Goal: Complete application form: Complete application form

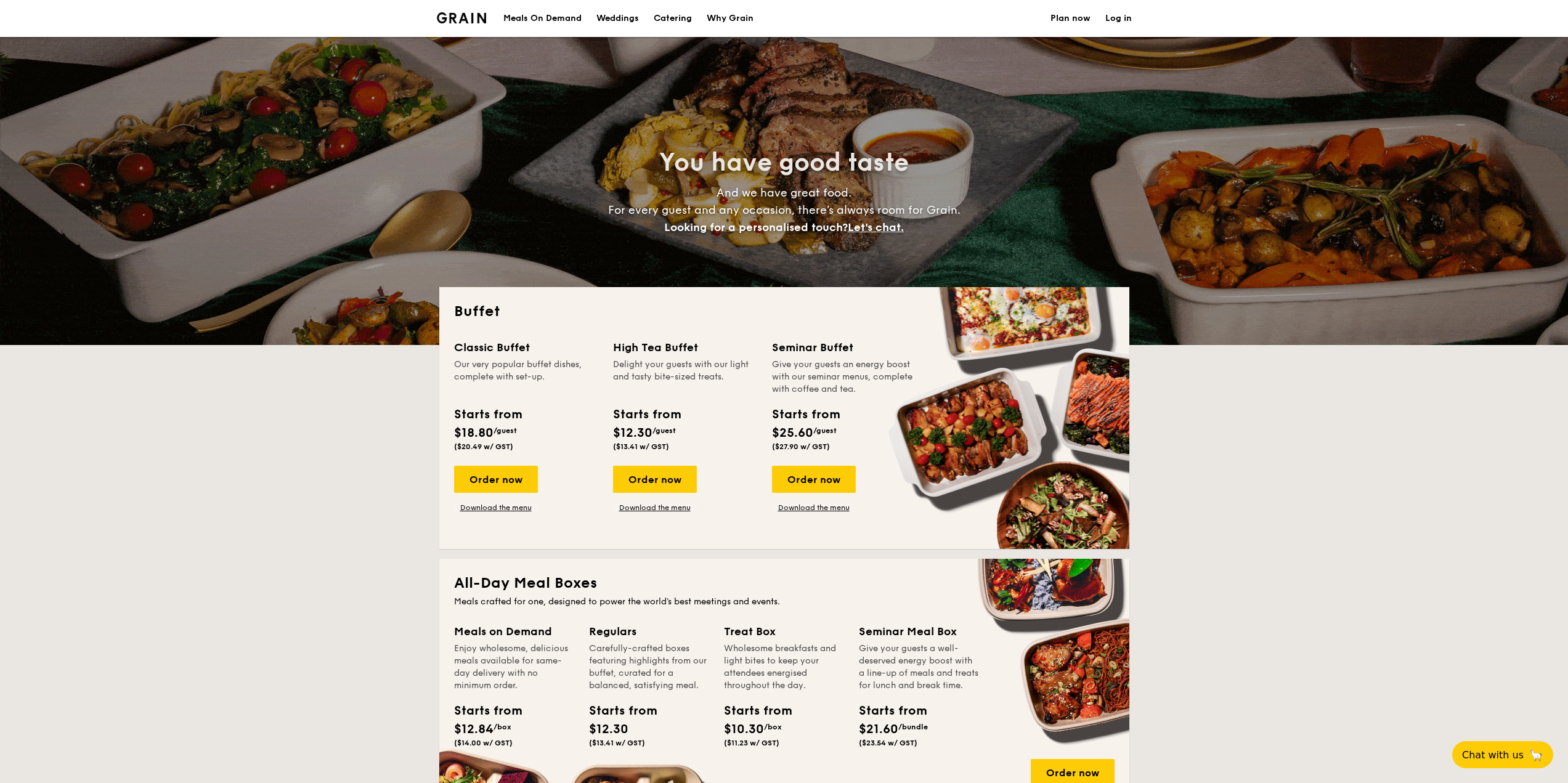
select select
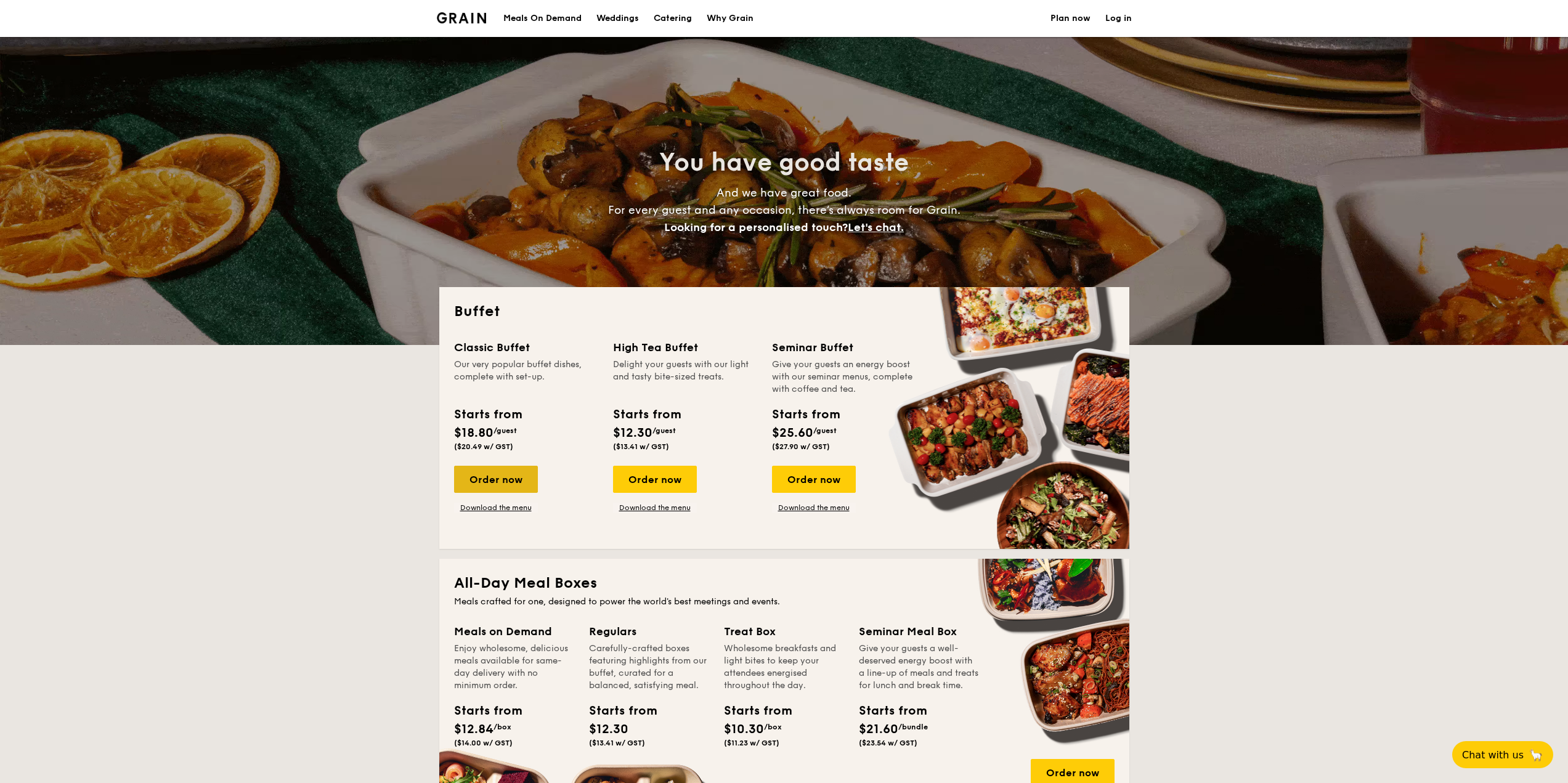
click at [497, 493] on div "Order now" at bounding box center [496, 480] width 84 height 27
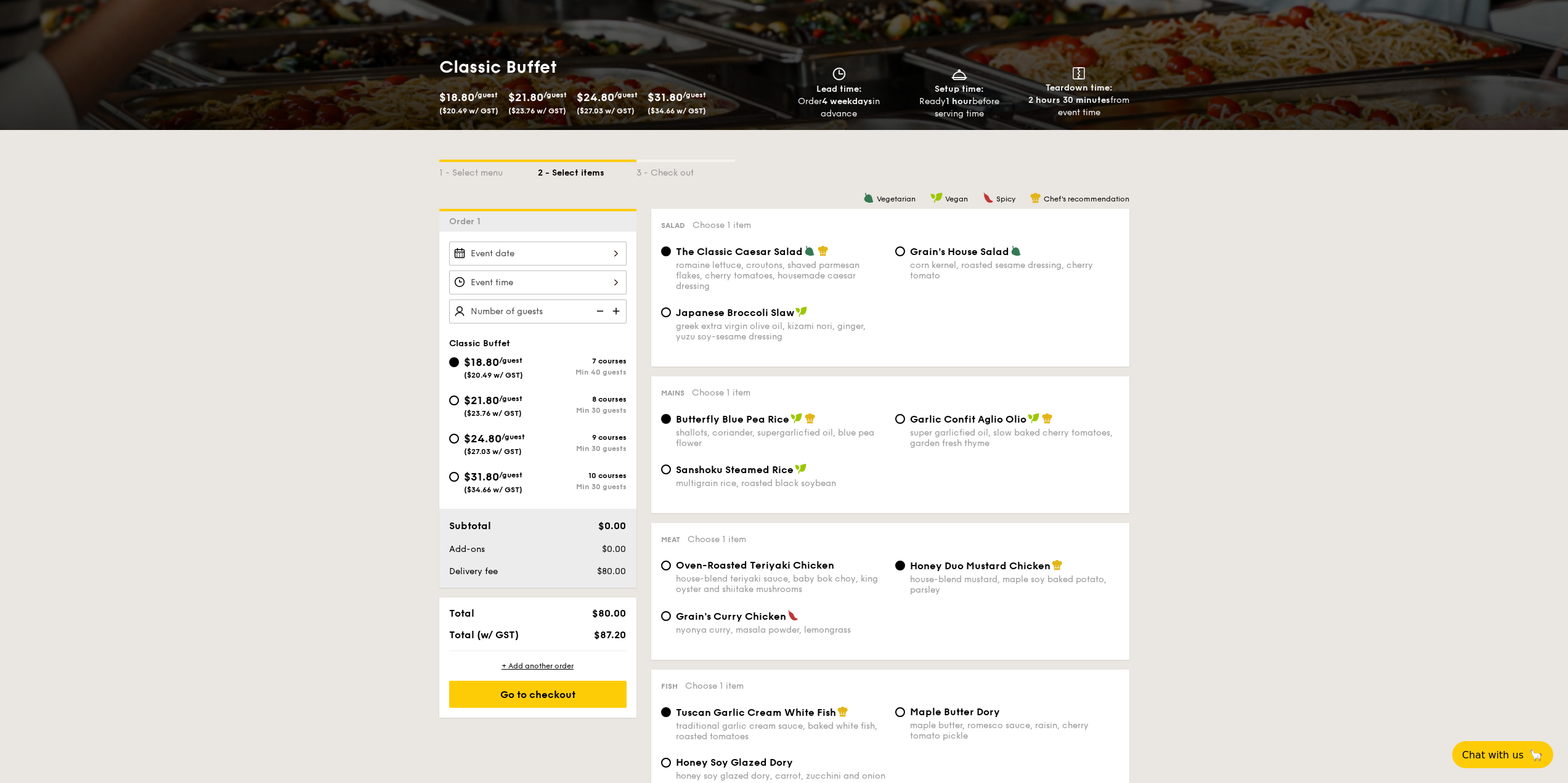
scroll to position [185, 0]
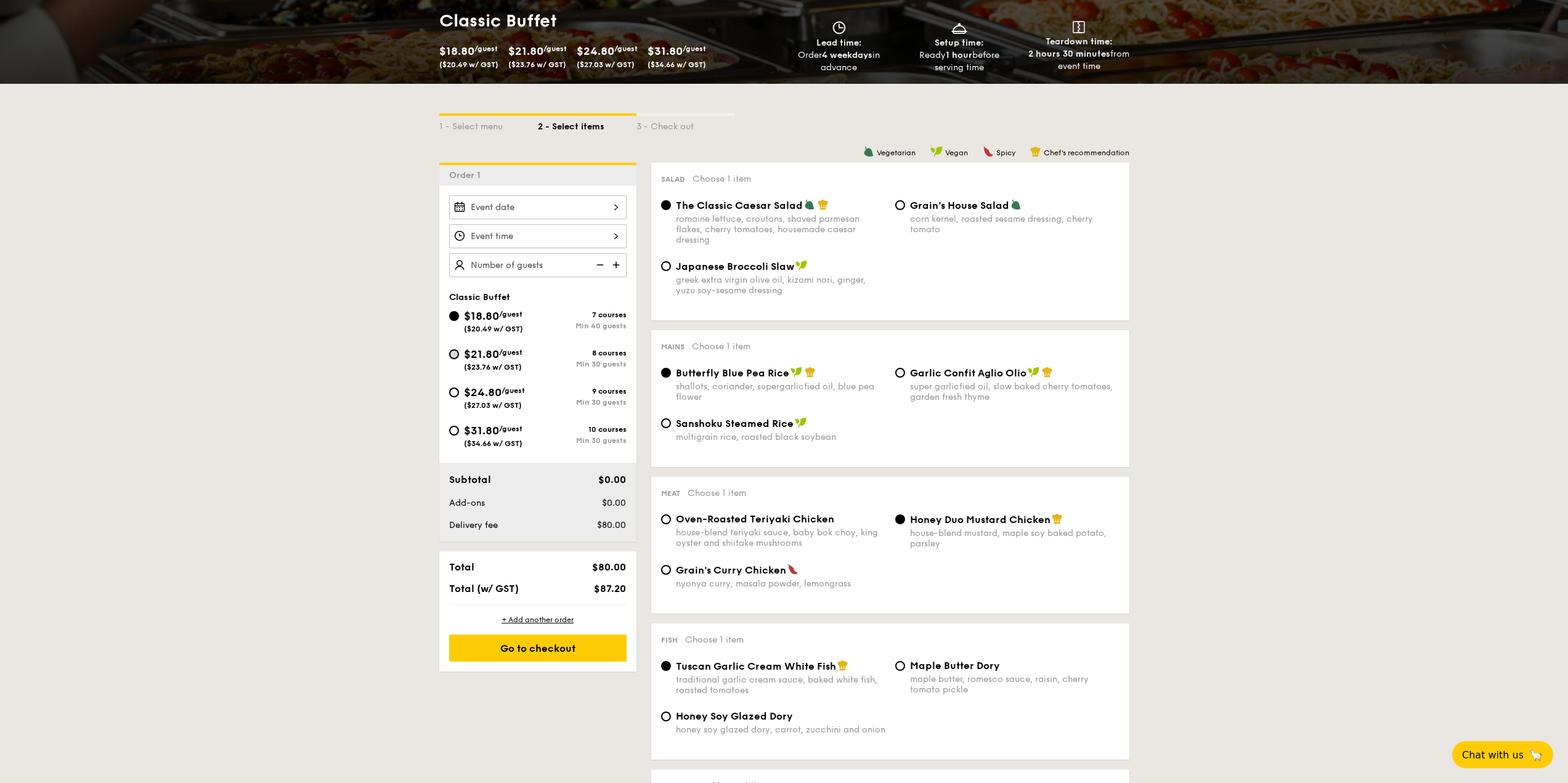
click at [451, 353] on input "$21.80 /guest ($23.76 w/ GST) 8 courses Min 30 guests" at bounding box center [454, 354] width 10 height 10
radio input "true"
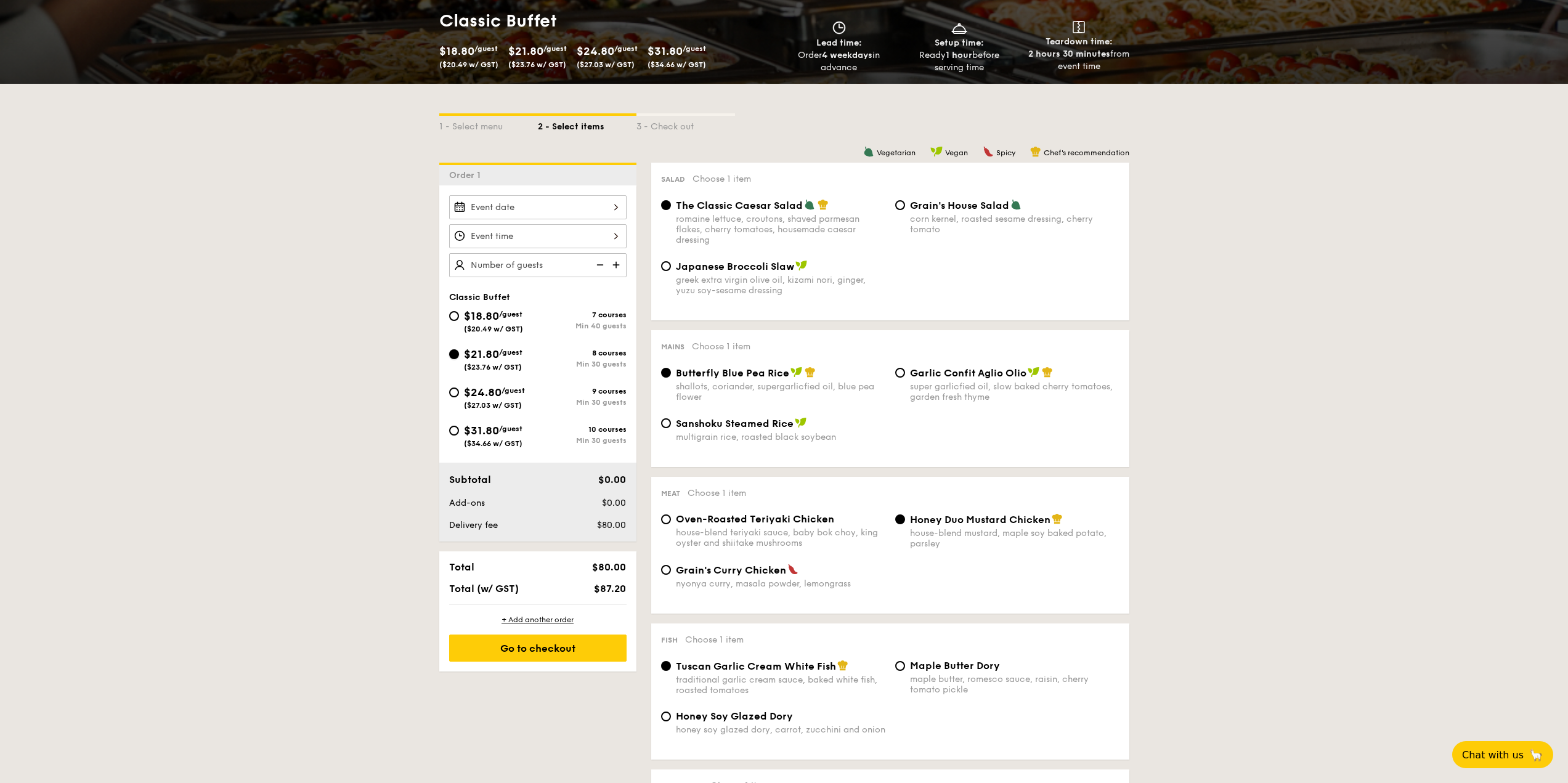
radio input "true"
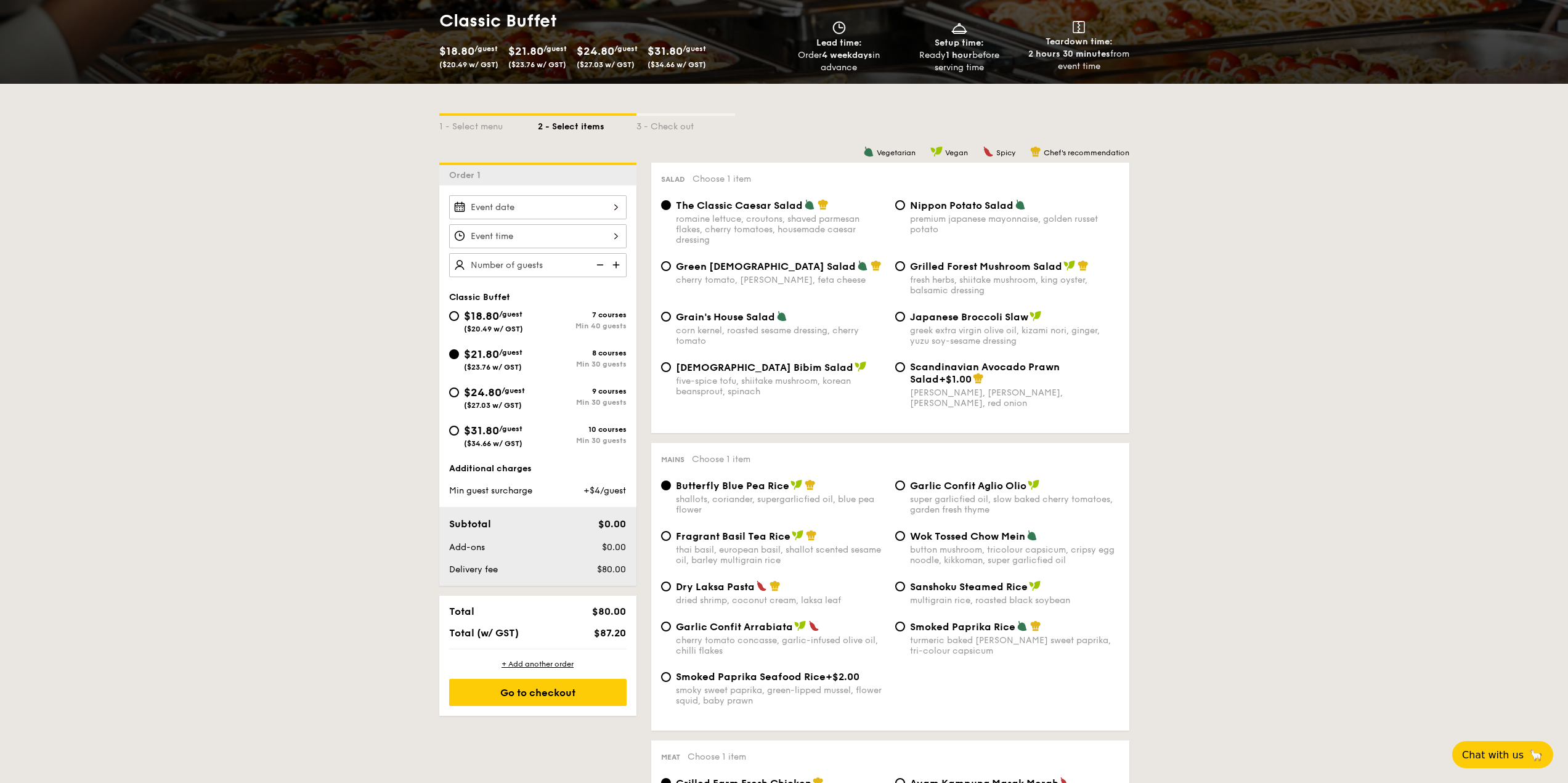
click at [580, 199] on div at bounding box center [538, 207] width 178 height 24
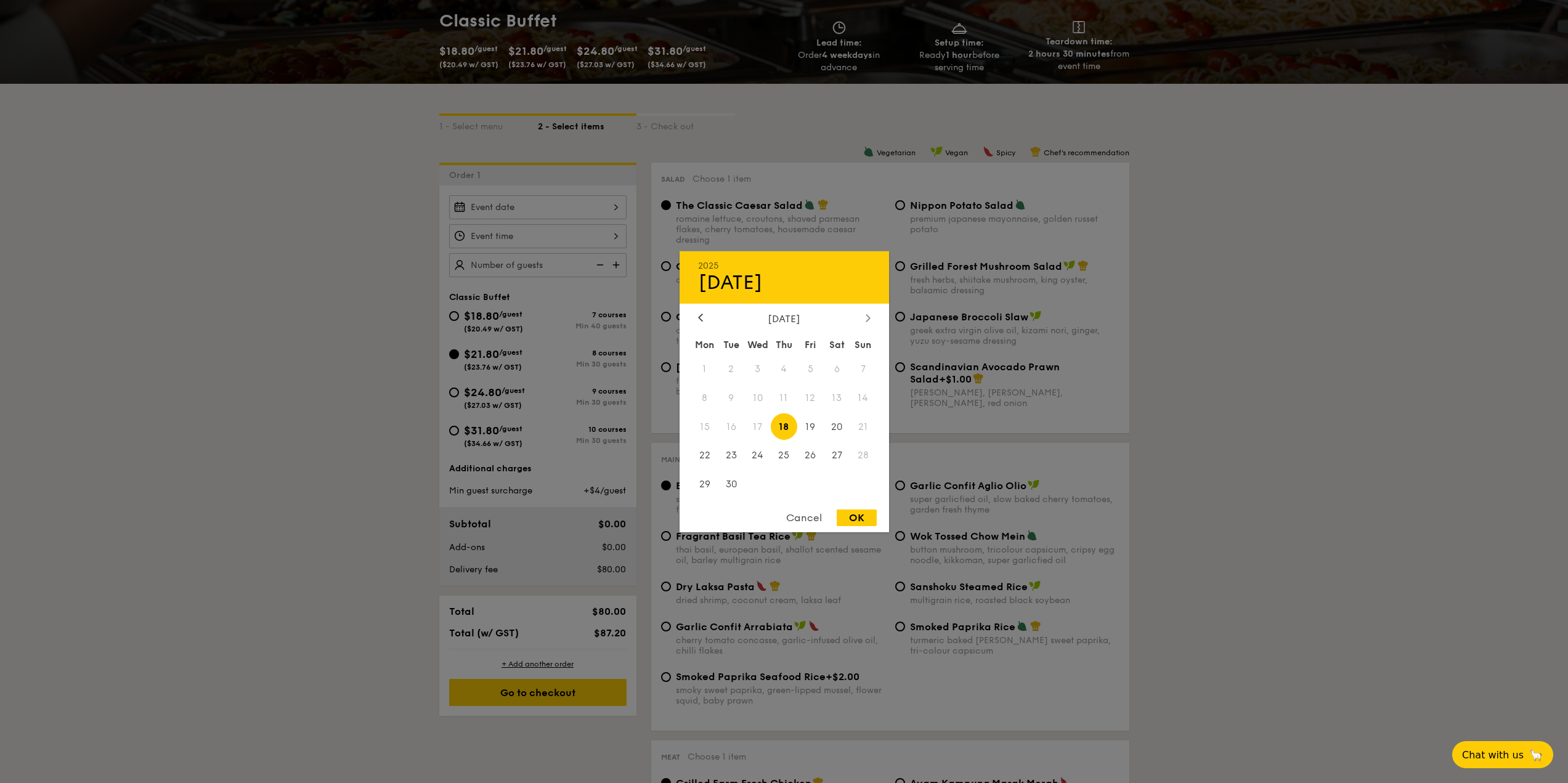
click at [868, 319] on icon at bounding box center [867, 318] width 4 height 8
click at [866, 426] on span "19" at bounding box center [863, 426] width 26 height 26
click at [865, 450] on span "26" at bounding box center [863, 455] width 26 height 26
click at [855, 470] on div "Mon Tue Wed Thu Fri Sat Sun 1 2 3 4 5 6 7 8 9 10 11 12 13 14 15 16 17 18 19 20 …" at bounding box center [784, 416] width 210 height 166
click at [851, 422] on span "19" at bounding box center [863, 426] width 26 height 26
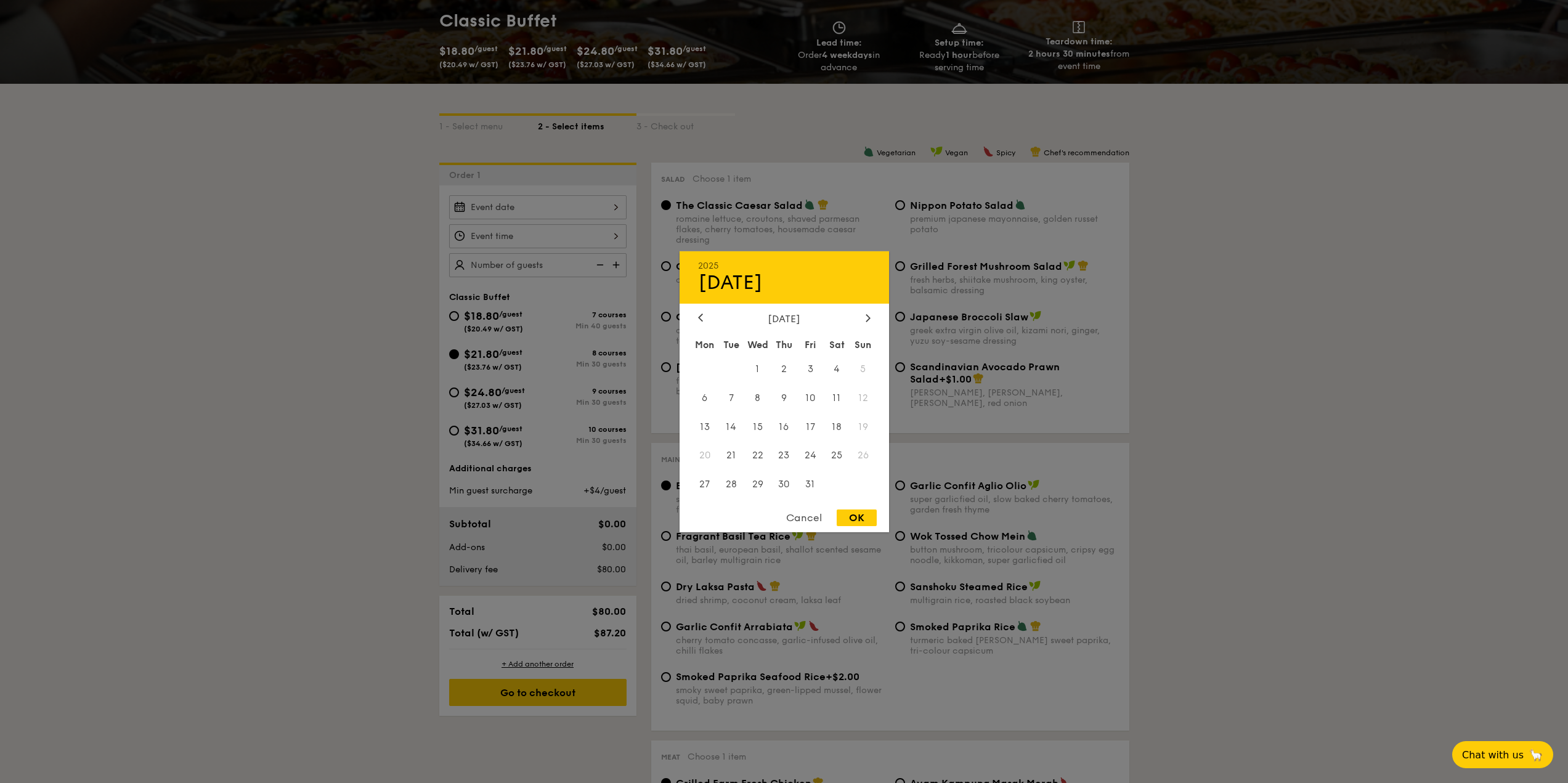
click at [869, 411] on span "12" at bounding box center [863, 398] width 26 height 26
drag, startPoint x: 820, startPoint y: 428, endPoint x: 833, endPoint y: 430, distance: 13.2
click at [824, 430] on div "Mon Tue Wed Thu Fri Sat Sun 1 2 3 4 5 6 7 8 9 10 11 12 13 14 15 16 17 18 19 20 …" at bounding box center [784, 416] width 210 height 166
click at [838, 428] on span "18" at bounding box center [837, 426] width 26 height 26
click at [855, 426] on span "19" at bounding box center [863, 426] width 26 height 26
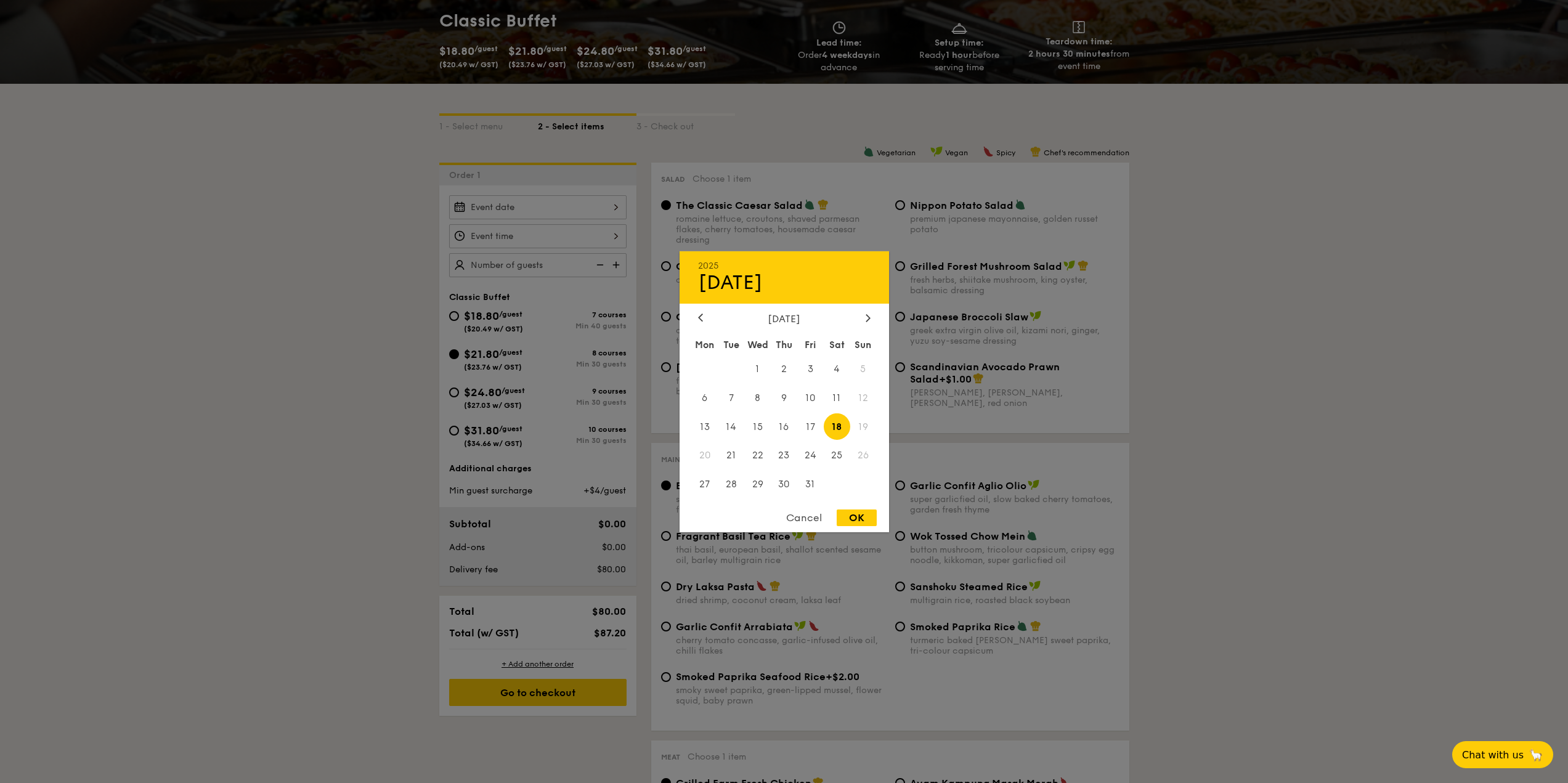
click at [867, 429] on span "19" at bounding box center [863, 426] width 26 height 26
click at [867, 426] on span "19" at bounding box center [863, 426] width 26 height 26
click at [867, 426] on span "19" at bounding box center [863, 426] width 26 height 26
click at [819, 524] on div "Cancel" at bounding box center [804, 518] width 60 height 17
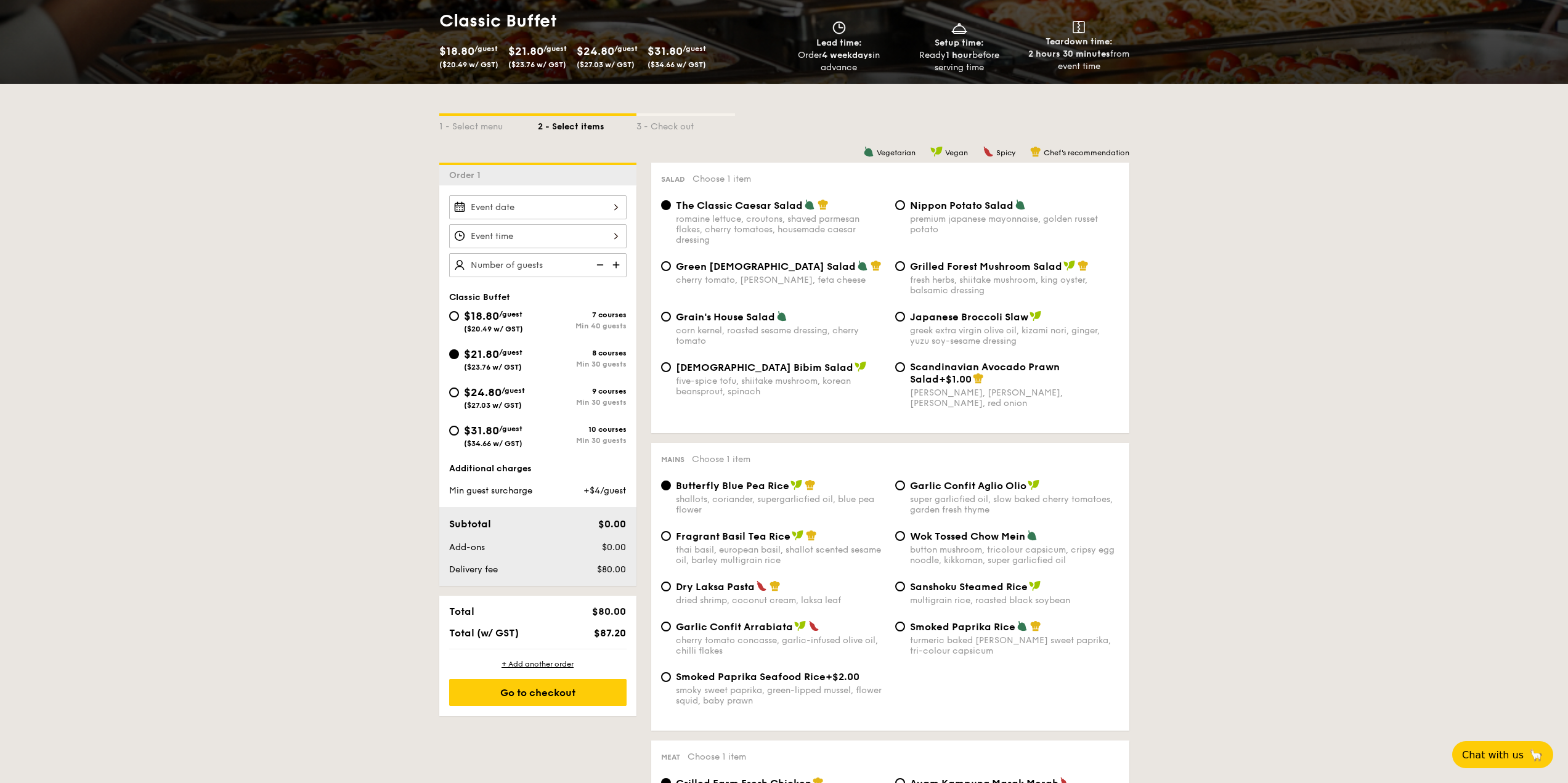
click at [518, 306] on div "Classic Buffet $18.80 /guest ($20.49 w/ GST) 7 courses Min 40 guests $21.80 /gu…" at bounding box center [538, 376] width 178 height 168
click at [510, 322] on div "$18.80 /guest ($20.49 w/ GST)" at bounding box center [494, 321] width 59 height 26
click at [459, 321] on input "$18.80 /guest ($20.49 w/ GST) 7 courses Min 40 guests" at bounding box center [454, 316] width 10 height 10
radio input "true"
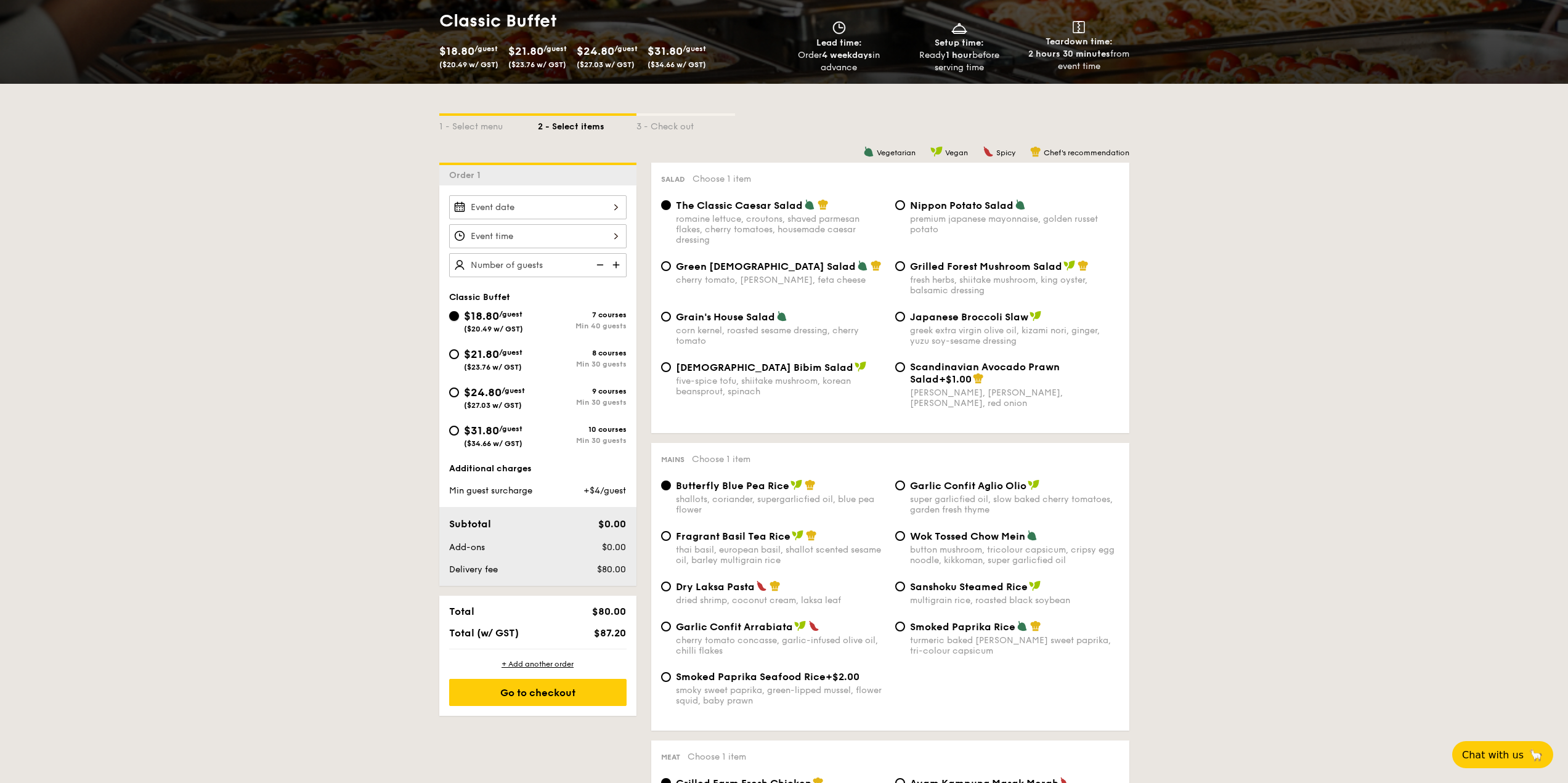
radio input "true"
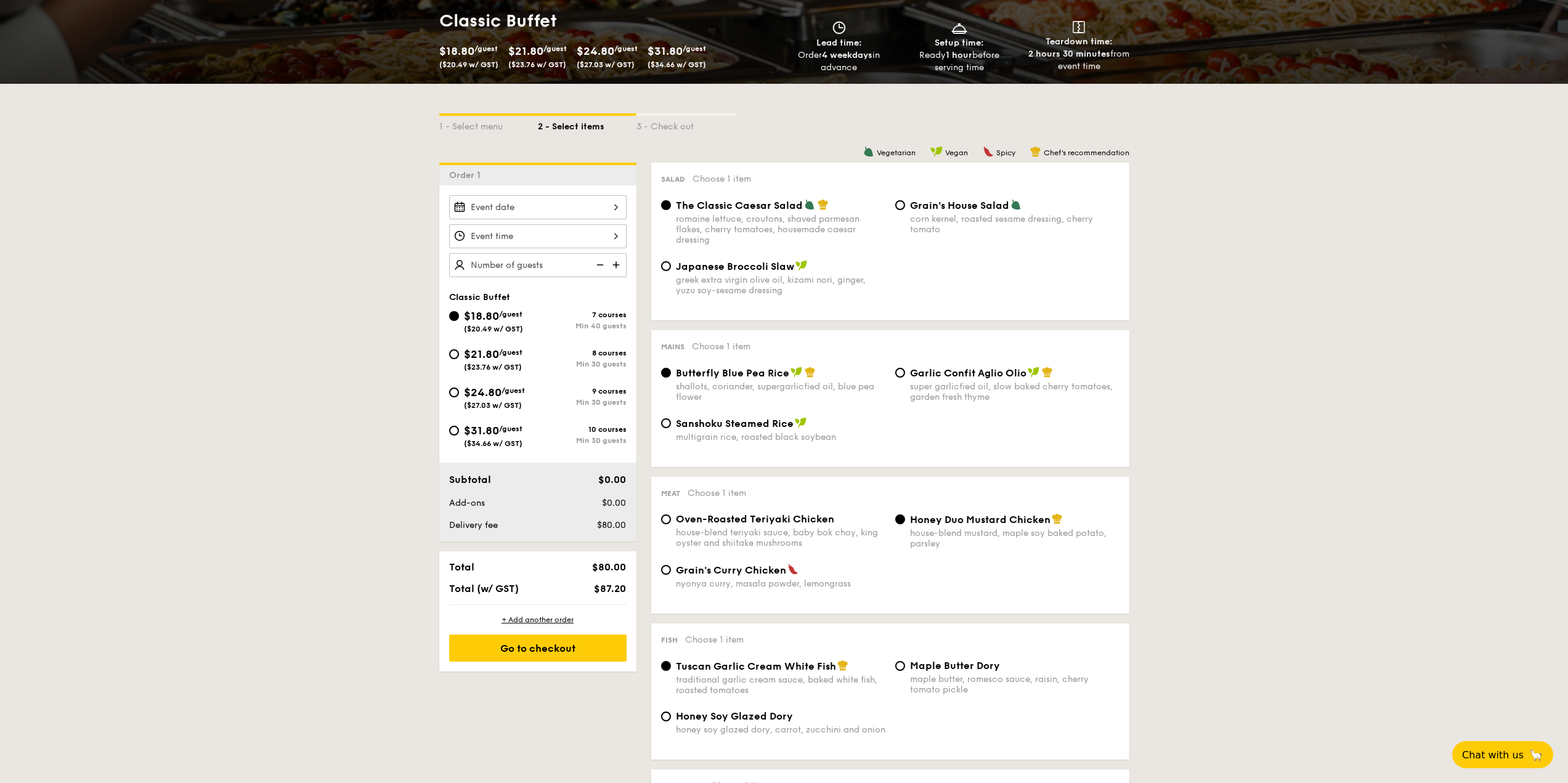
click at [603, 206] on div at bounding box center [538, 207] width 178 height 24
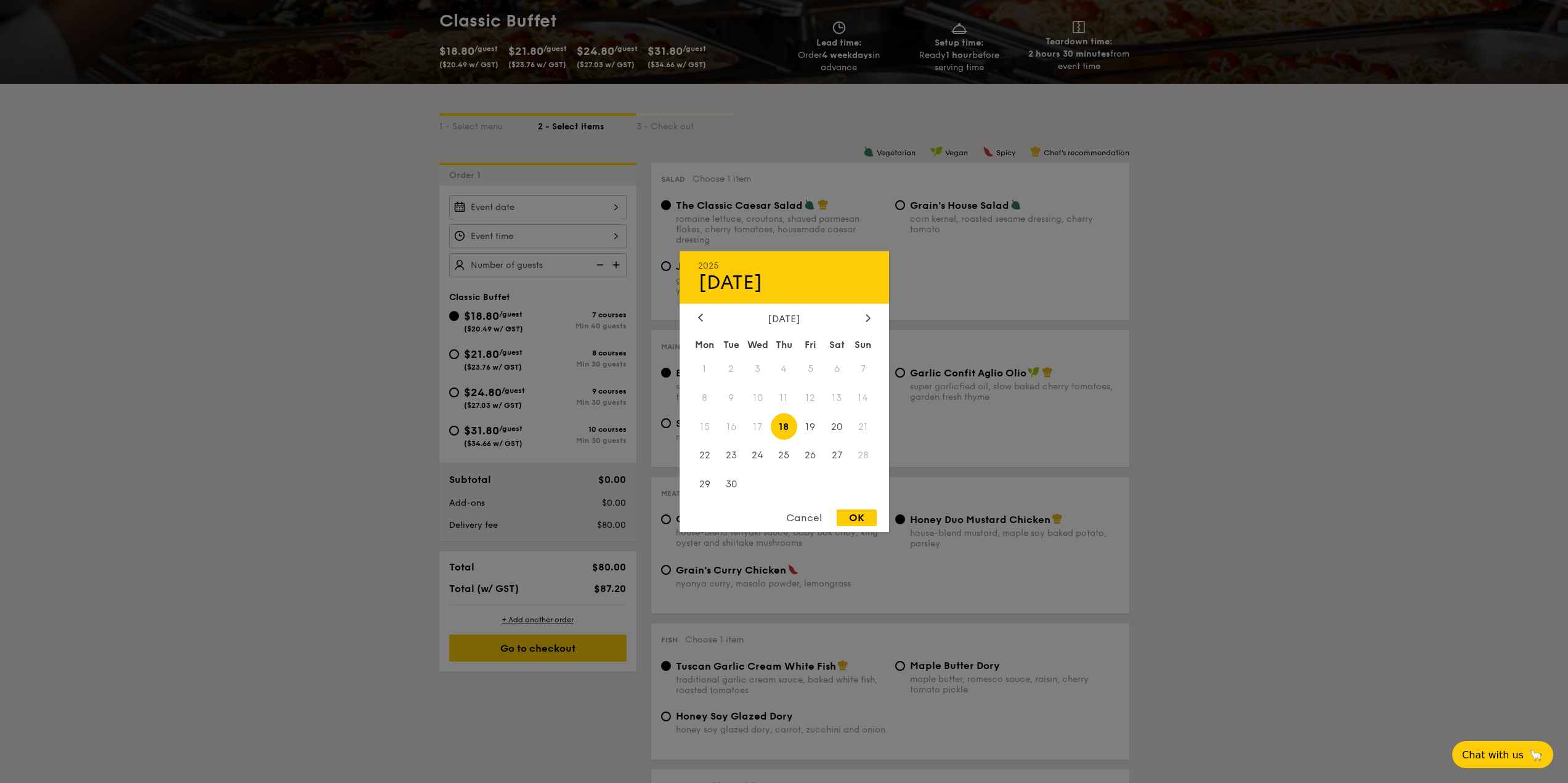
click at [861, 317] on div "[DATE]" at bounding box center [784, 318] width 172 height 12
click at [861, 317] on div "[DATE]" at bounding box center [784, 318] width 172 height 12
click at [871, 312] on div "2025 Sep [DATE] Tue Wed Thu Fri Sat Sun 1 2 3 4 5 6 7 8 9 10 11 12 13 14 15 16 …" at bounding box center [784, 391] width 210 height 281
click at [867, 307] on div "2025 Sep [DATE] Tue Wed Thu Fri Sat Sun 1 2 3 4 5 6 7 8 9 10 11 12 13 14 15 16 …" at bounding box center [784, 391] width 210 height 281
drag, startPoint x: 863, startPoint y: 326, endPoint x: 863, endPoint y: 317, distance: 9.0
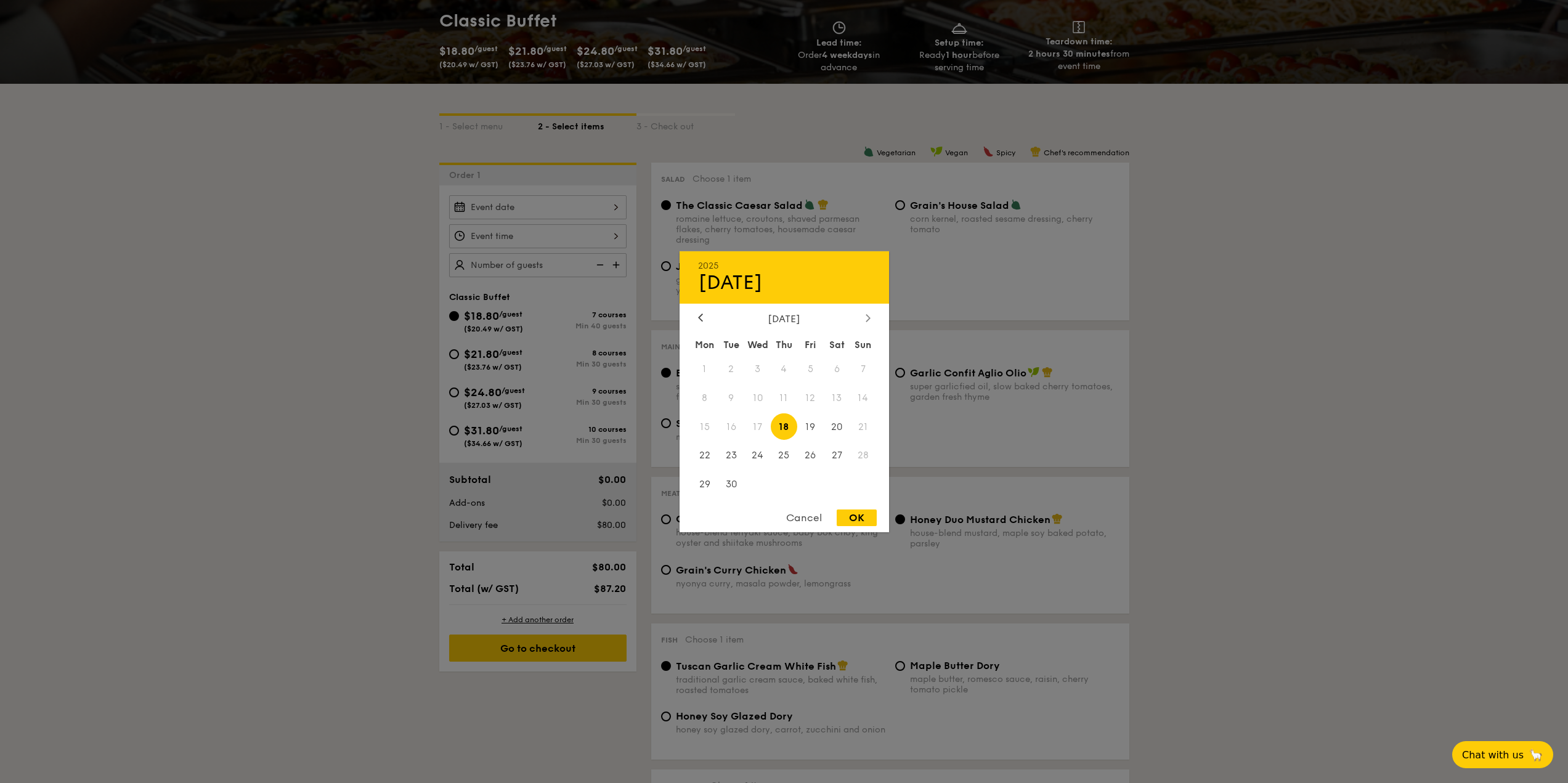
click at [862, 325] on div "[DATE] Mon Tue Wed Thu Fri Sat Sun 1 2 3 4 5 6 7 8 9 10 11 12 13 14 15 16 17 18…" at bounding box center [784, 406] width 210 height 187
click at [863, 317] on div at bounding box center [867, 318] width 11 height 12
click at [864, 317] on div at bounding box center [867, 318] width 11 height 12
click at [705, 310] on div "2025 Sep [DATE] Tue Wed Thu Fri Sat Sun 1 2 3 4 5 6 7 8 9 10 11 12 13 14 15 16 …" at bounding box center [784, 391] width 210 height 281
click at [703, 311] on div "2025 Sep [DATE] Tue Wed Thu Fri Sat Sun 1 2 3 4 5 6 7 8 9 10 11 12 13 14 15 16 …" at bounding box center [784, 391] width 210 height 281
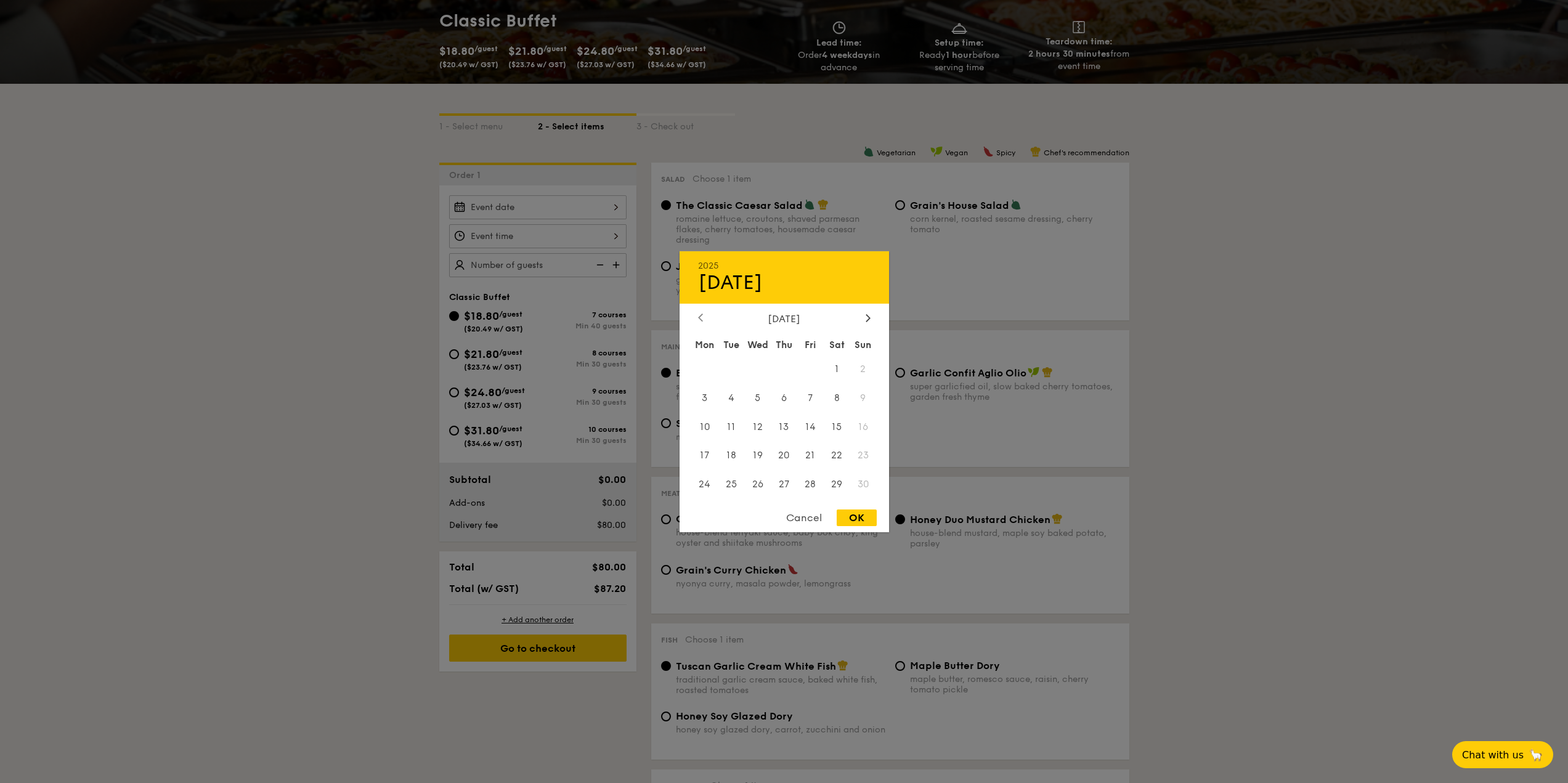
click at [696, 312] on div at bounding box center [700, 318] width 11 height 12
click at [863, 427] on span "19" at bounding box center [863, 426] width 26 height 26
click at [868, 315] on icon at bounding box center [868, 317] width 5 height 8
click at [862, 417] on span "16" at bounding box center [863, 426] width 26 height 26
click at [861, 434] on span "16" at bounding box center [863, 426] width 26 height 26
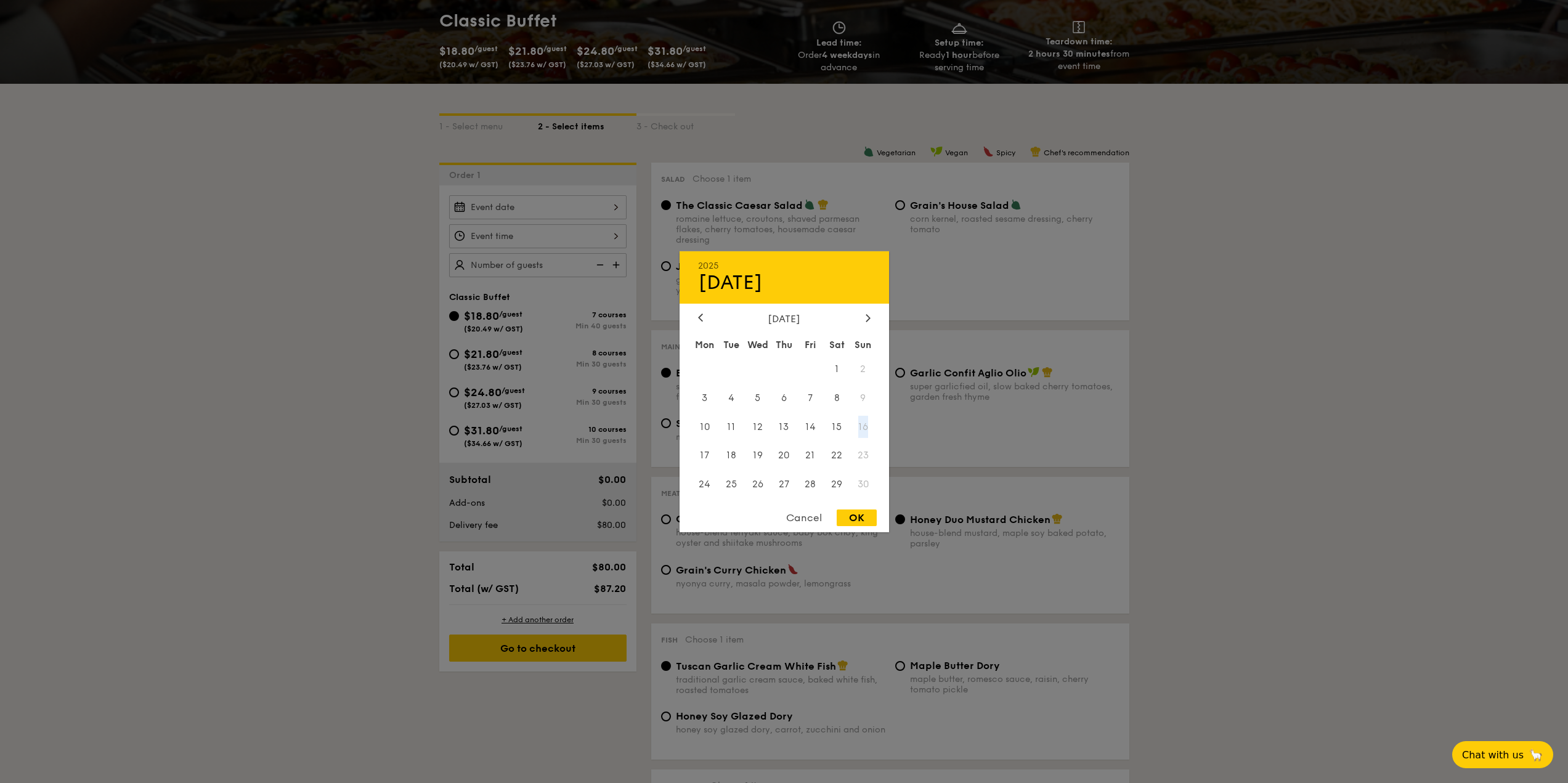
click at [861, 434] on span "16" at bounding box center [863, 426] width 26 height 26
click at [710, 313] on div "[DATE]" at bounding box center [784, 318] width 172 height 12
click at [687, 316] on div "[DATE]" at bounding box center [784, 318] width 210 height 12
click at [703, 315] on icon at bounding box center [701, 317] width 5 height 8
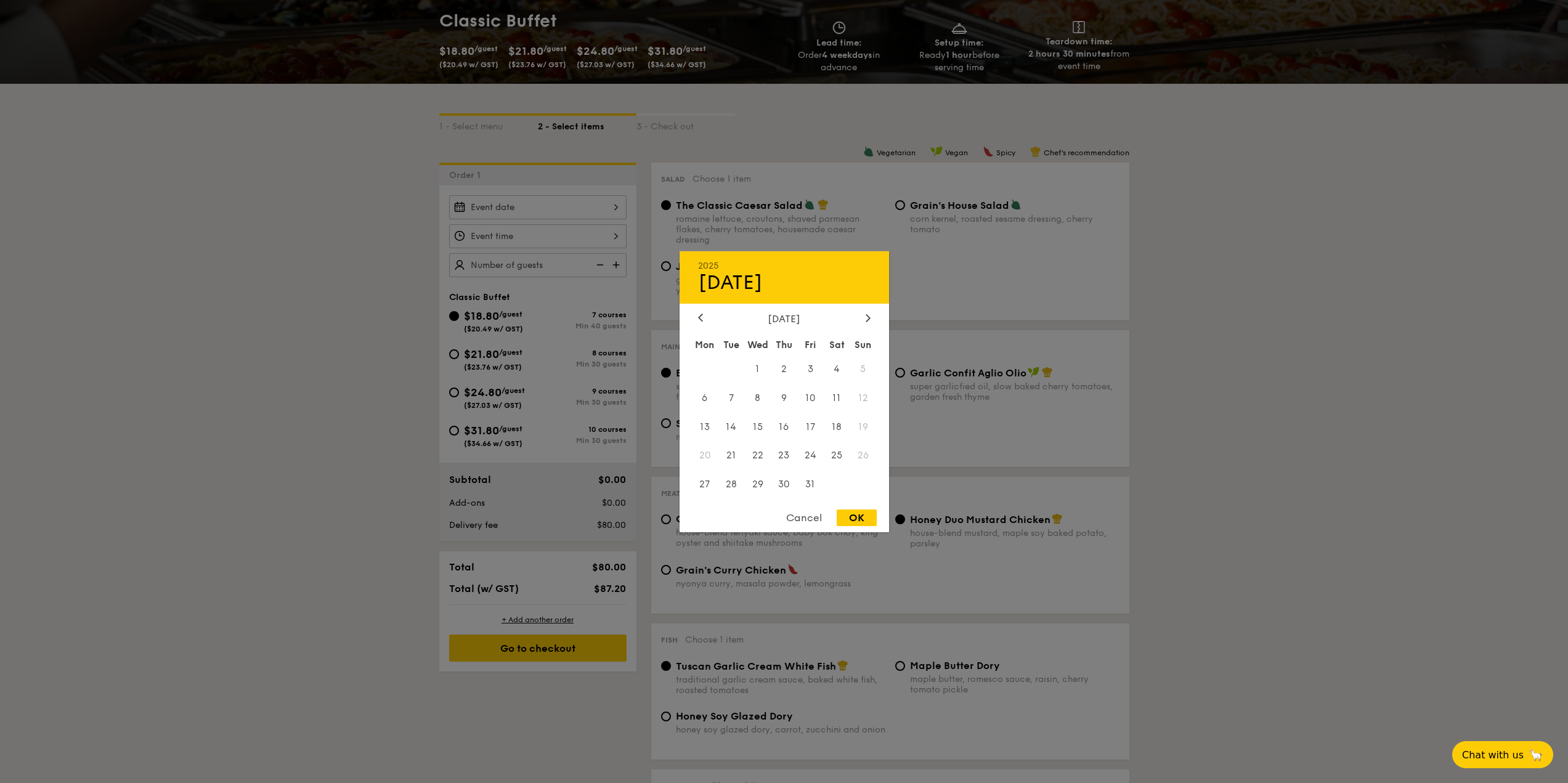
click at [863, 408] on span "12" at bounding box center [863, 398] width 26 height 26
click at [859, 427] on span "19" at bounding box center [863, 426] width 26 height 26
click at [305, 320] on div at bounding box center [784, 391] width 1568 height 783
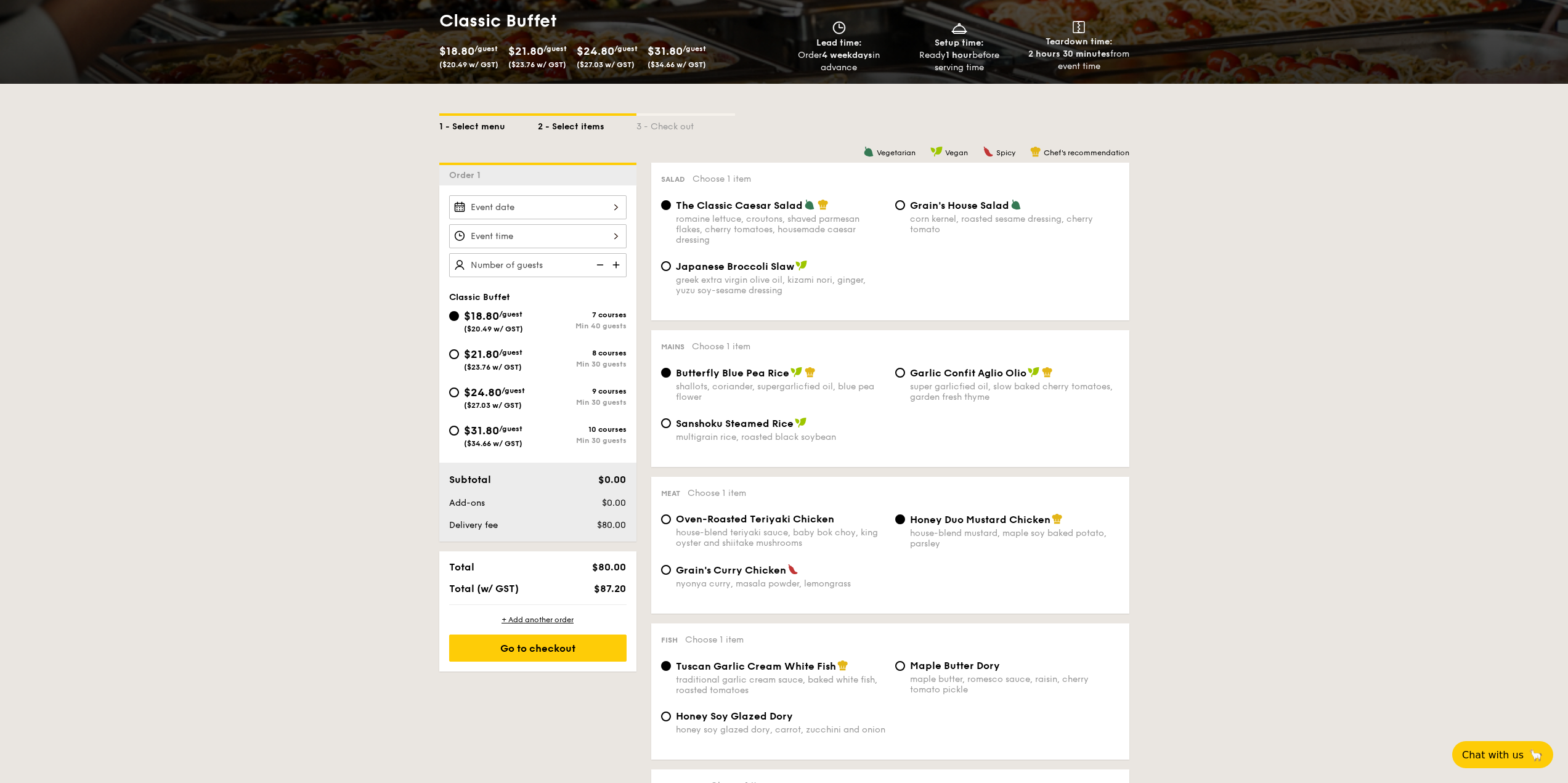
click at [474, 124] on div "1 - Select menu" at bounding box center [488, 124] width 99 height 17
select select
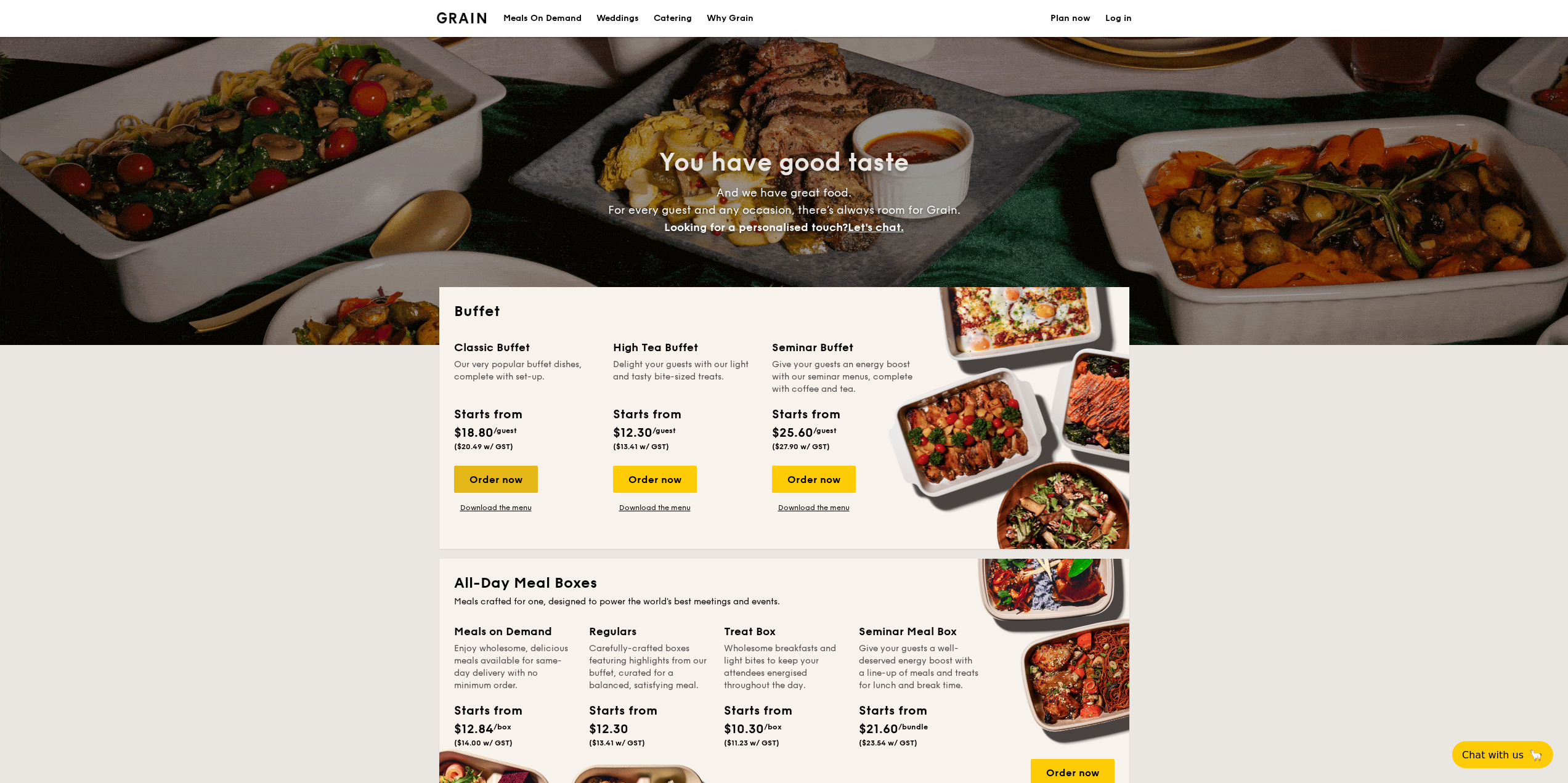
click at [511, 469] on div "Order now" at bounding box center [496, 480] width 84 height 27
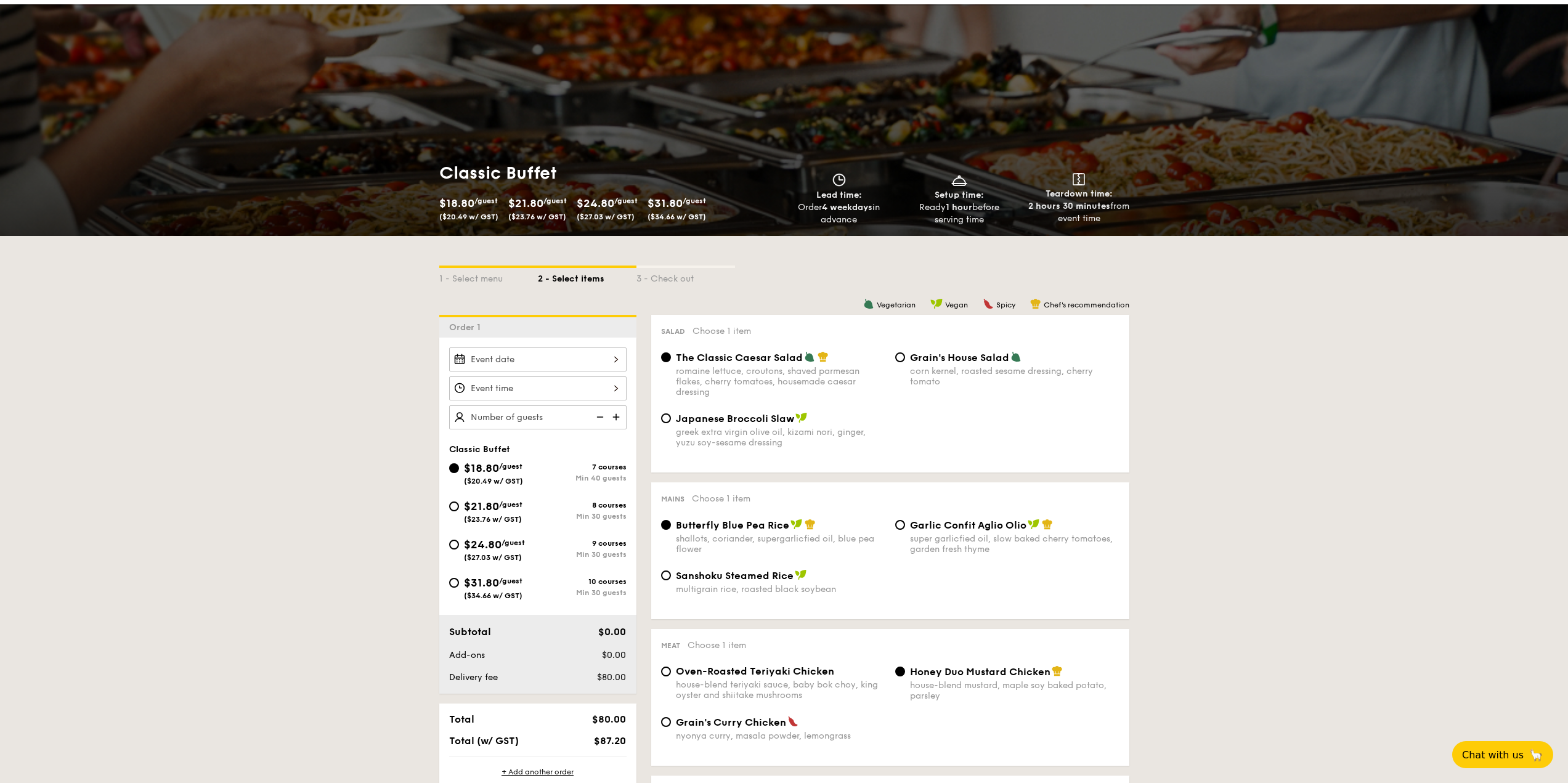
scroll to position [123, 0]
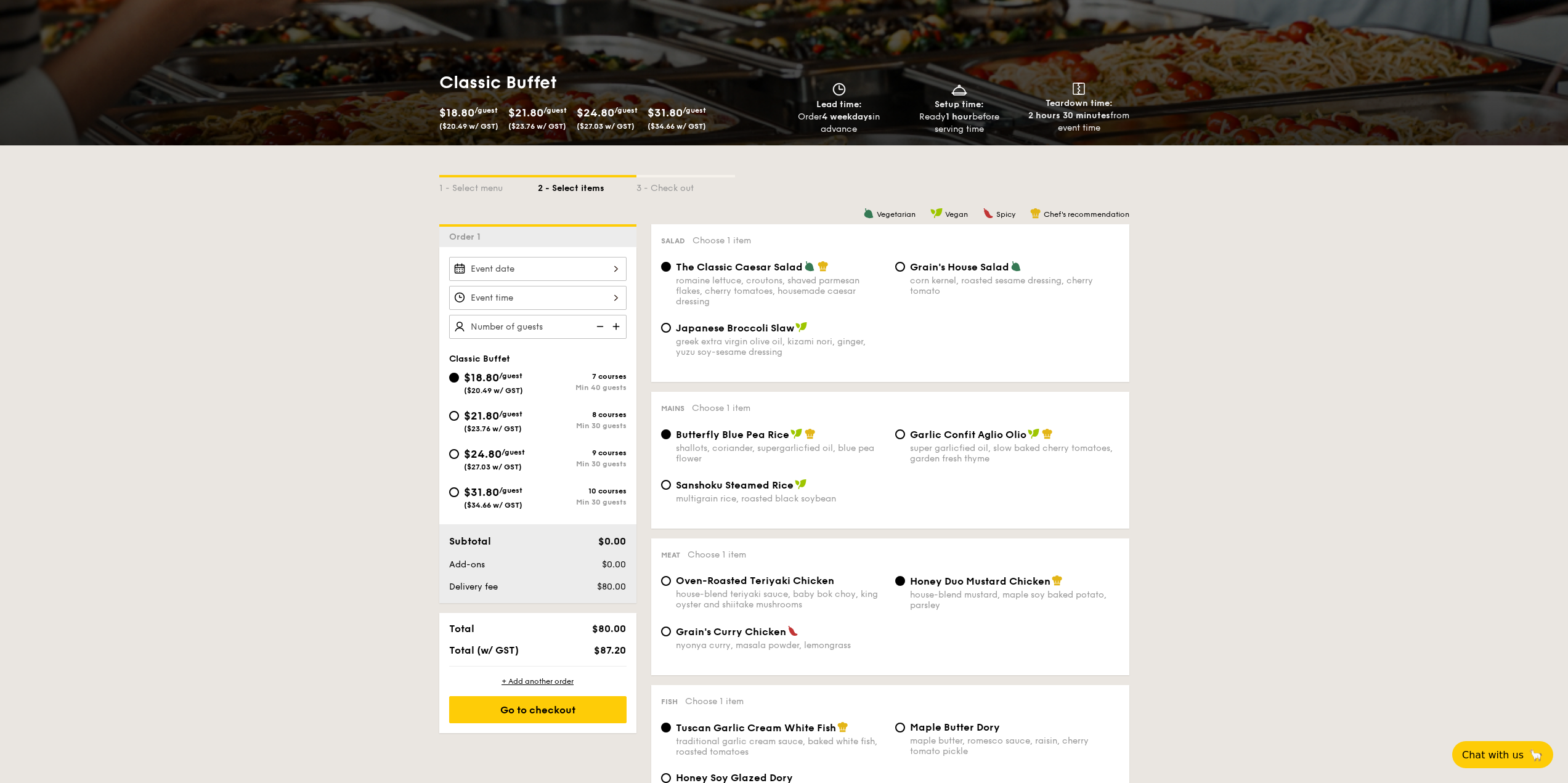
click at [499, 419] on span "$21.80" at bounding box center [481, 416] width 35 height 13
click at [459, 419] on input "$21.80 /guest ($23.76 w/ GST) 8 courses Min 30 guests" at bounding box center [454, 416] width 10 height 10
radio input "true"
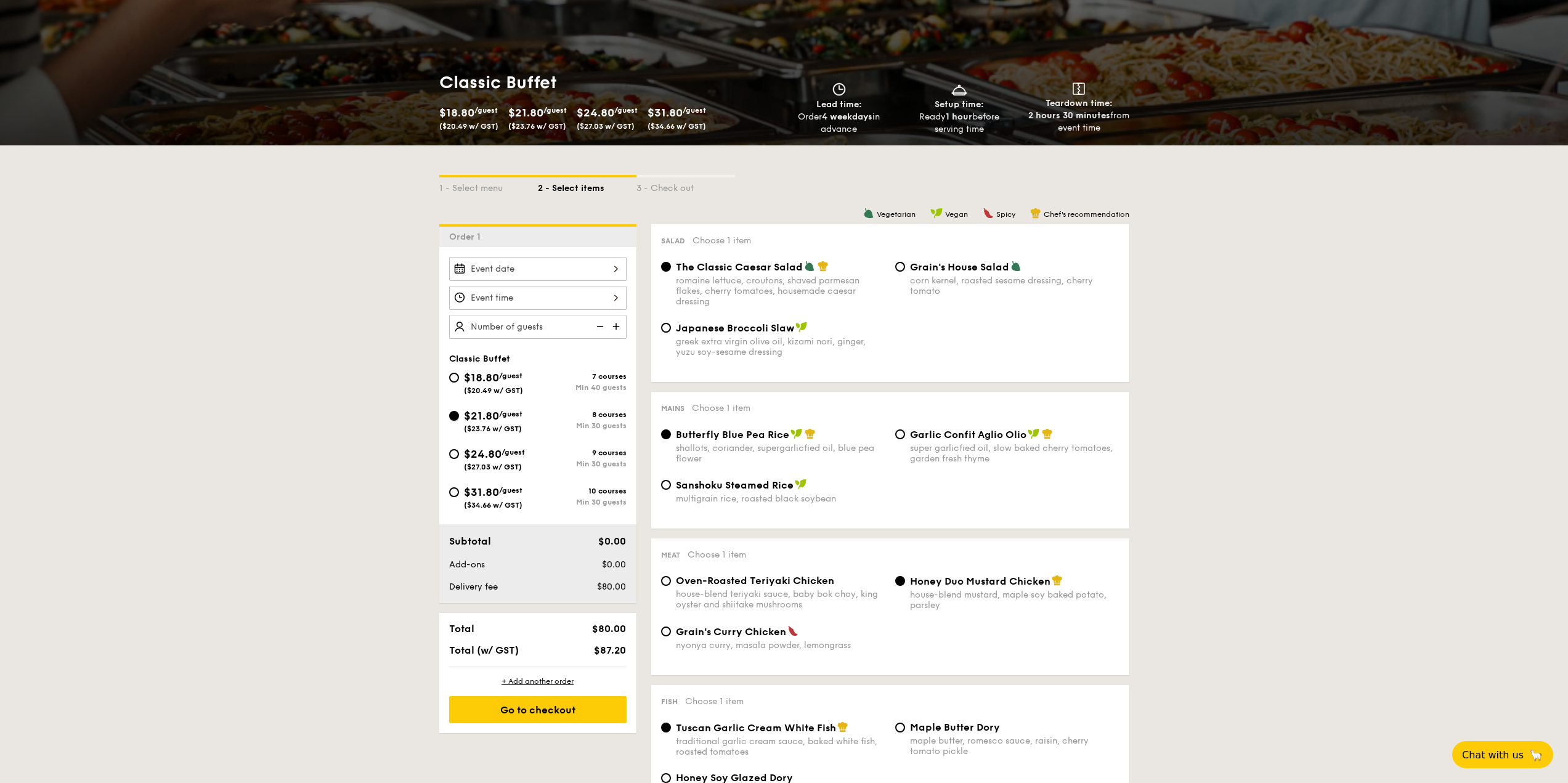
radio input "true"
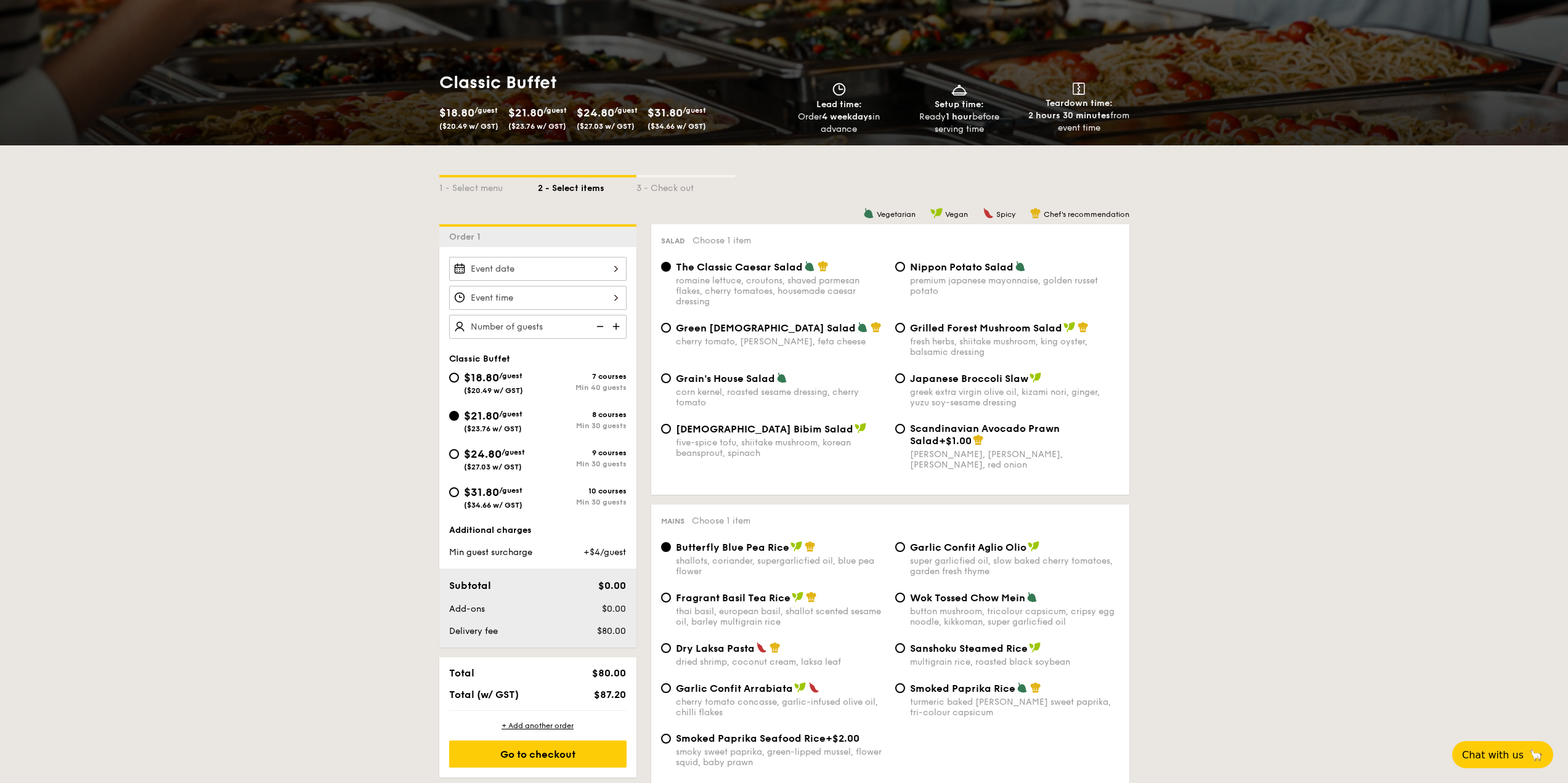
click at [620, 327] on img at bounding box center [617, 326] width 19 height 24
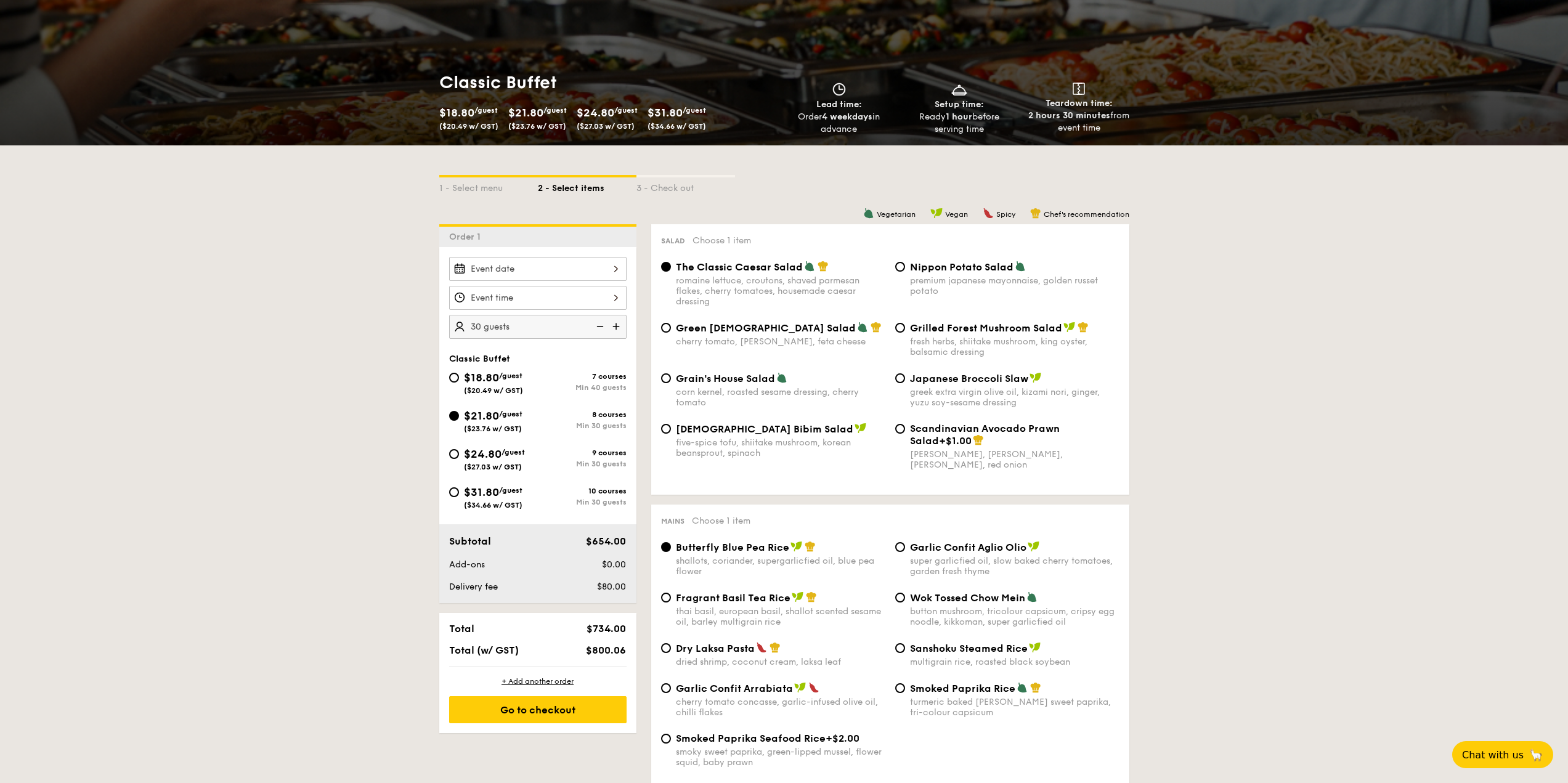
click at [617, 326] on img at bounding box center [617, 326] width 19 height 24
click at [596, 324] on img at bounding box center [599, 326] width 19 height 24
click at [615, 323] on img at bounding box center [617, 326] width 19 height 24
click at [601, 327] on img at bounding box center [599, 326] width 19 height 24
type input "30 guests"
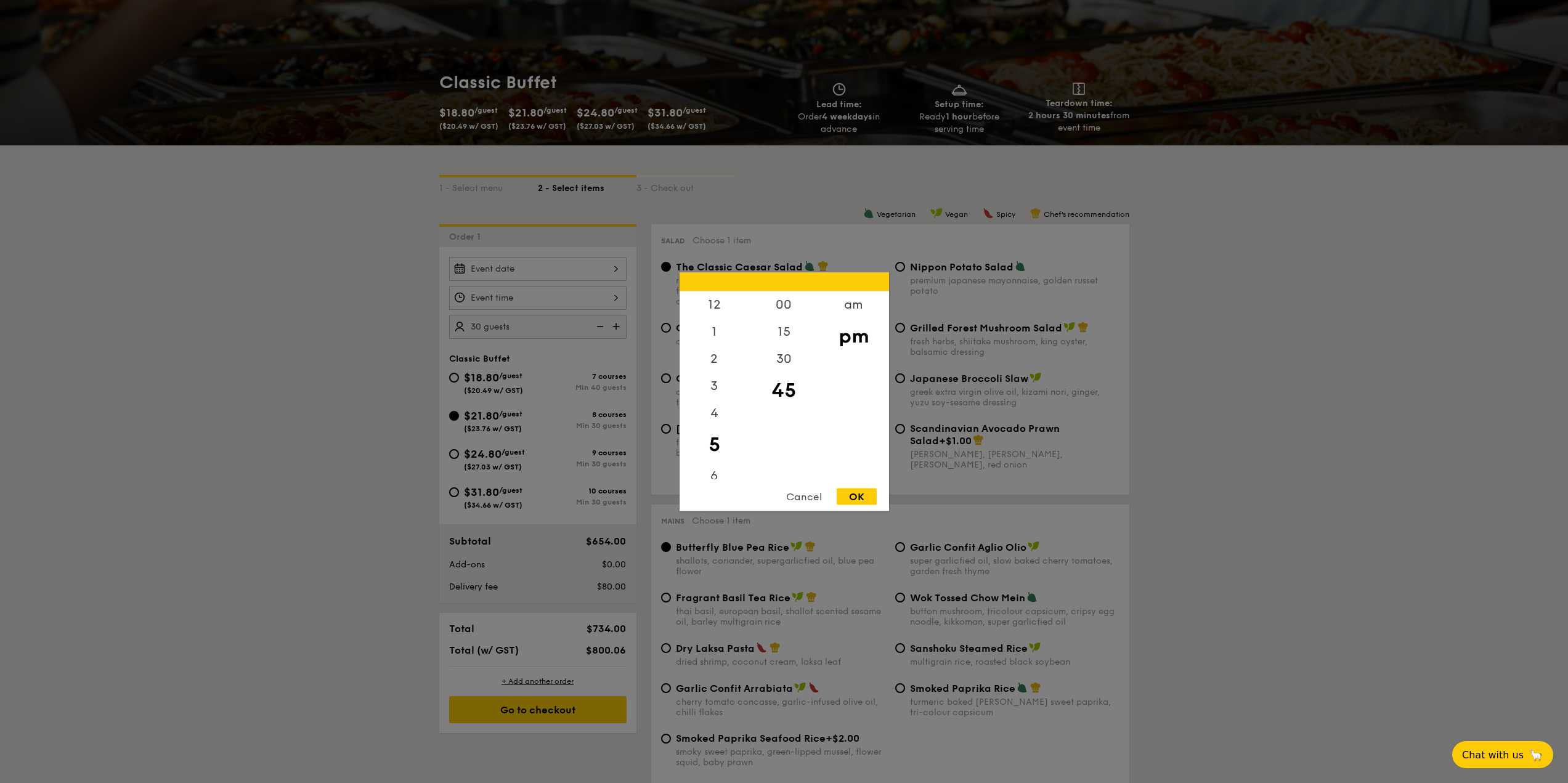
click at [619, 296] on div "12 1 2 3 4 5 6 7 8 9 10 11 00 15 30 45 am pm Cancel OK" at bounding box center [538, 298] width 178 height 24
click at [619, 296] on div at bounding box center [784, 391] width 1568 height 783
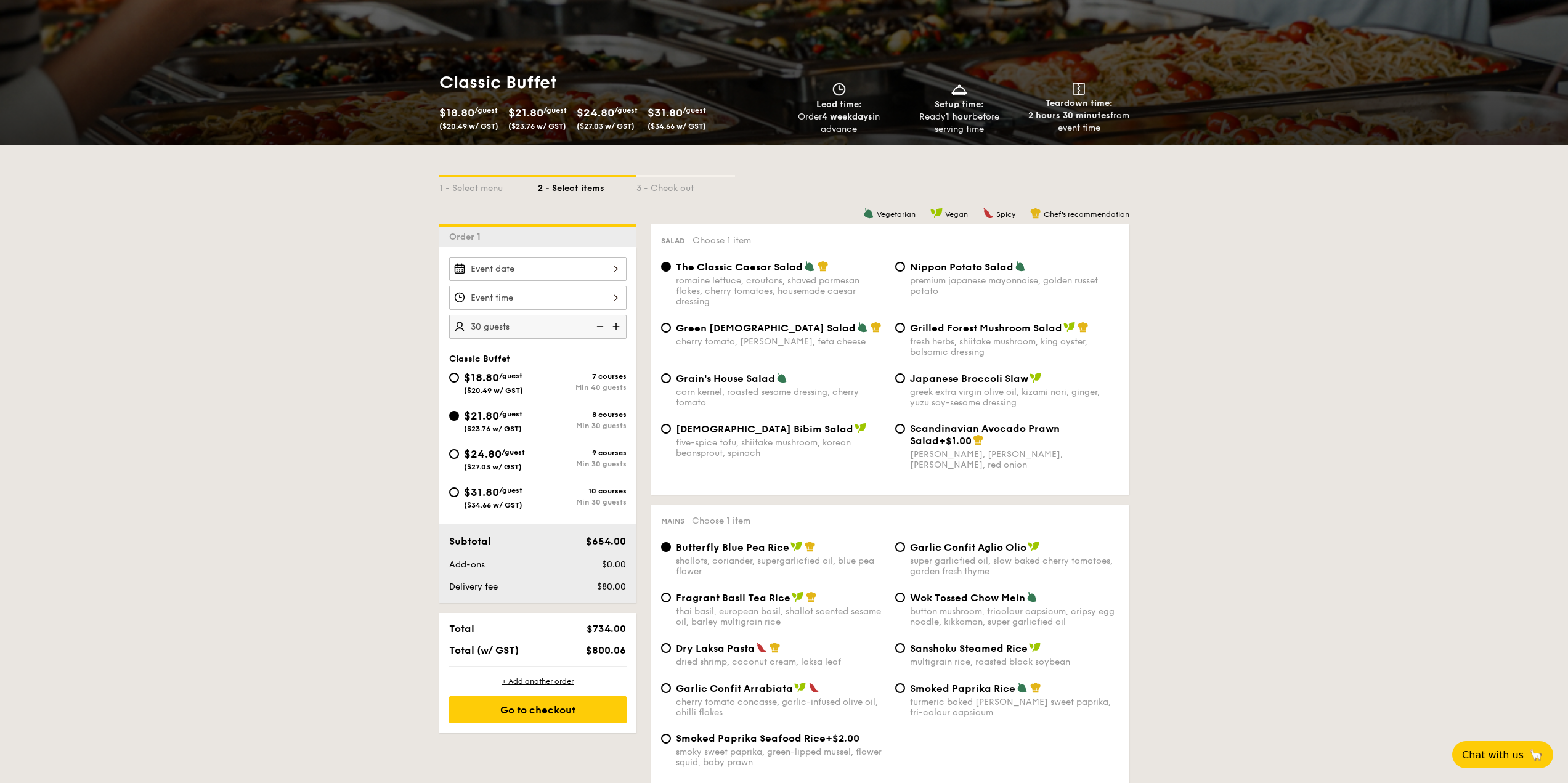
click at [617, 272] on div at bounding box center [538, 269] width 178 height 24
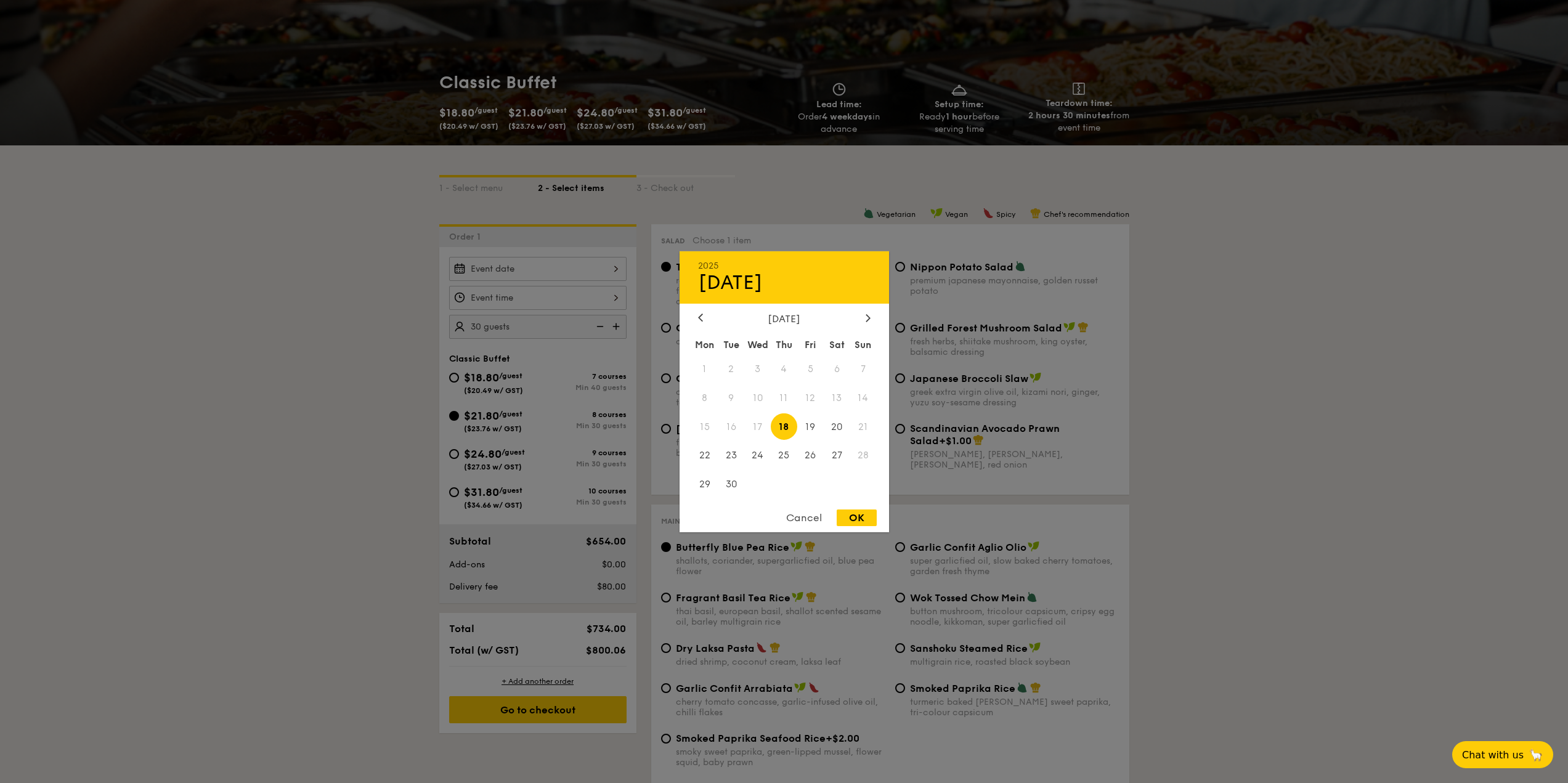
drag, startPoint x: 856, startPoint y: 320, endPoint x: 876, endPoint y: 314, distance: 20.9
click at [864, 317] on div "[DATE]" at bounding box center [784, 318] width 210 height 12
click at [876, 314] on div "[DATE]" at bounding box center [784, 318] width 210 height 12
click at [869, 314] on icon at bounding box center [868, 317] width 5 height 8
click at [863, 418] on span "19" at bounding box center [863, 426] width 26 height 26
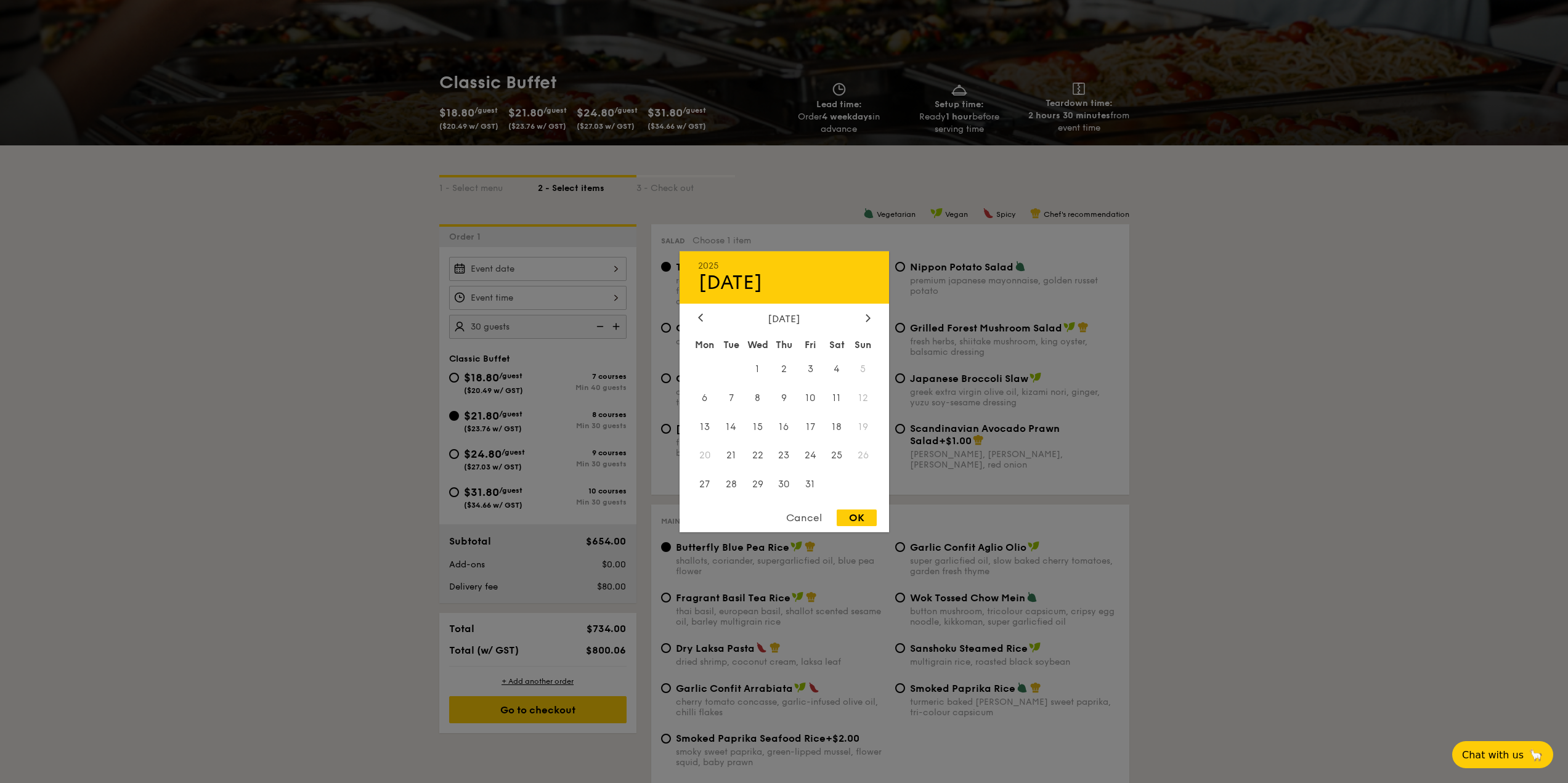
click at [862, 419] on span "19" at bounding box center [863, 426] width 26 height 26
click at [862, 420] on span "19" at bounding box center [863, 426] width 26 height 26
click at [861, 453] on span "26" at bounding box center [863, 455] width 26 height 26
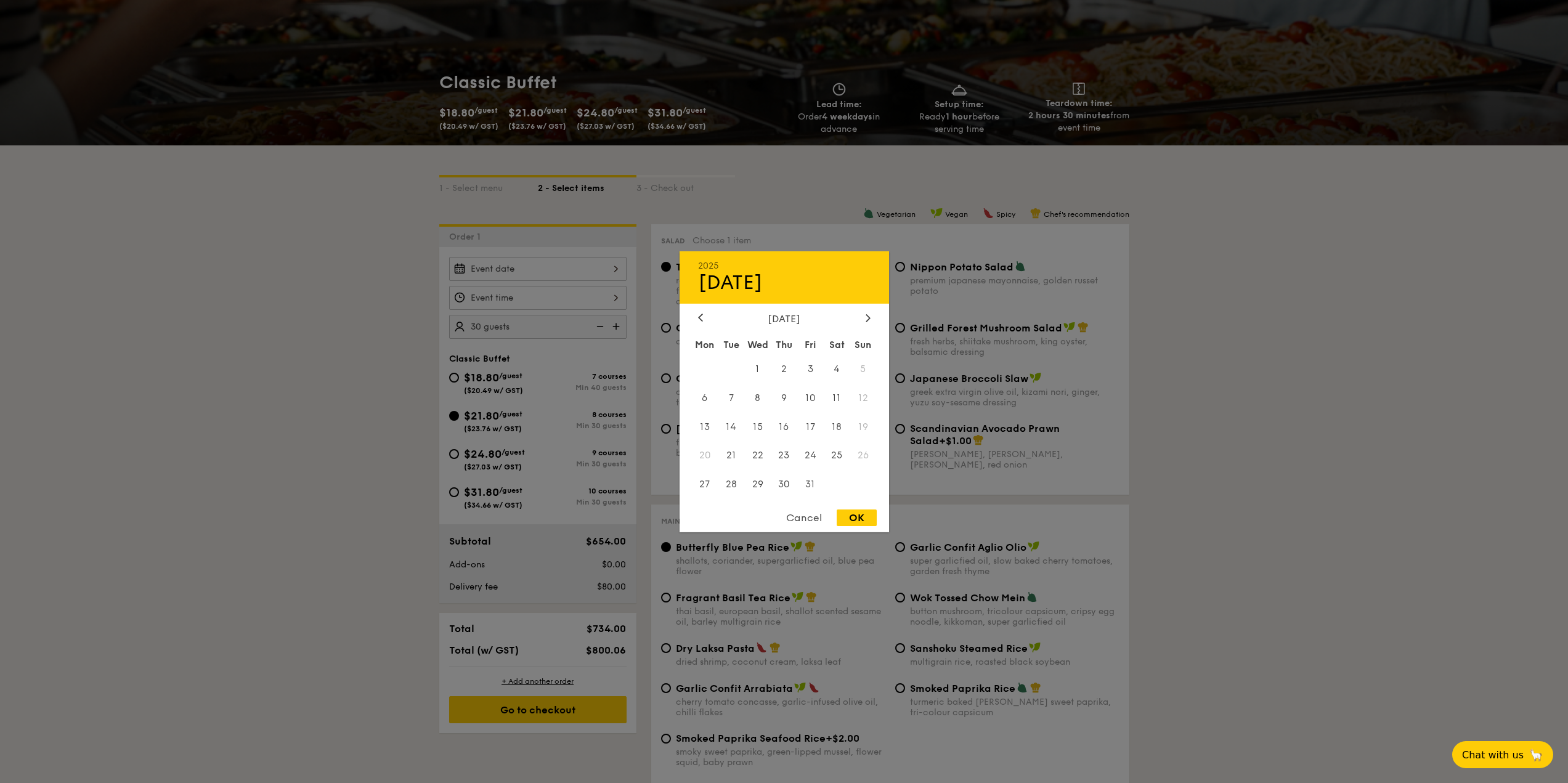
click at [861, 453] on span "26" at bounding box center [863, 455] width 26 height 26
click at [862, 316] on div at bounding box center [867, 318] width 11 height 12
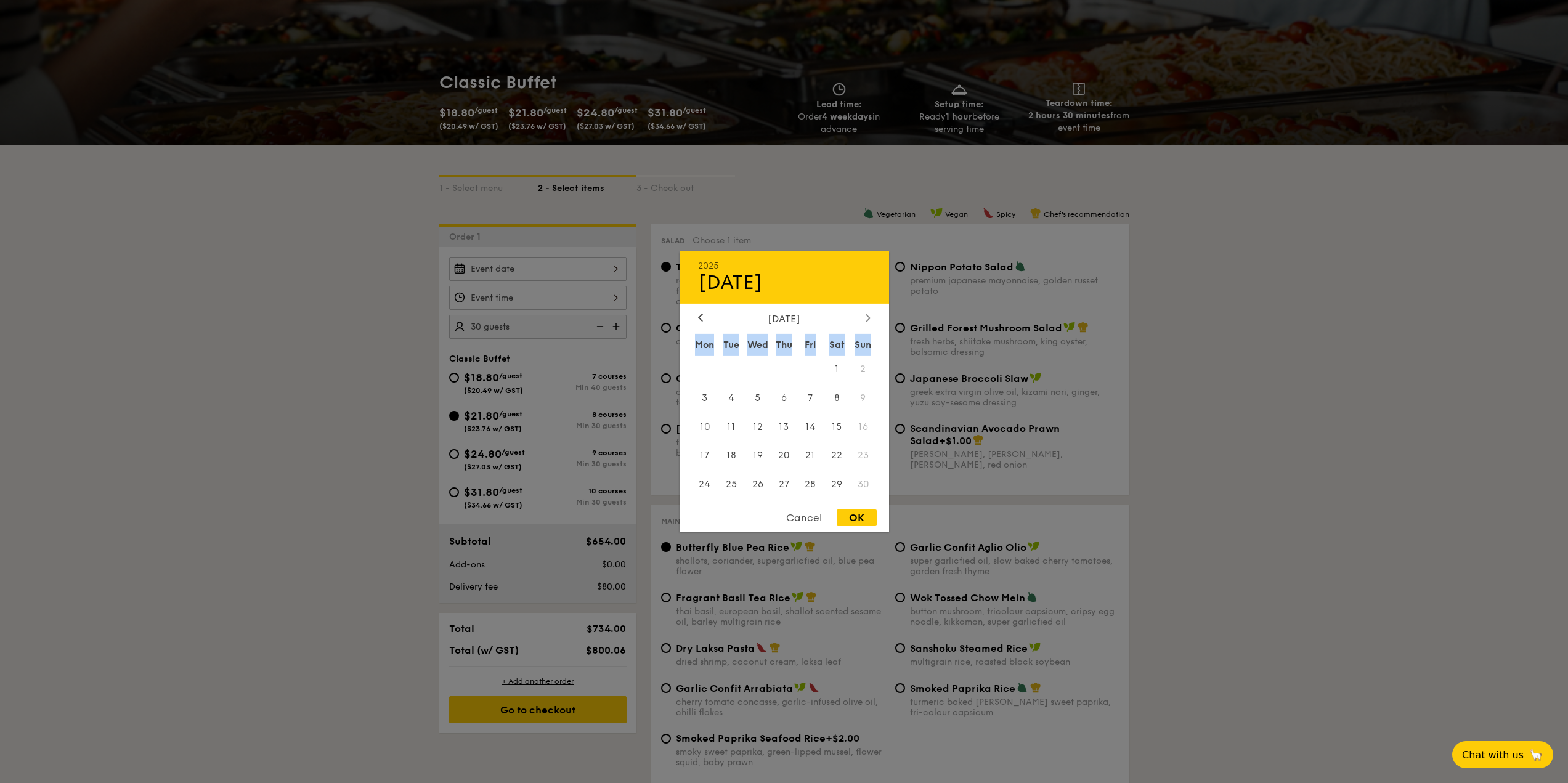
click at [862, 316] on div at bounding box center [867, 318] width 11 height 12
click at [861, 396] on span "11" at bounding box center [863, 398] width 26 height 26
click at [861, 427] on span "18" at bounding box center [863, 426] width 26 height 26
click at [863, 460] on span "25" at bounding box center [863, 455] width 26 height 26
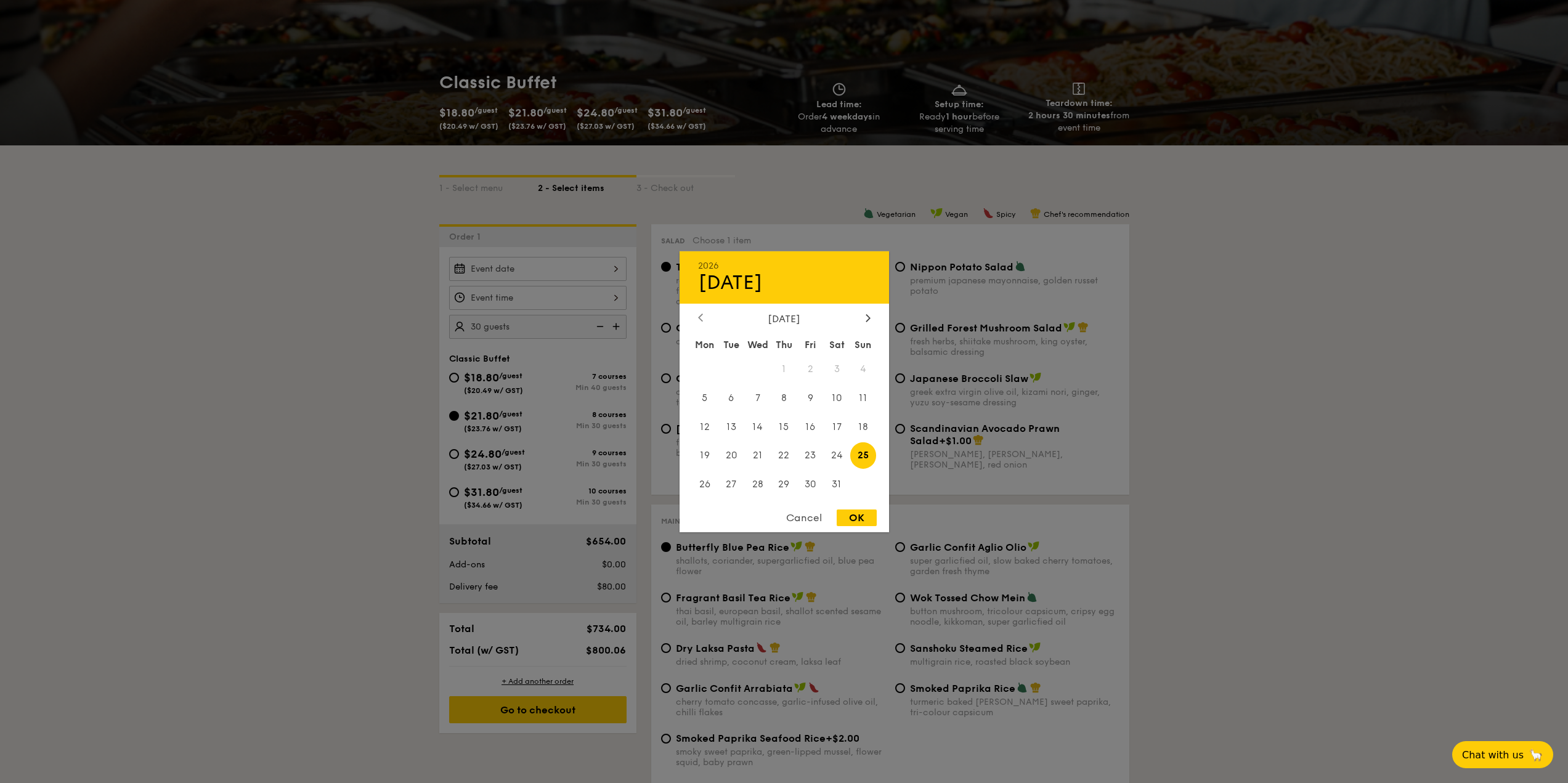
click at [696, 316] on div at bounding box center [700, 318] width 11 height 12
click at [390, 342] on div at bounding box center [784, 391] width 1568 height 783
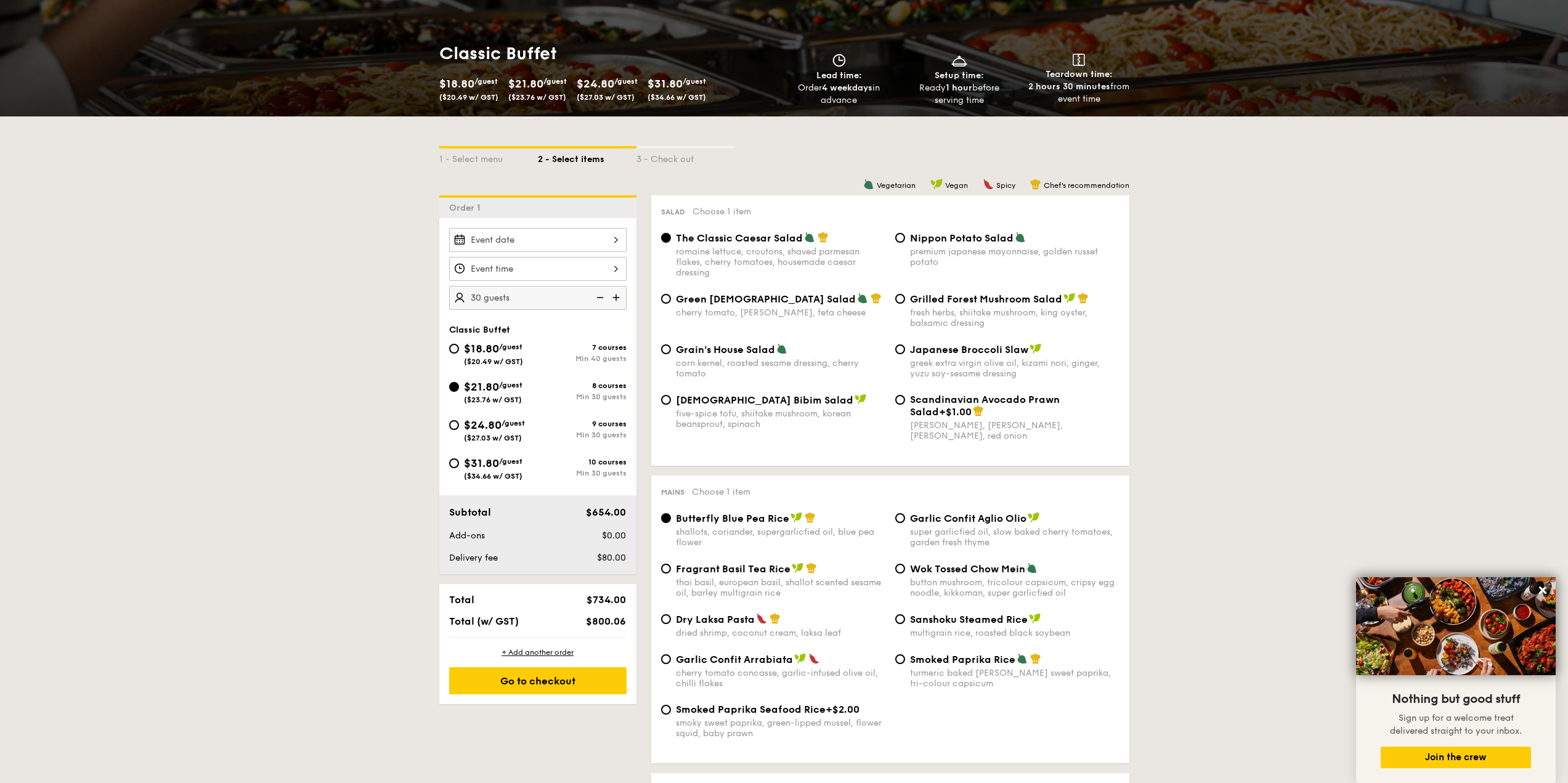
scroll to position [119, 0]
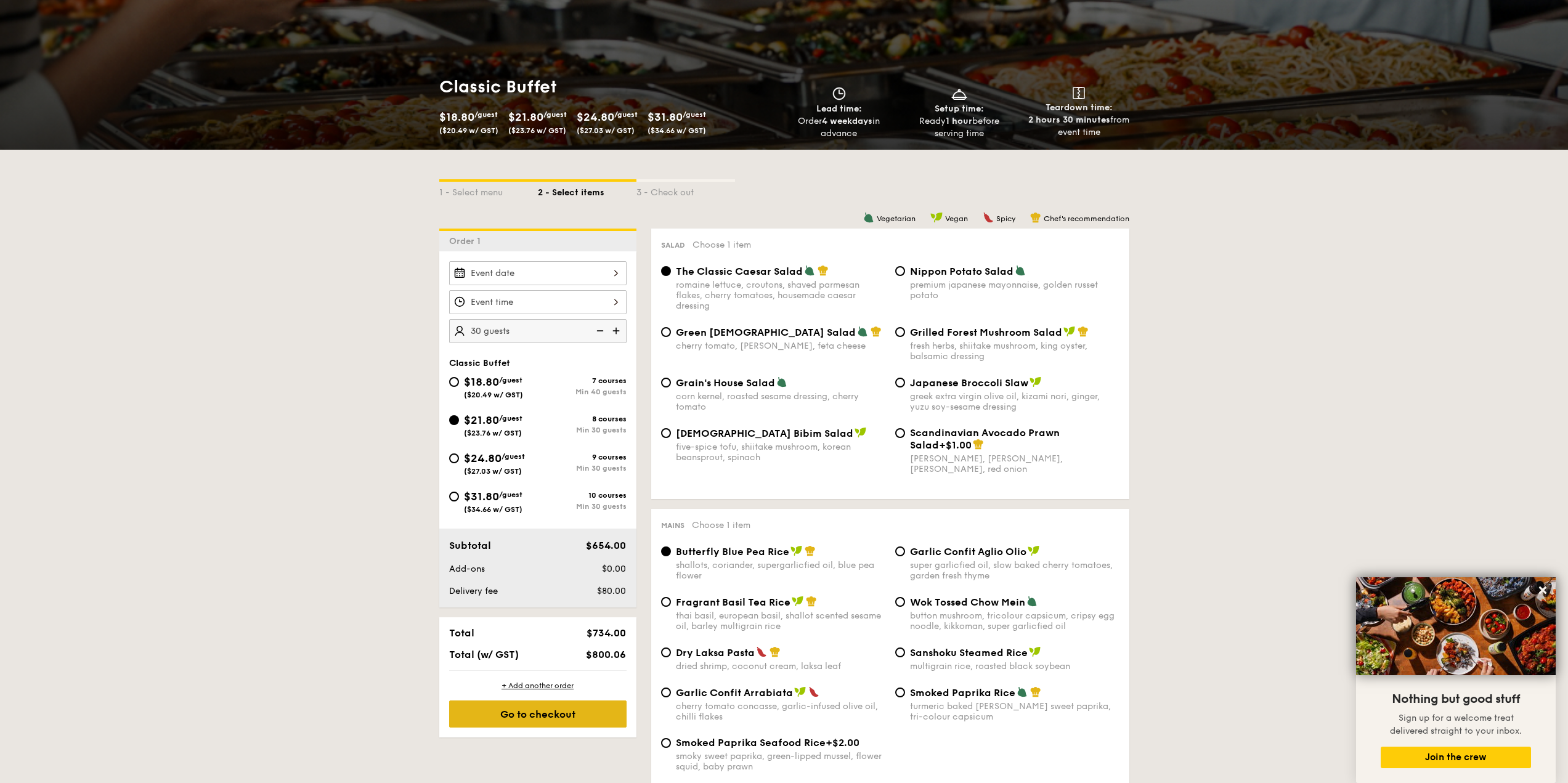
click at [546, 719] on div "Go to checkout" at bounding box center [538, 714] width 178 height 27
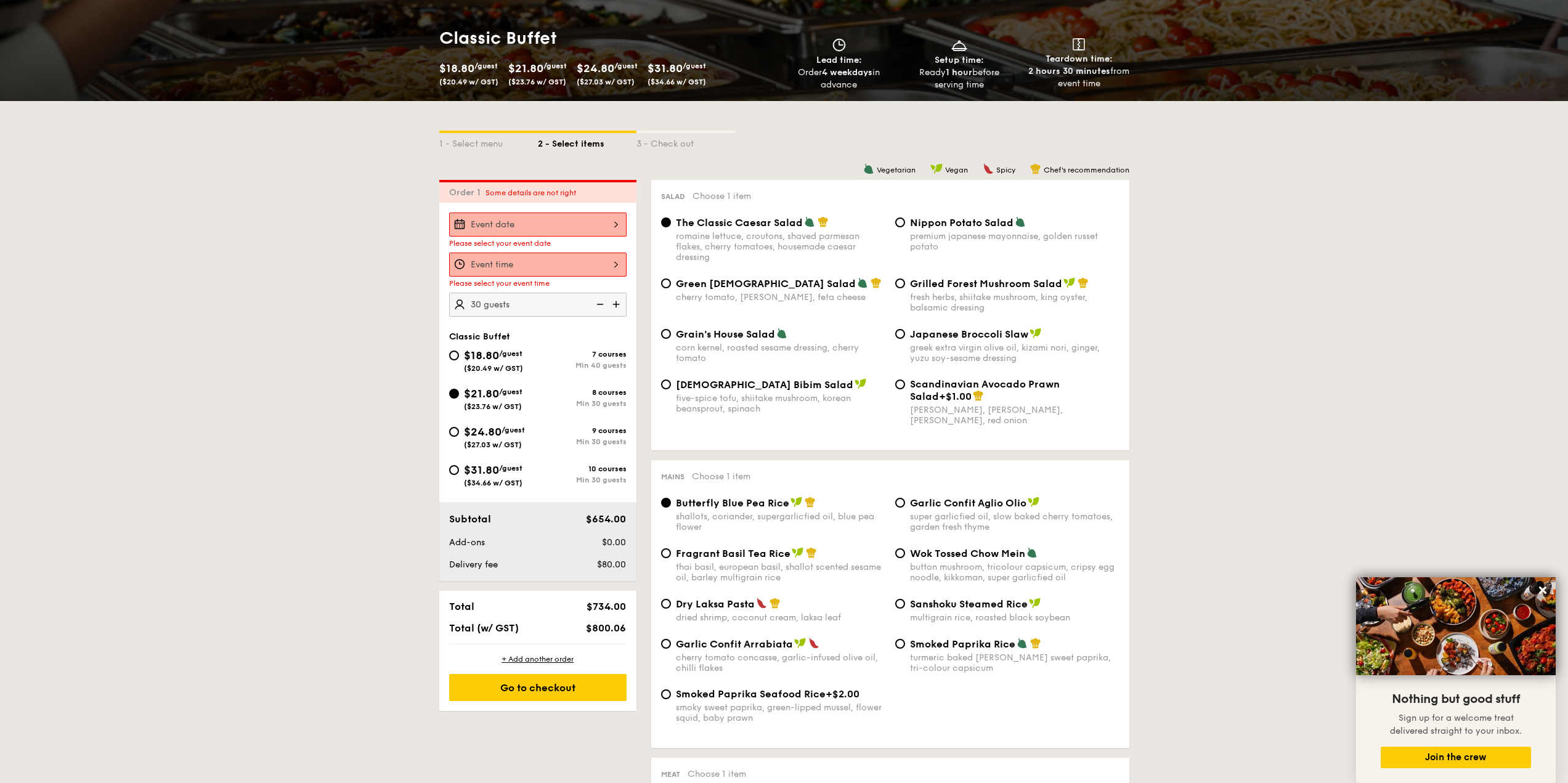
scroll to position [83, 0]
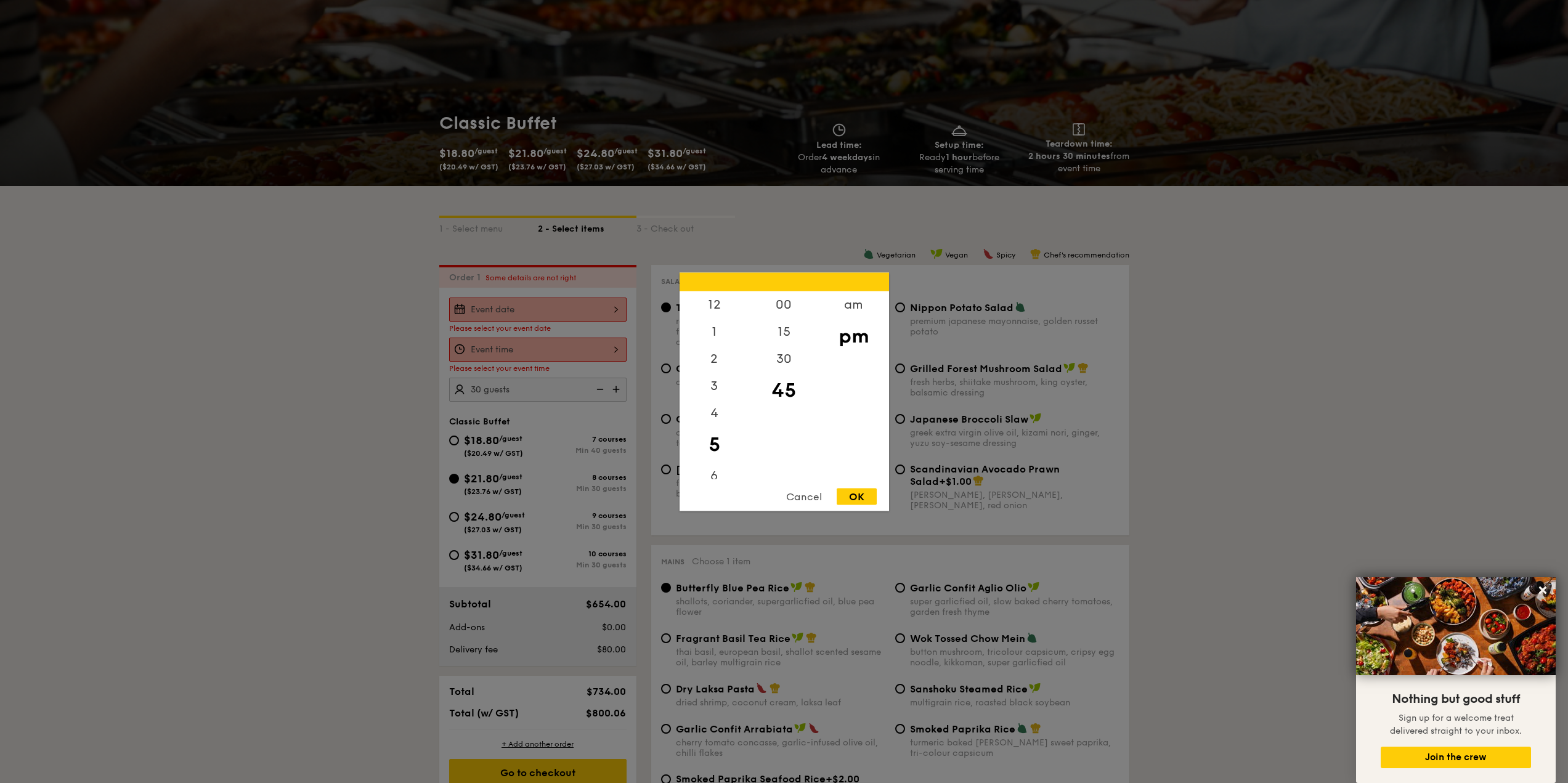
click at [575, 339] on div "12 1 2 3 4 5 6 7 8 9 10 11 00 15 30 45 am pm Cancel OK" at bounding box center [538, 349] width 178 height 24
click at [715, 420] on div "4" at bounding box center [714, 417] width 70 height 36
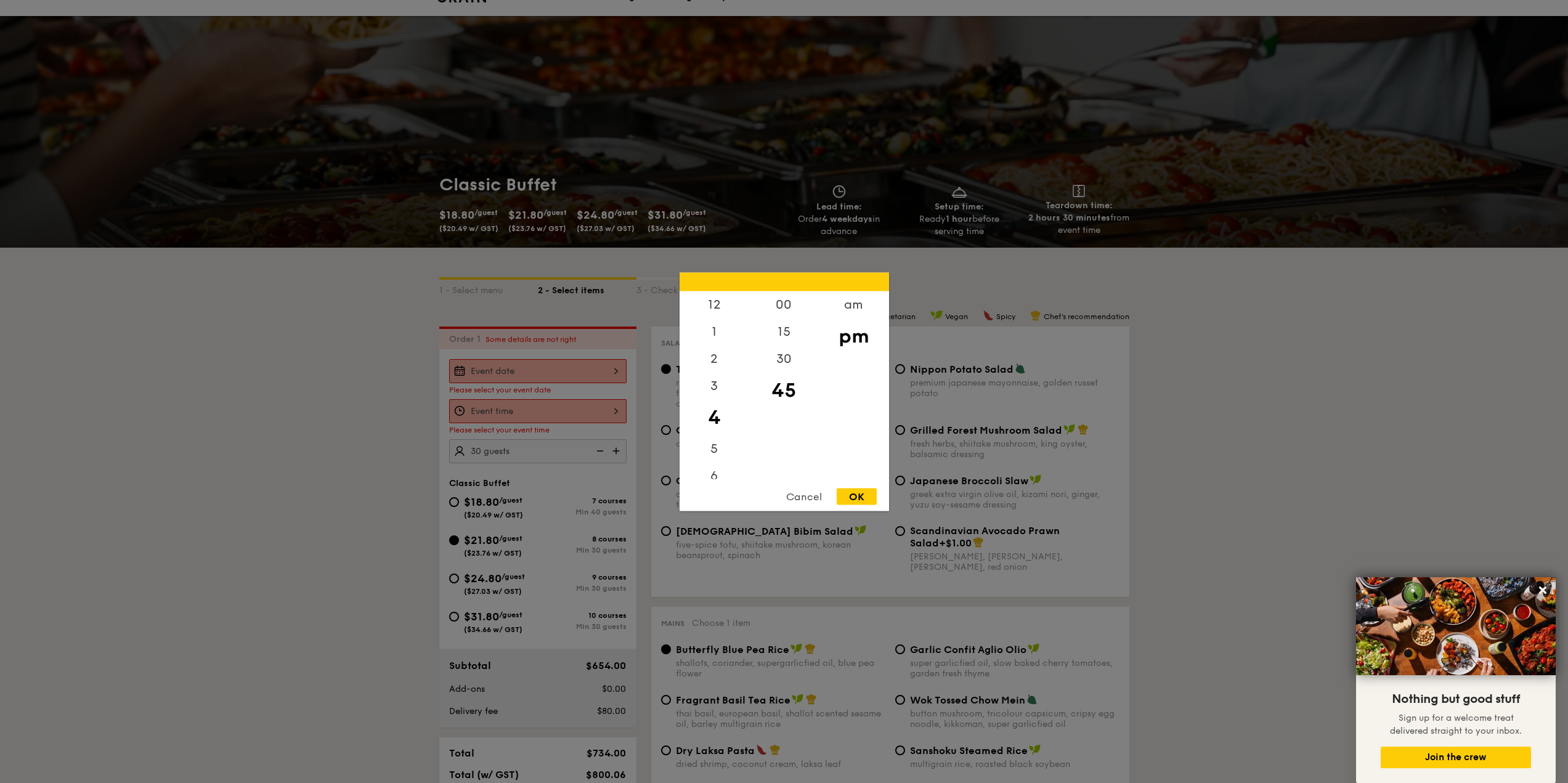
scroll to position [0, 0]
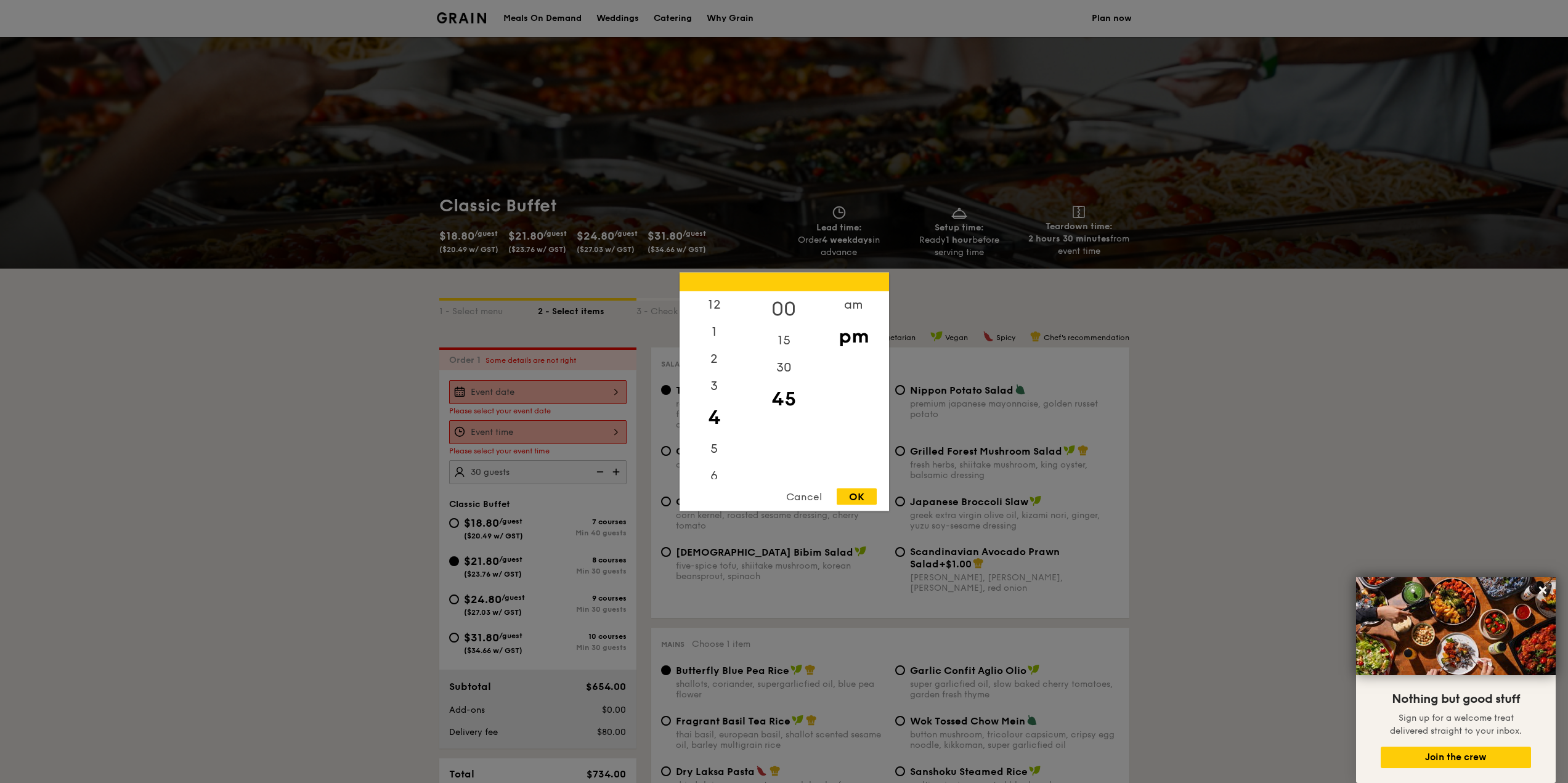
click at [789, 303] on div "00" at bounding box center [784, 309] width 70 height 36
click at [850, 507] on div "Cancel OK" at bounding box center [784, 500] width 210 height 23
click at [851, 498] on div "OK" at bounding box center [856, 496] width 40 height 17
type input "4:00PM"
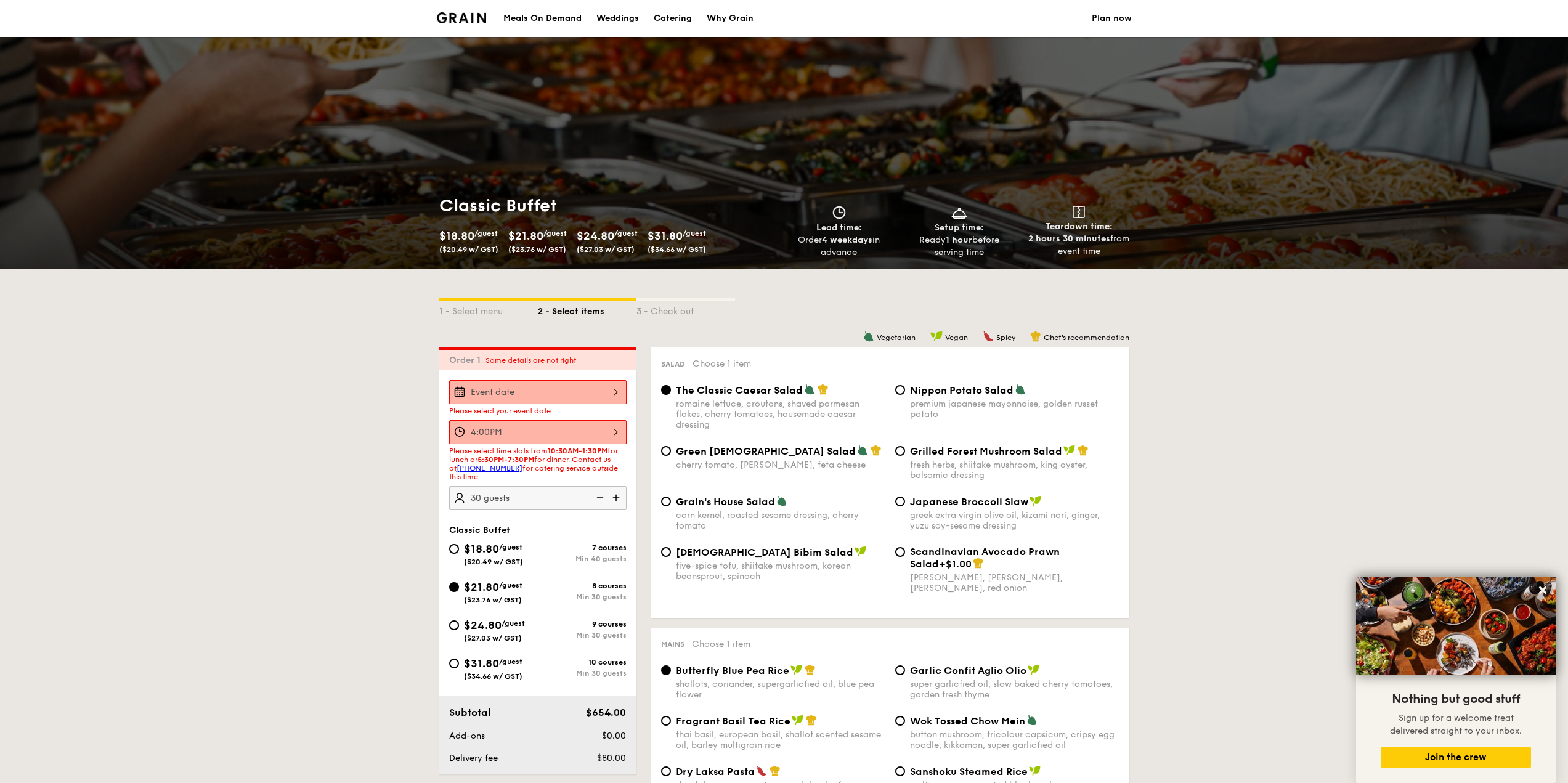
click at [588, 378] on div "Please select your event date 4:00PM Please select time slots from 10:30AM-1:30…" at bounding box center [538, 573] width 197 height 404
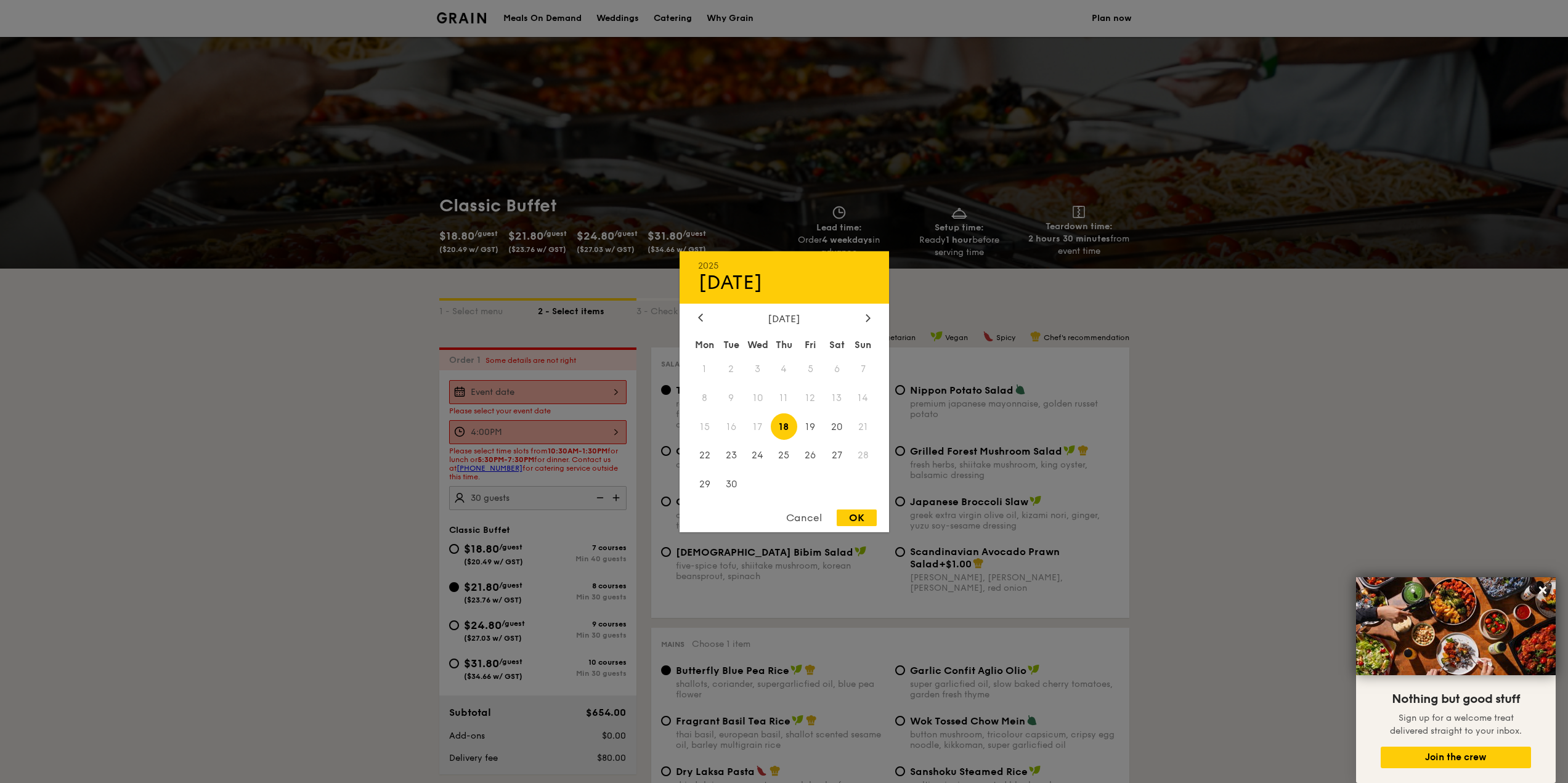
click at [597, 387] on div "2025 Sep [DATE] Tue Wed Thu Fri Sat Sun 1 2 3 4 5 6 7 8 9 10 11 12 13 14 15 16 …" at bounding box center [538, 392] width 178 height 24
click at [860, 316] on div "[DATE]" at bounding box center [784, 318] width 172 height 12
click at [872, 317] on div at bounding box center [867, 318] width 11 height 12
click at [838, 424] on span "18" at bounding box center [837, 426] width 26 height 26
click at [848, 516] on div "OK" at bounding box center [856, 518] width 40 height 17
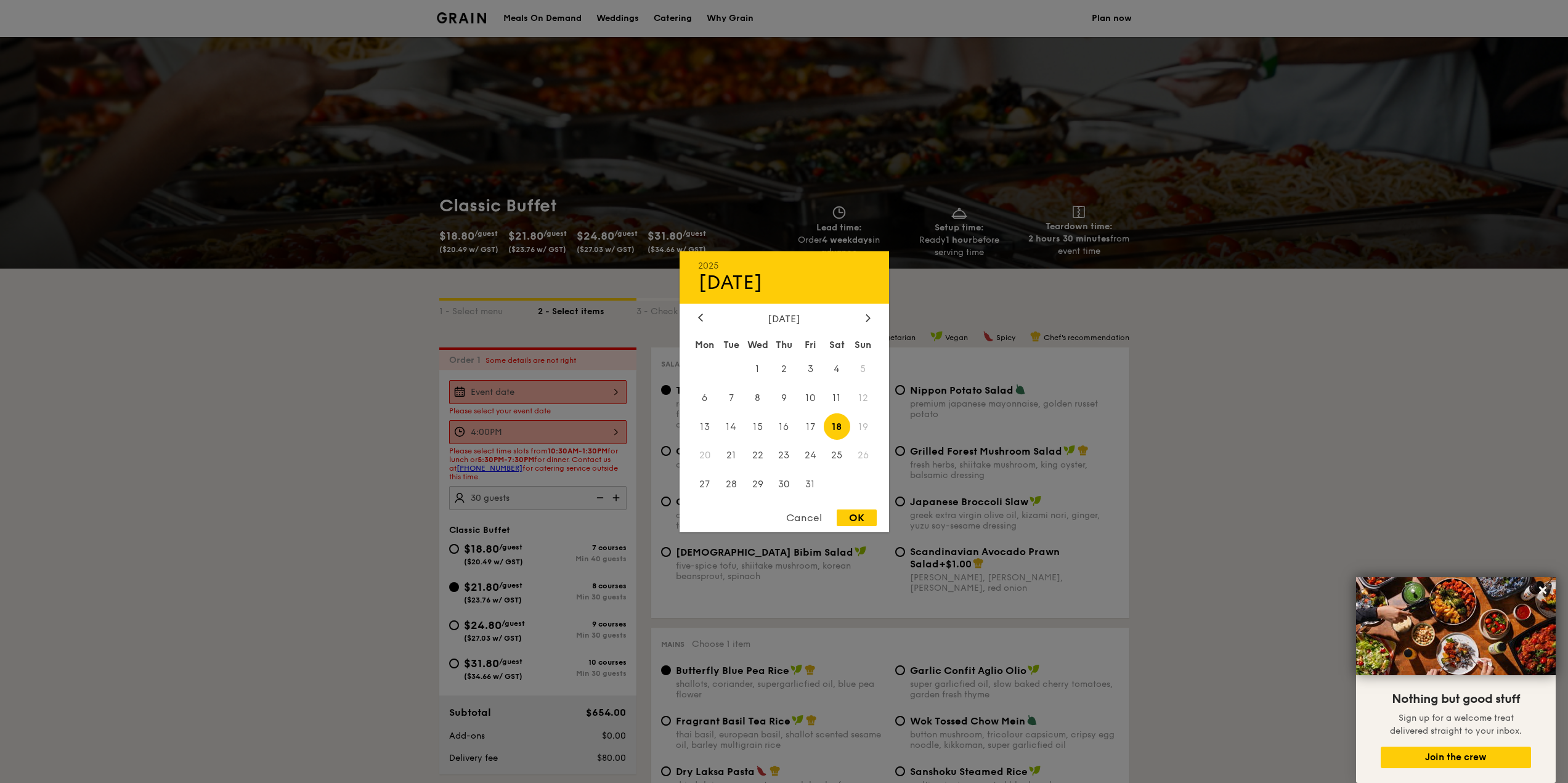
type input "[DATE]"
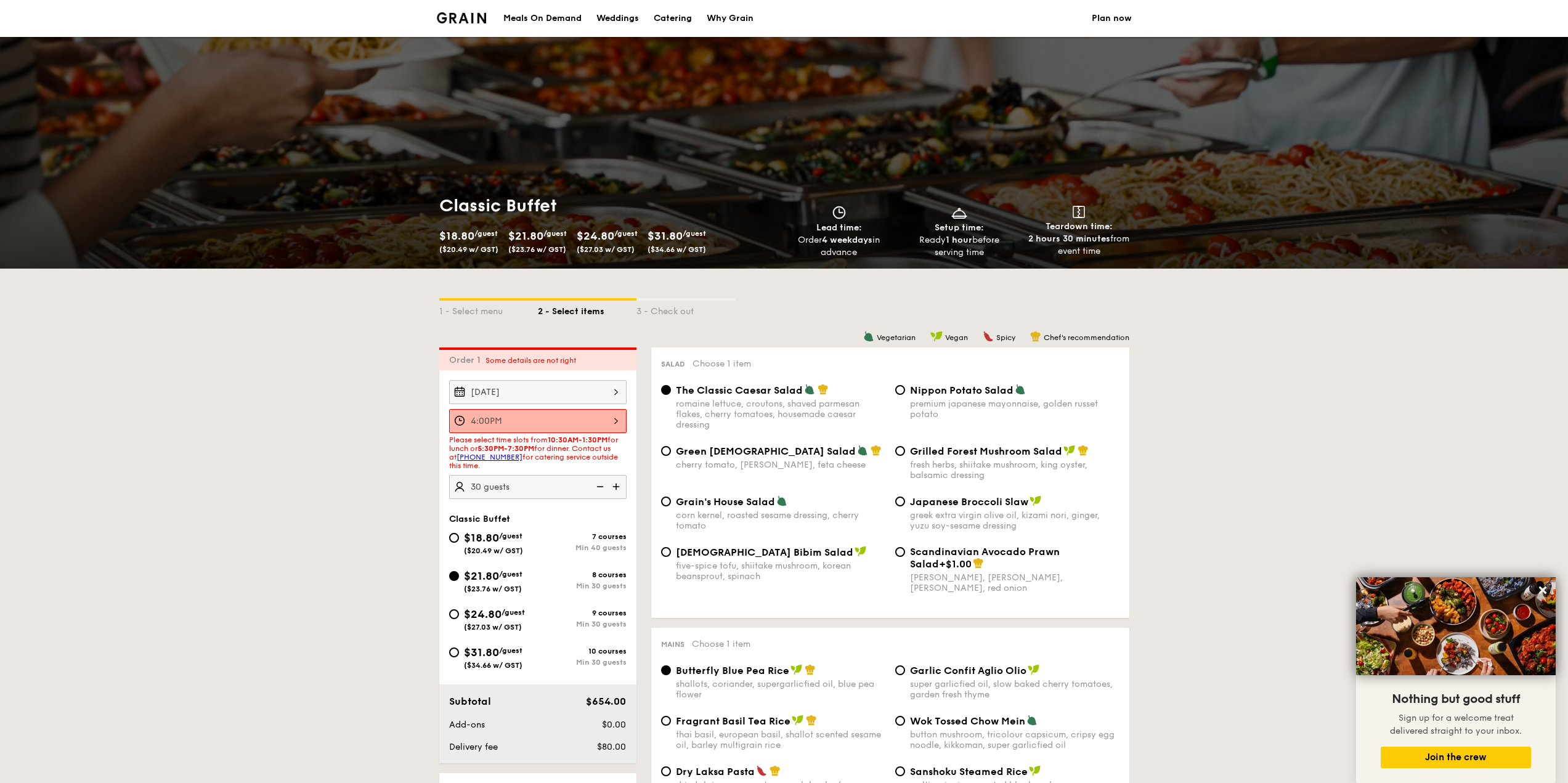
click at [512, 358] on span "Some details are not right" at bounding box center [530, 360] width 90 height 8
click at [524, 420] on div "4:00PM" at bounding box center [538, 421] width 178 height 24
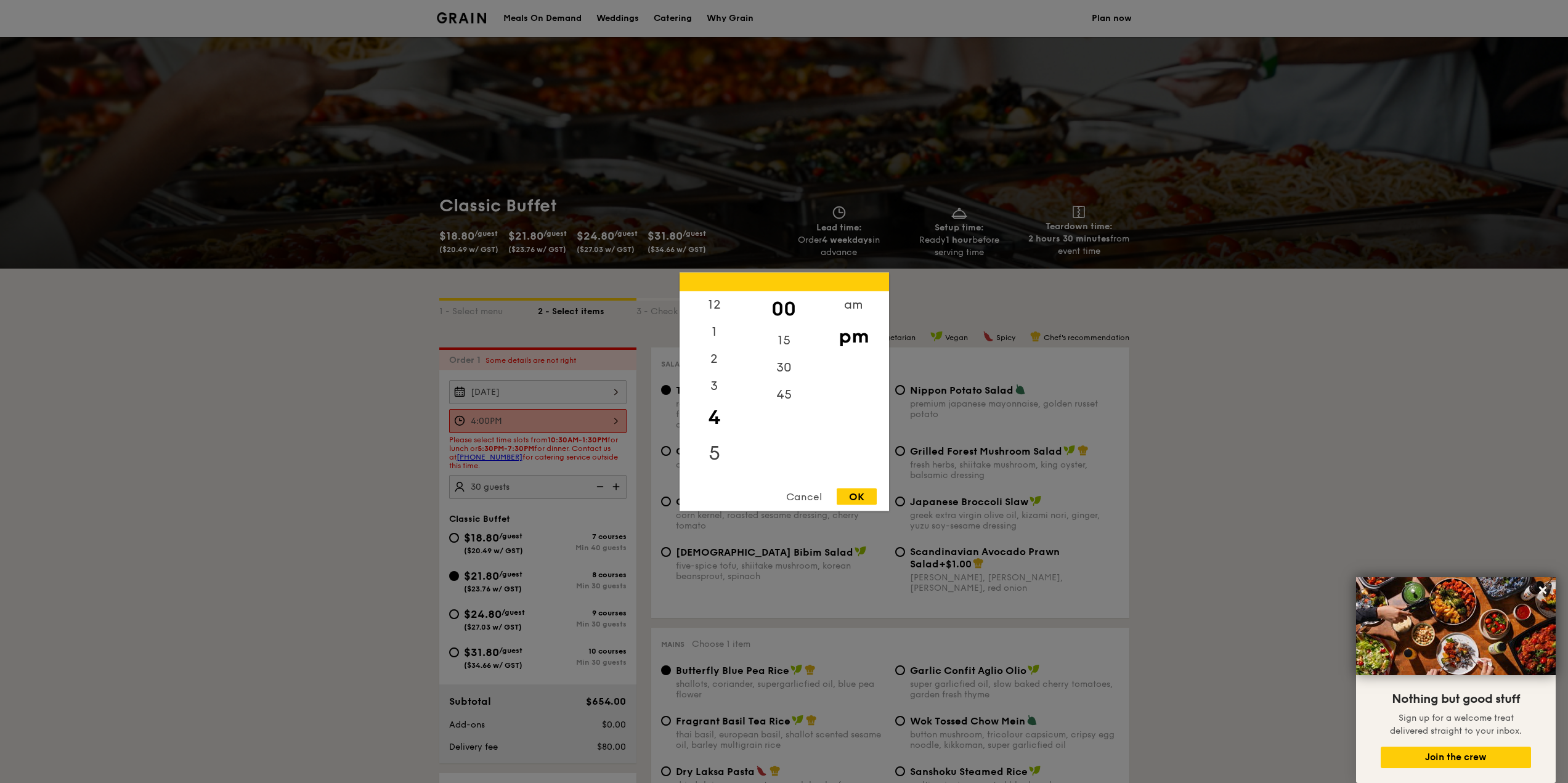
click at [709, 453] on div "5" at bounding box center [714, 453] width 70 height 36
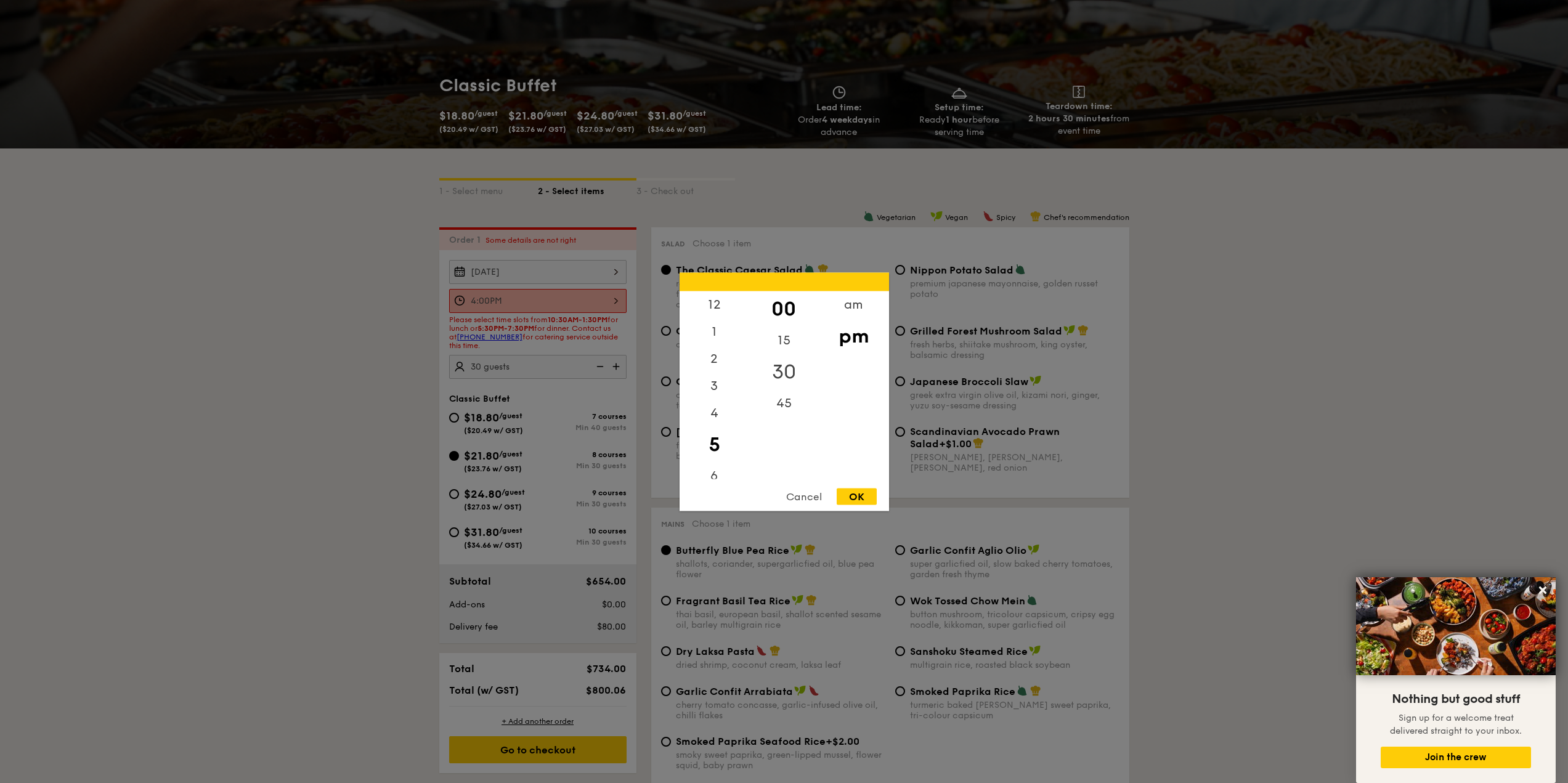
scroll to position [123, 0]
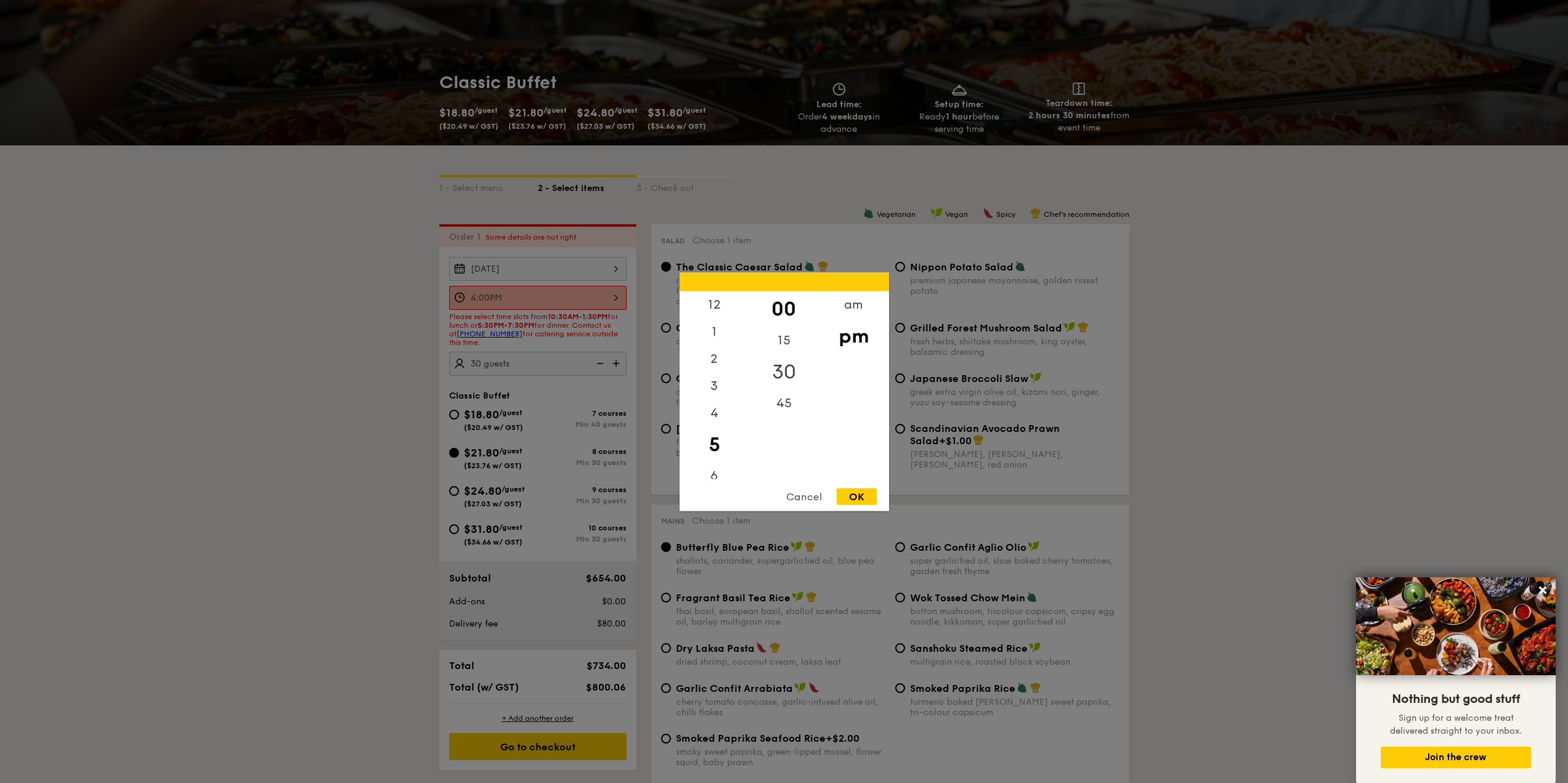
click at [784, 373] on div "30" at bounding box center [784, 372] width 70 height 36
click at [852, 493] on div "OK" at bounding box center [856, 496] width 40 height 17
type input "5:30PM"
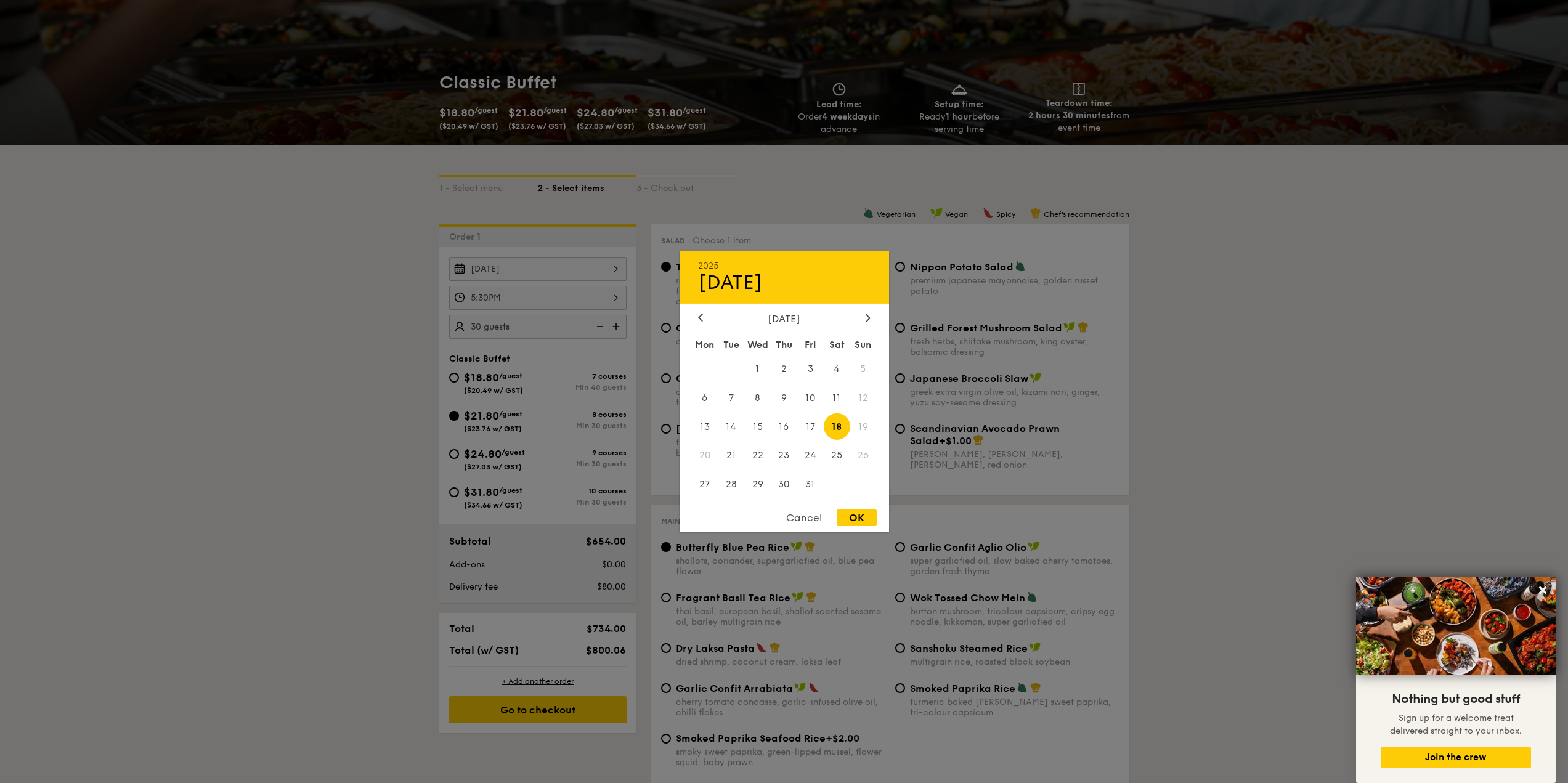
click at [586, 267] on div "[DATE] 2025 Oct [DATE] Tue Wed Thu Fri Sat Sun 1 2 3 4 5 6 7 8 9 10 11 12 13 14…" at bounding box center [538, 269] width 178 height 24
click at [586, 267] on div at bounding box center [784, 391] width 1568 height 783
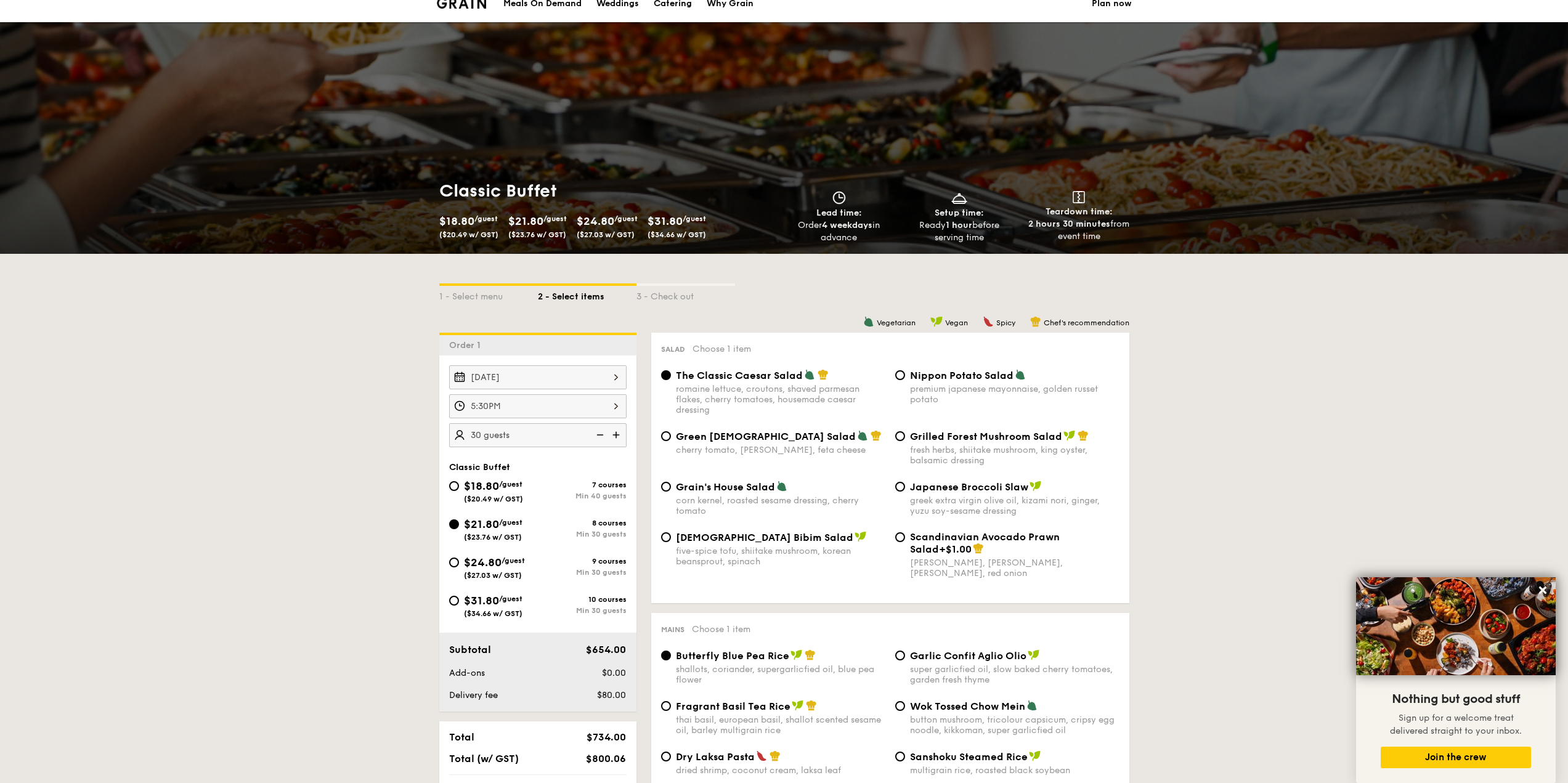
scroll to position [0, 0]
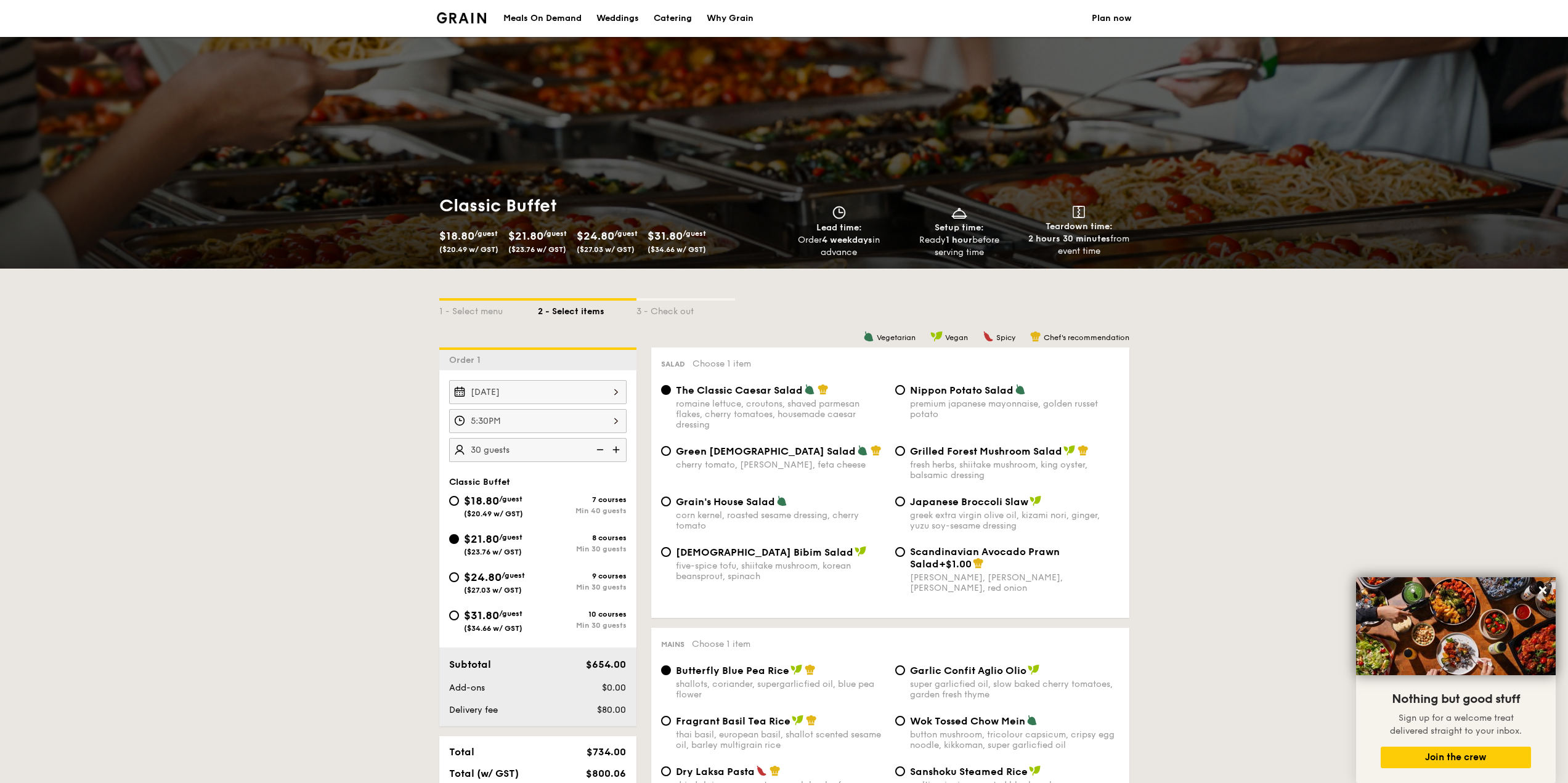
select select
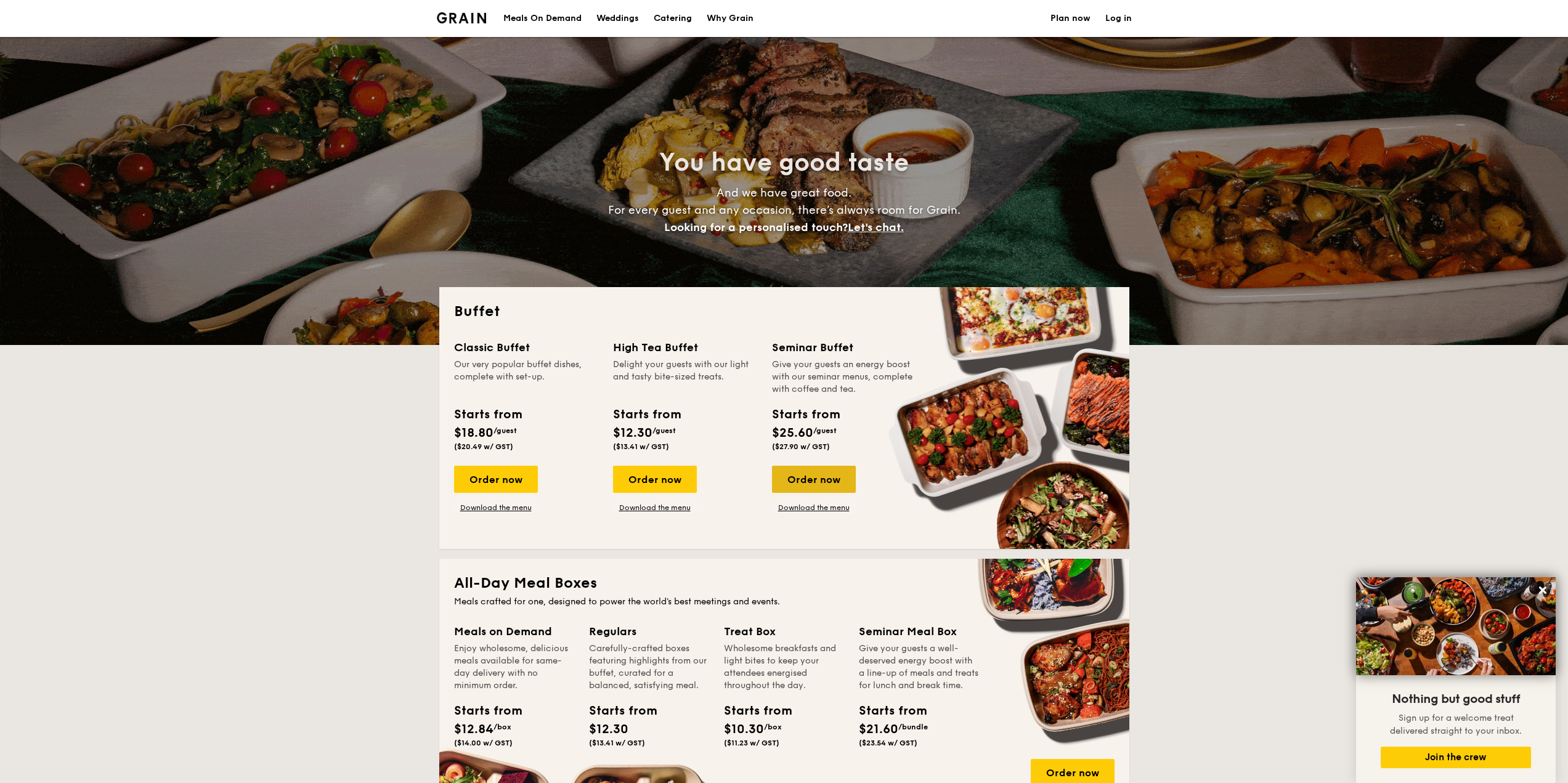
click at [817, 482] on div "Order now" at bounding box center [813, 480] width 84 height 27
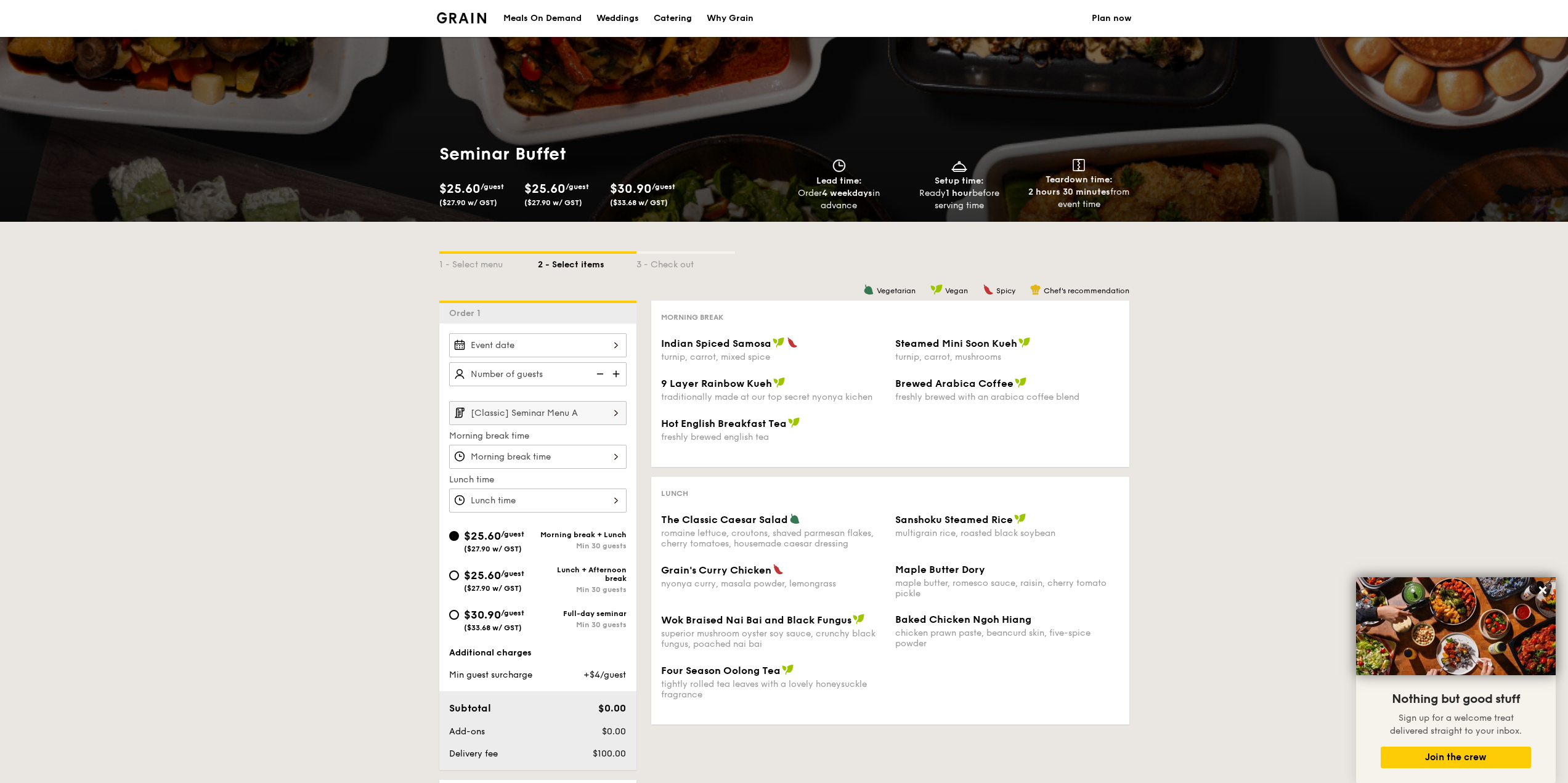
click at [571, 329] on div "[Classic] Seminar Menu A Morning break time Lunch time $25.60 /guest ($27.90 w/…" at bounding box center [538, 547] width 197 height 447
click at [572, 339] on div at bounding box center [538, 345] width 178 height 24
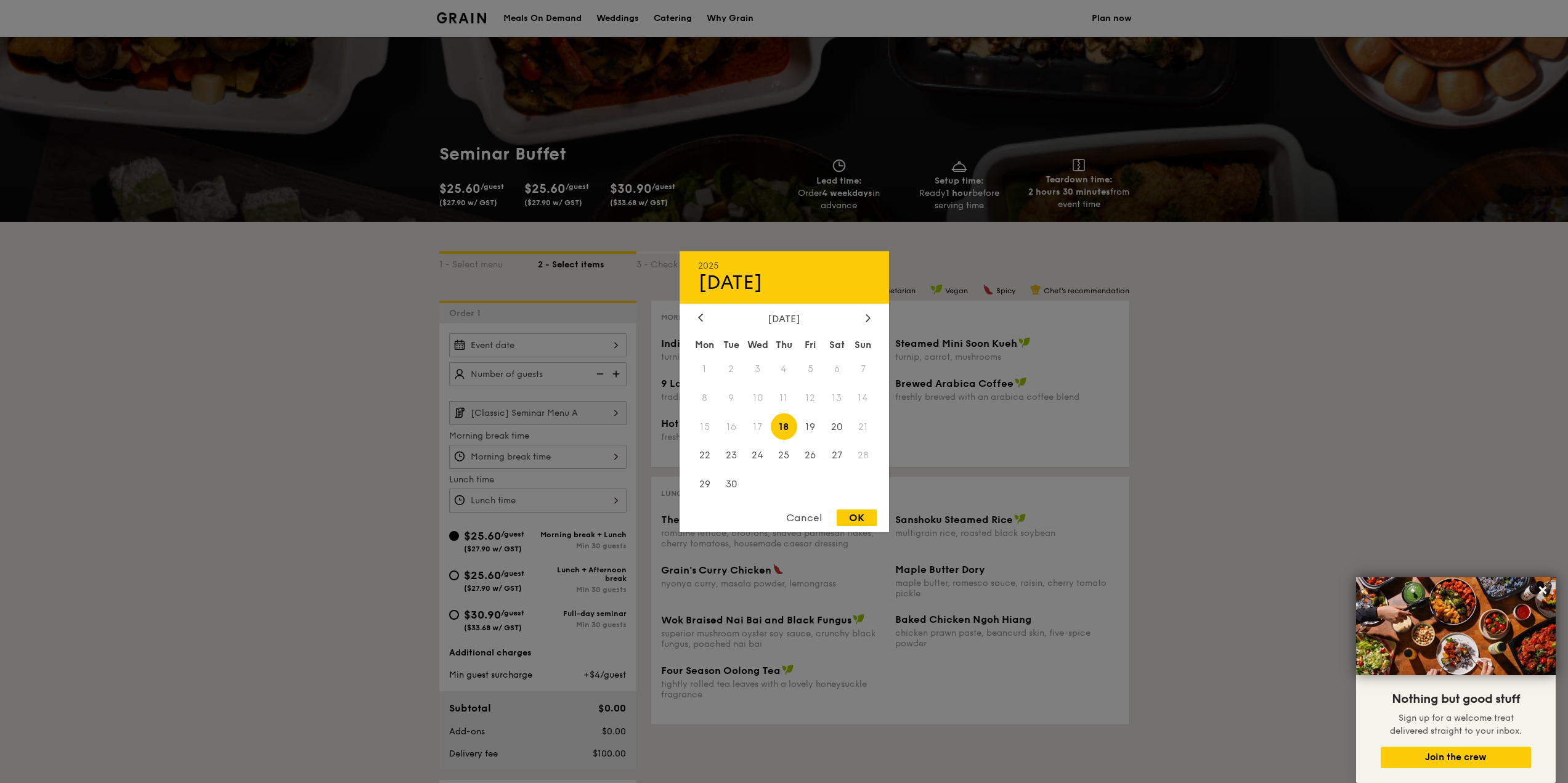
click at [870, 308] on div "2025 Sep [DATE] Tue Wed Thu Fri Sat Sun 1 2 3 4 5 6 7 8 9 10 11 12 13 14 15 16 …" at bounding box center [784, 391] width 210 height 281
click at [869, 312] on div "2025 Sep [DATE] Tue Wed Thu Fri Sat Sun 1 2 3 4 5 6 7 8 9 10 11 12 13 14 15 16 …" at bounding box center [784, 391] width 210 height 281
click at [871, 314] on div at bounding box center [867, 318] width 11 height 12
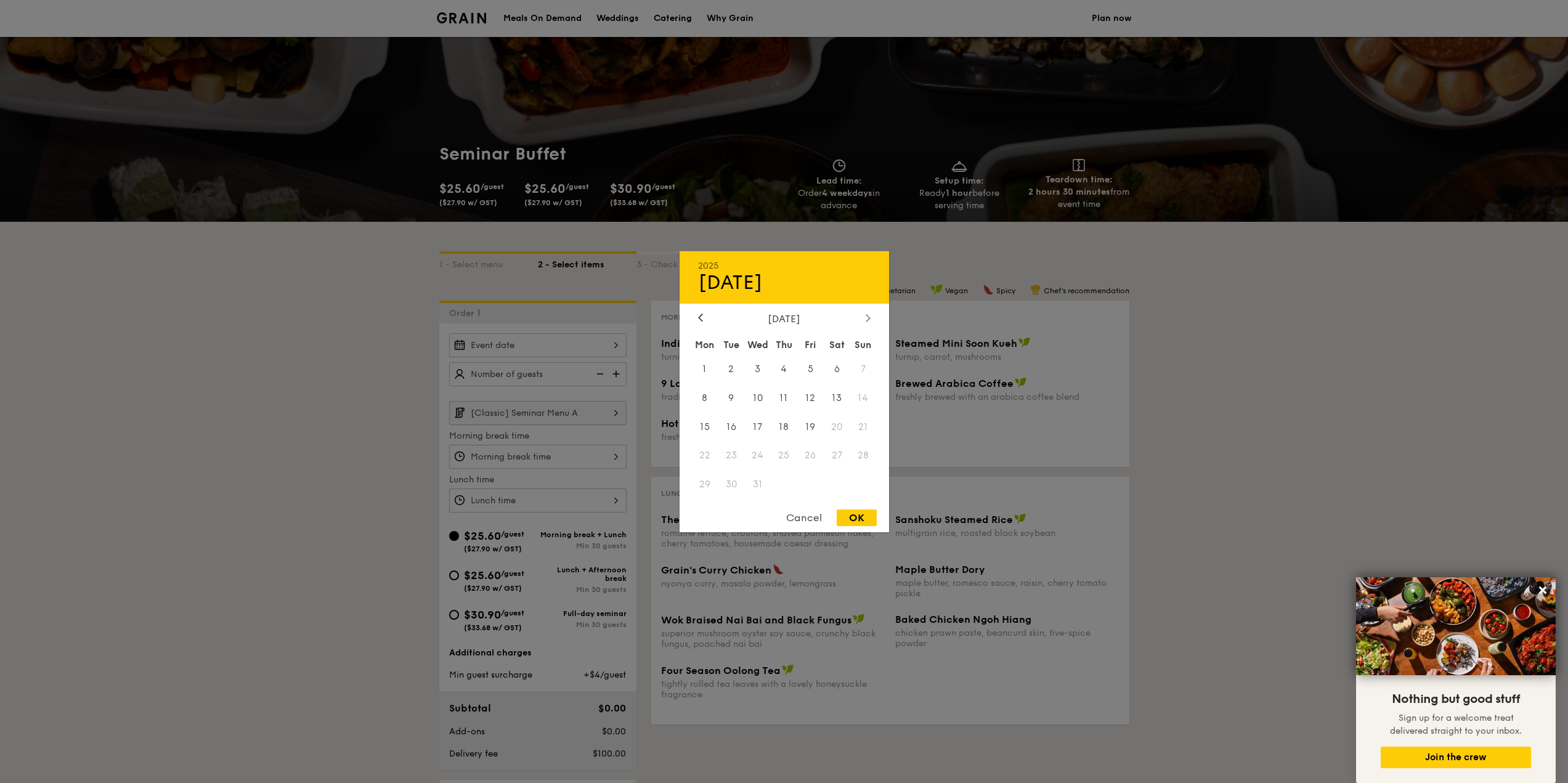
click at [871, 314] on div at bounding box center [867, 318] width 11 height 12
drag, startPoint x: 344, startPoint y: 439, endPoint x: 352, endPoint y: 443, distance: 8.9
click at [348, 441] on div at bounding box center [784, 391] width 1568 height 783
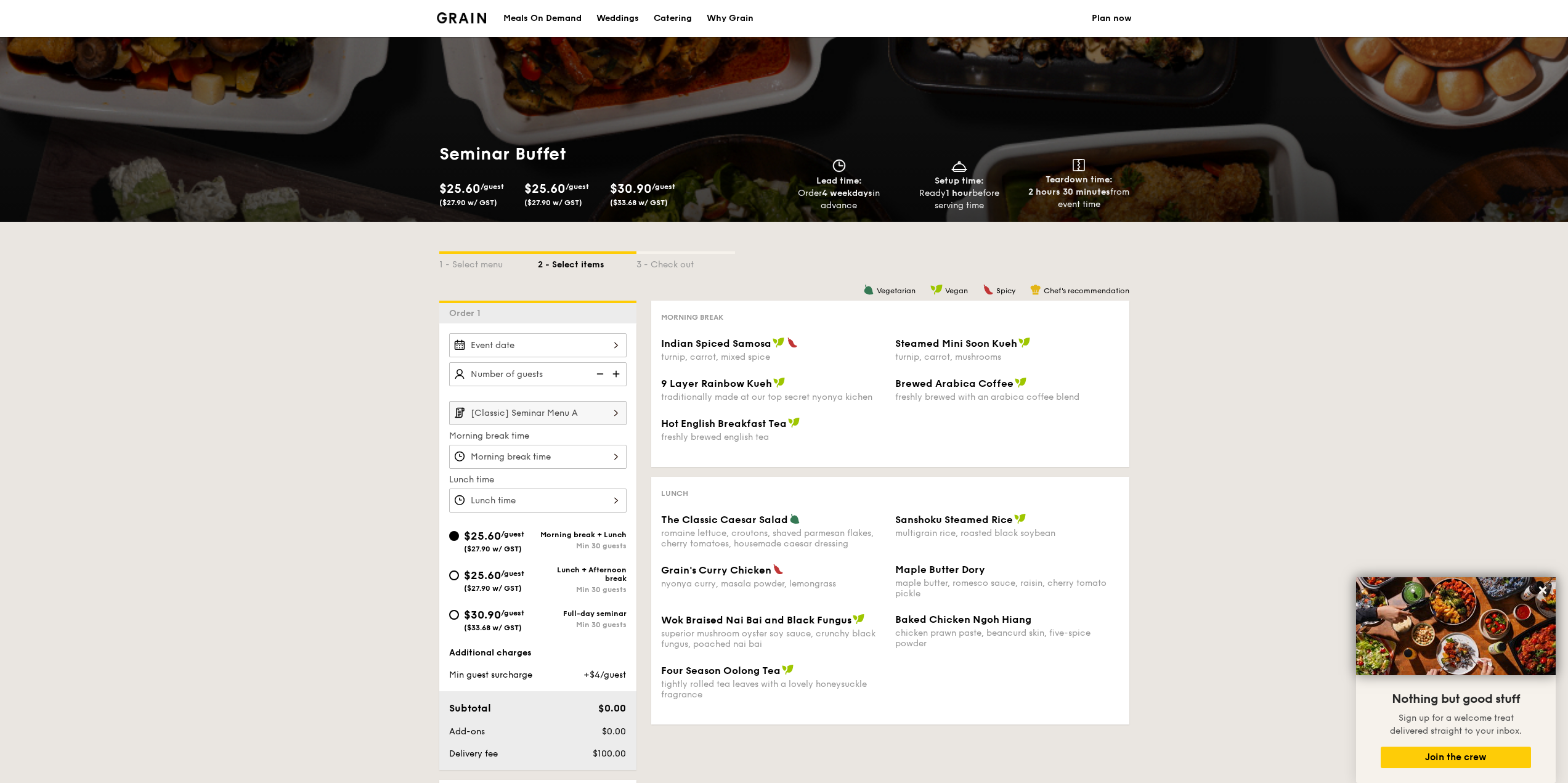
select select
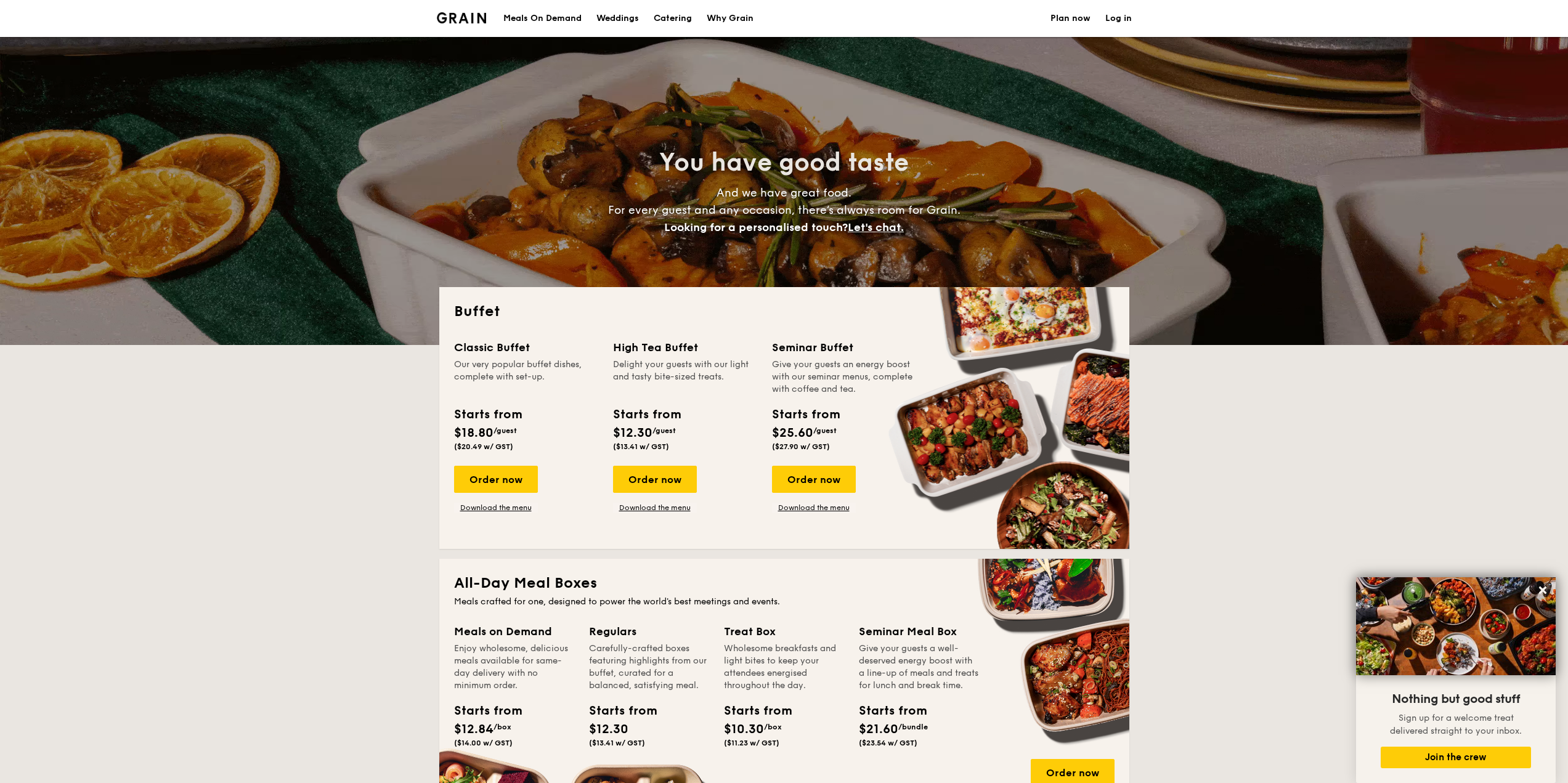
click at [696, 10] on link "Catering" at bounding box center [672, 19] width 53 height 37
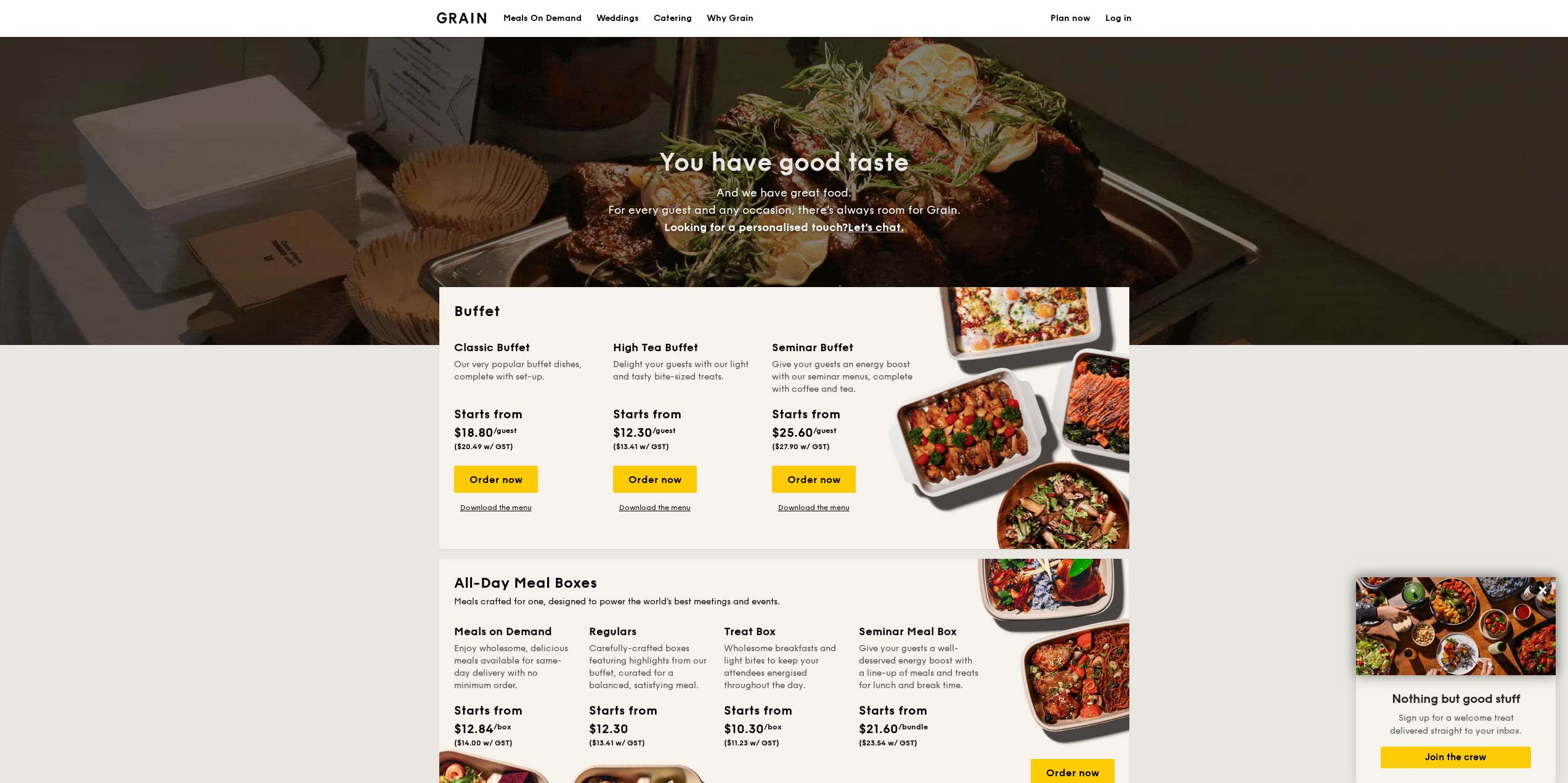
click at [680, 11] on h1 "Catering" at bounding box center [673, 19] width 38 height 37
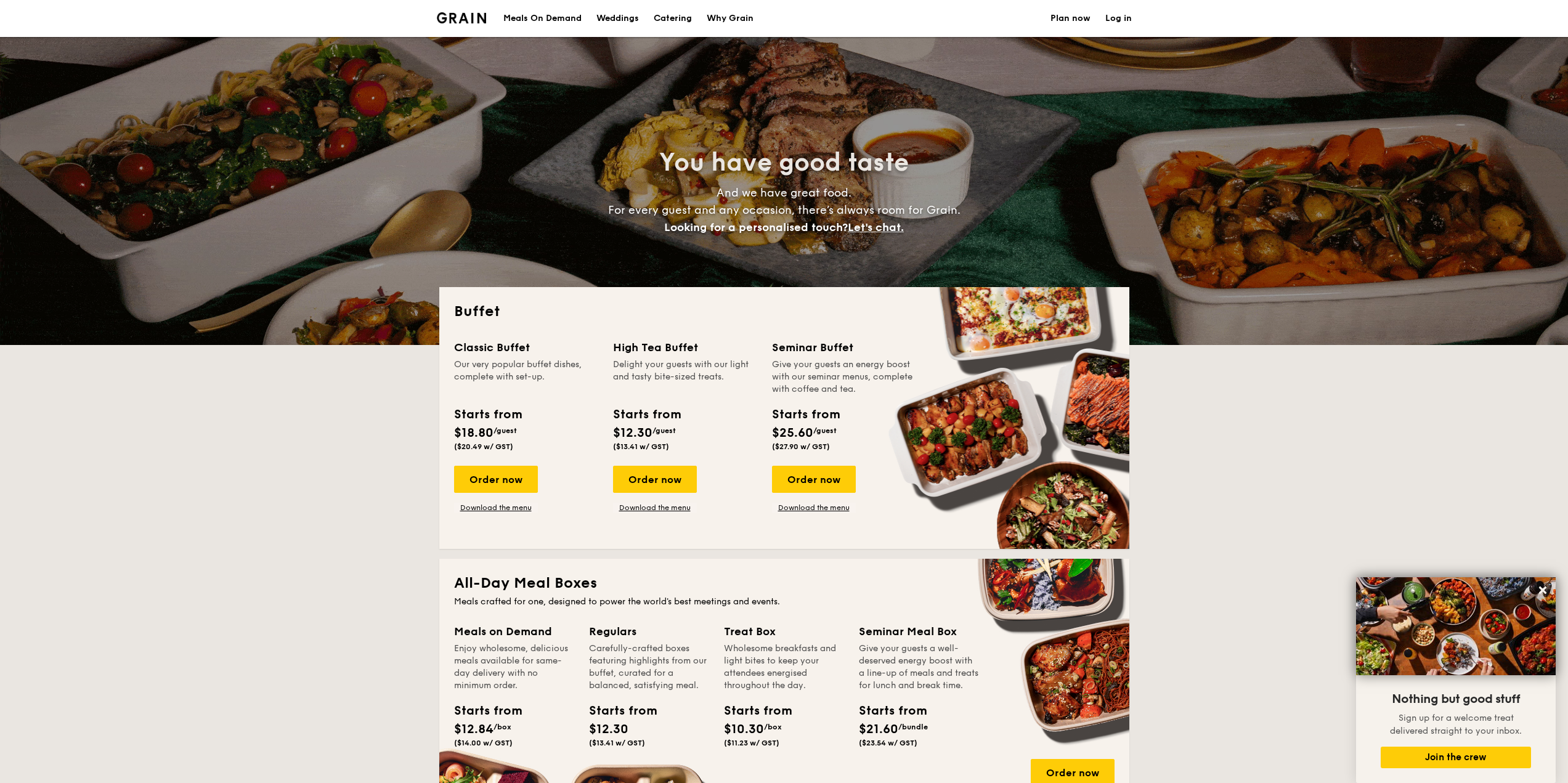
click at [680, 11] on h1 "Catering" at bounding box center [673, 19] width 38 height 37
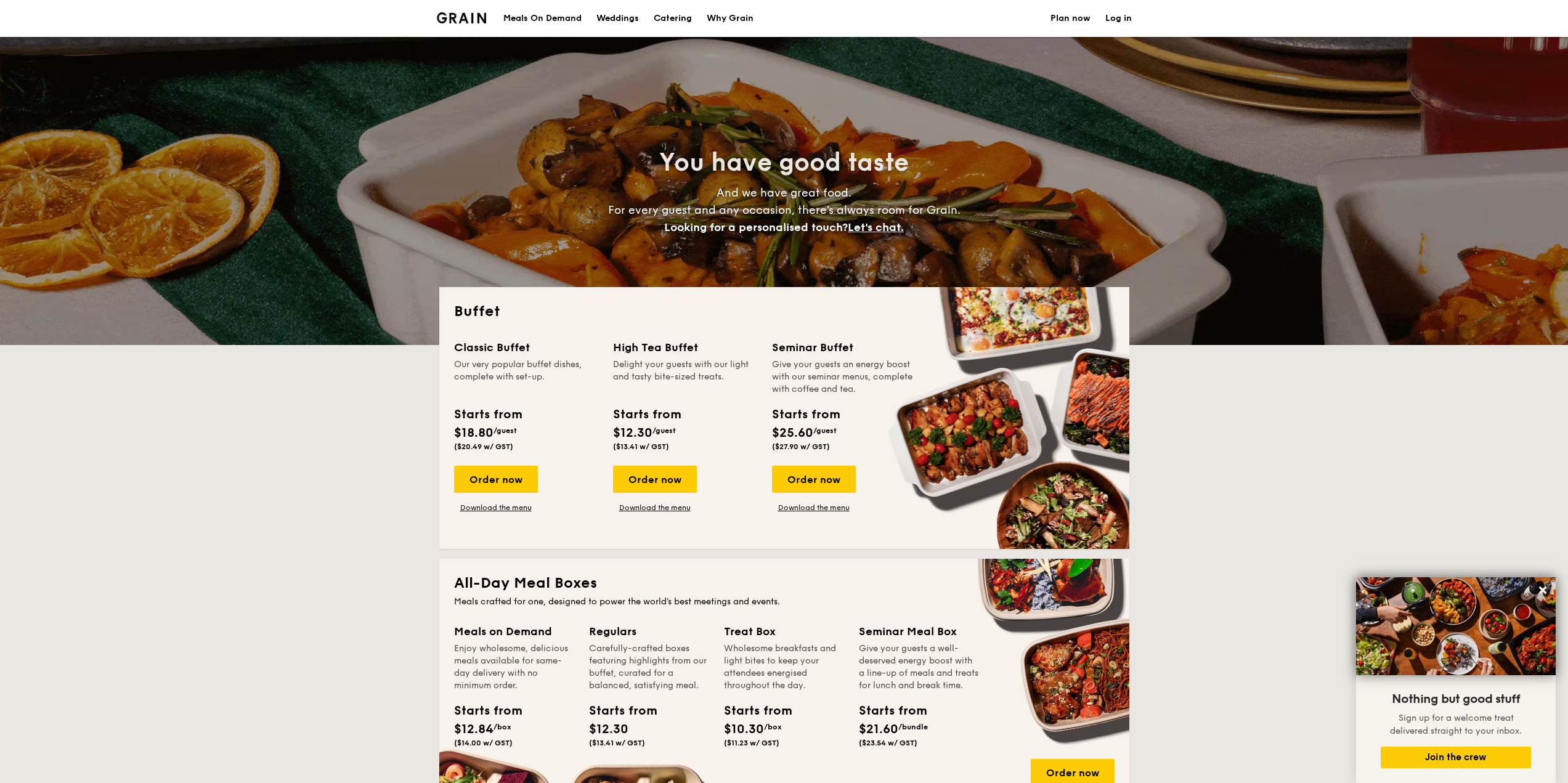
click at [680, 11] on h1 "Catering" at bounding box center [673, 19] width 38 height 37
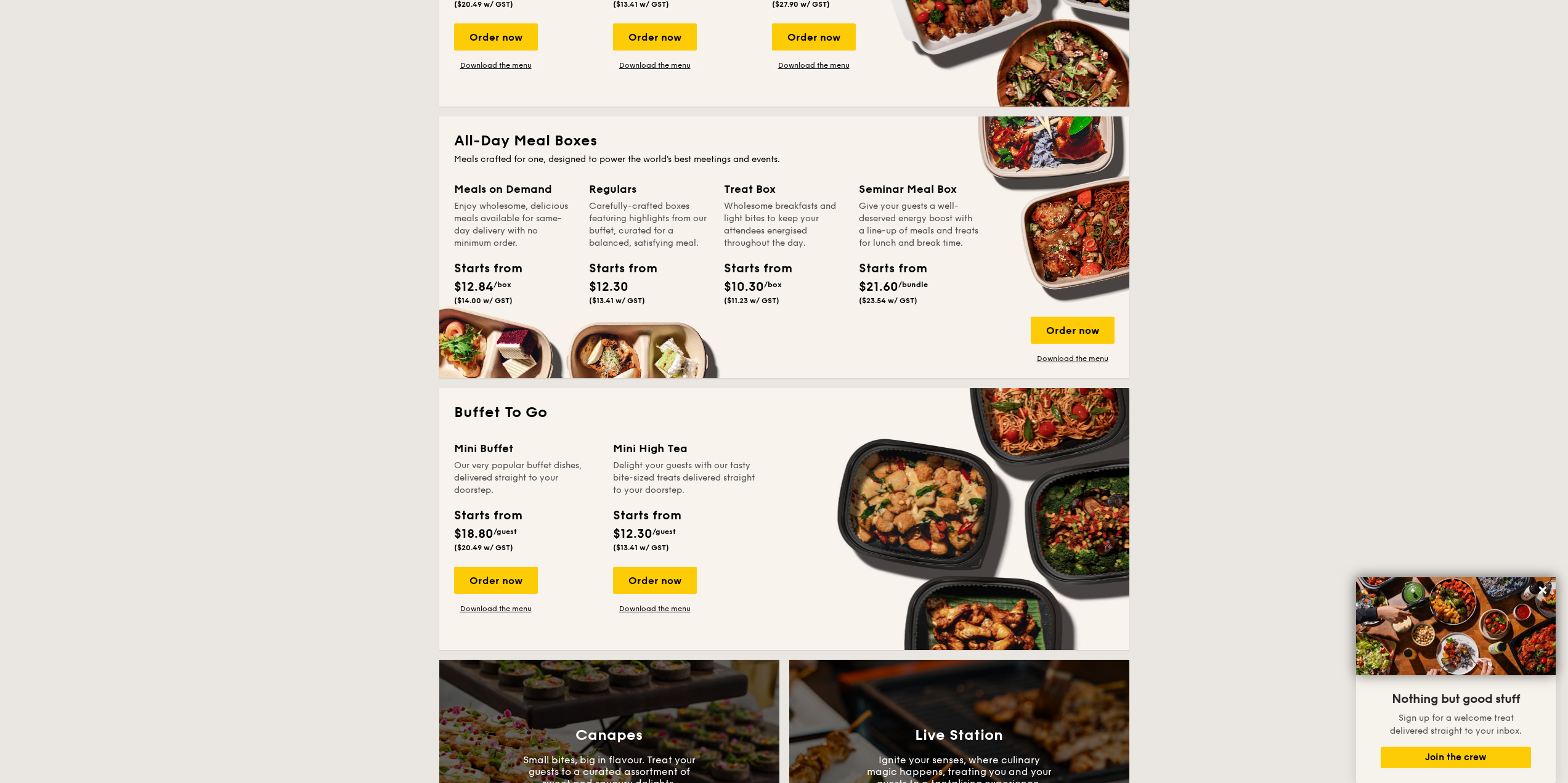
scroll to position [493, 0]
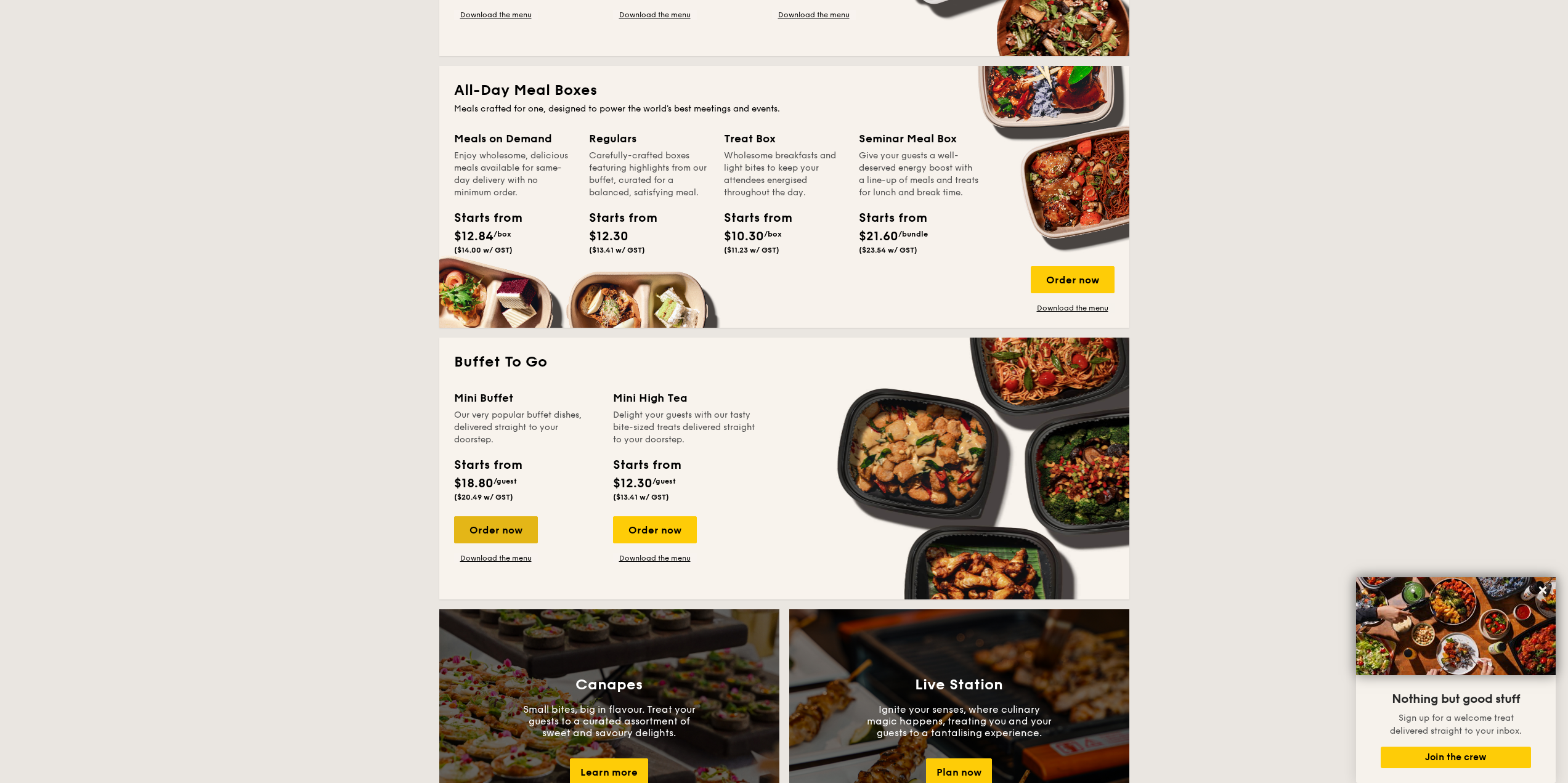
click at [507, 523] on div "Order now" at bounding box center [496, 530] width 84 height 27
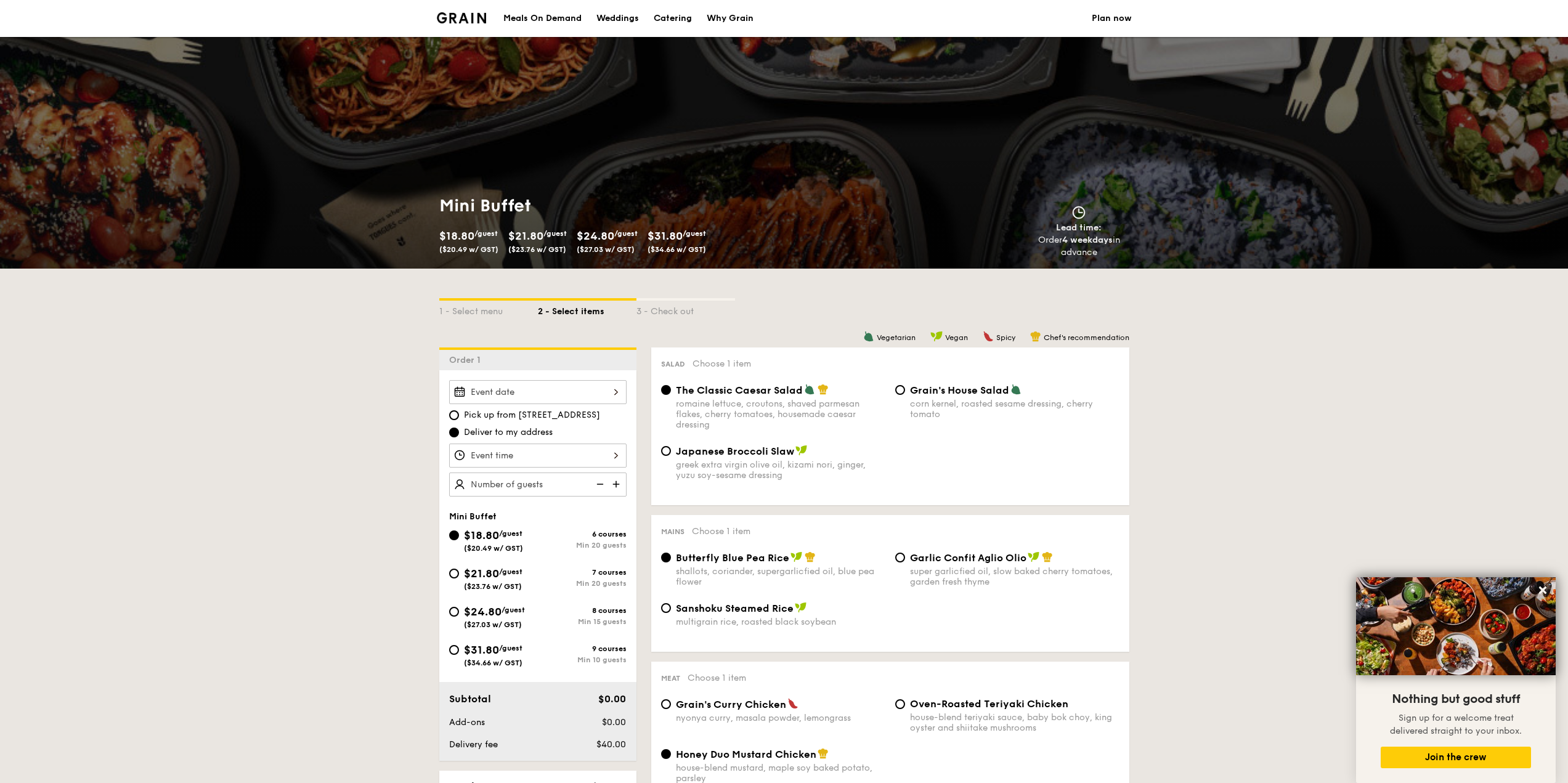
click at [570, 394] on div at bounding box center [538, 392] width 178 height 24
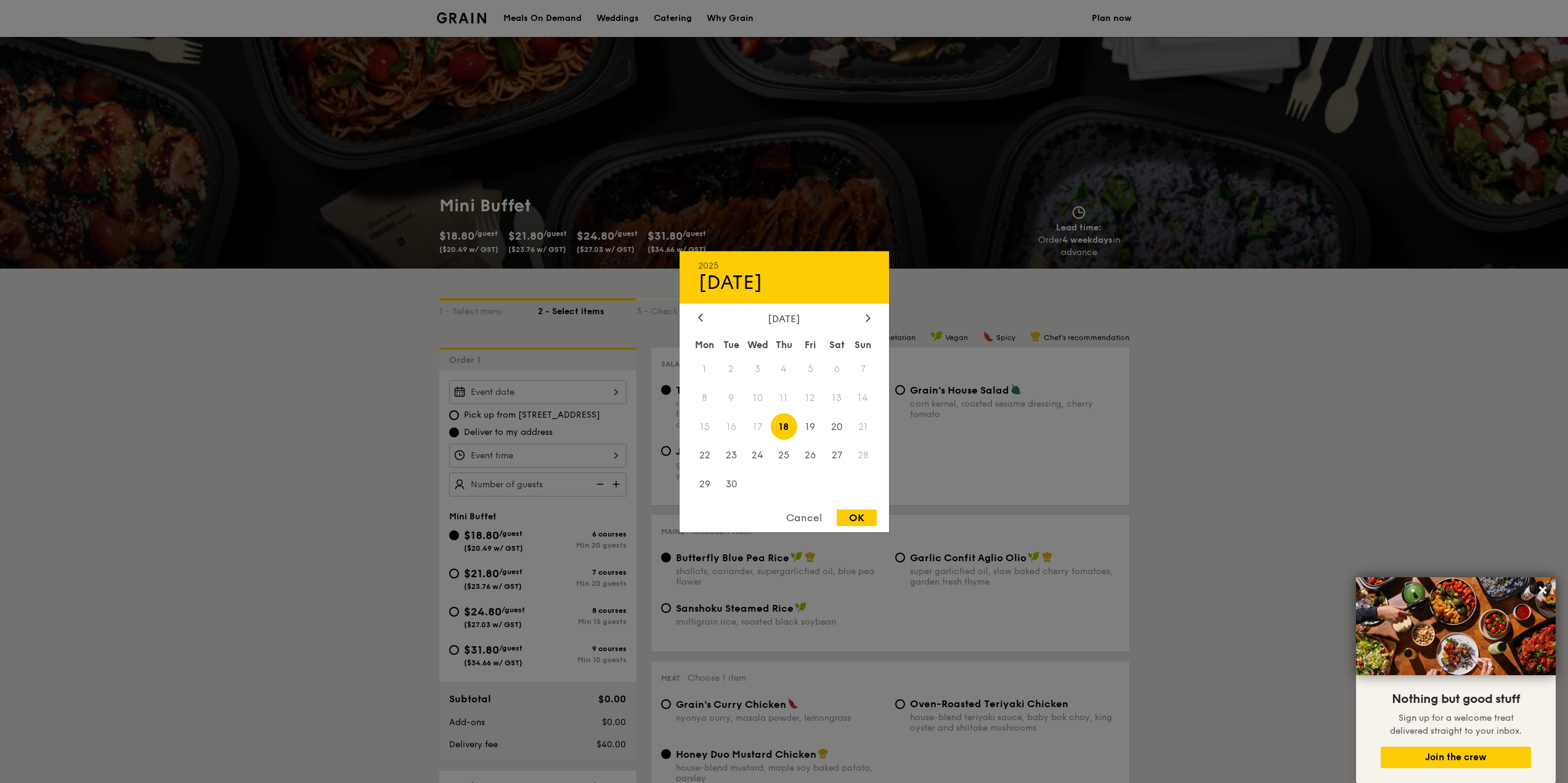
click at [869, 307] on div "2025 Sep [DATE] Tue Wed Thu Fri Sat Sun 1 2 3 4 5 6 7 8 9 10 11 12 13 14 15 16 …" at bounding box center [784, 391] width 210 height 281
click at [869, 310] on div "2025 Sep [DATE] Tue Wed Thu Fri Sat Sun 1 2 3 4 5 6 7 8 9 10 11 12 13 14 15 16 …" at bounding box center [784, 391] width 210 height 281
click at [869, 317] on icon at bounding box center [867, 318] width 4 height 8
click at [869, 317] on icon at bounding box center [867, 318] width 4 height 8
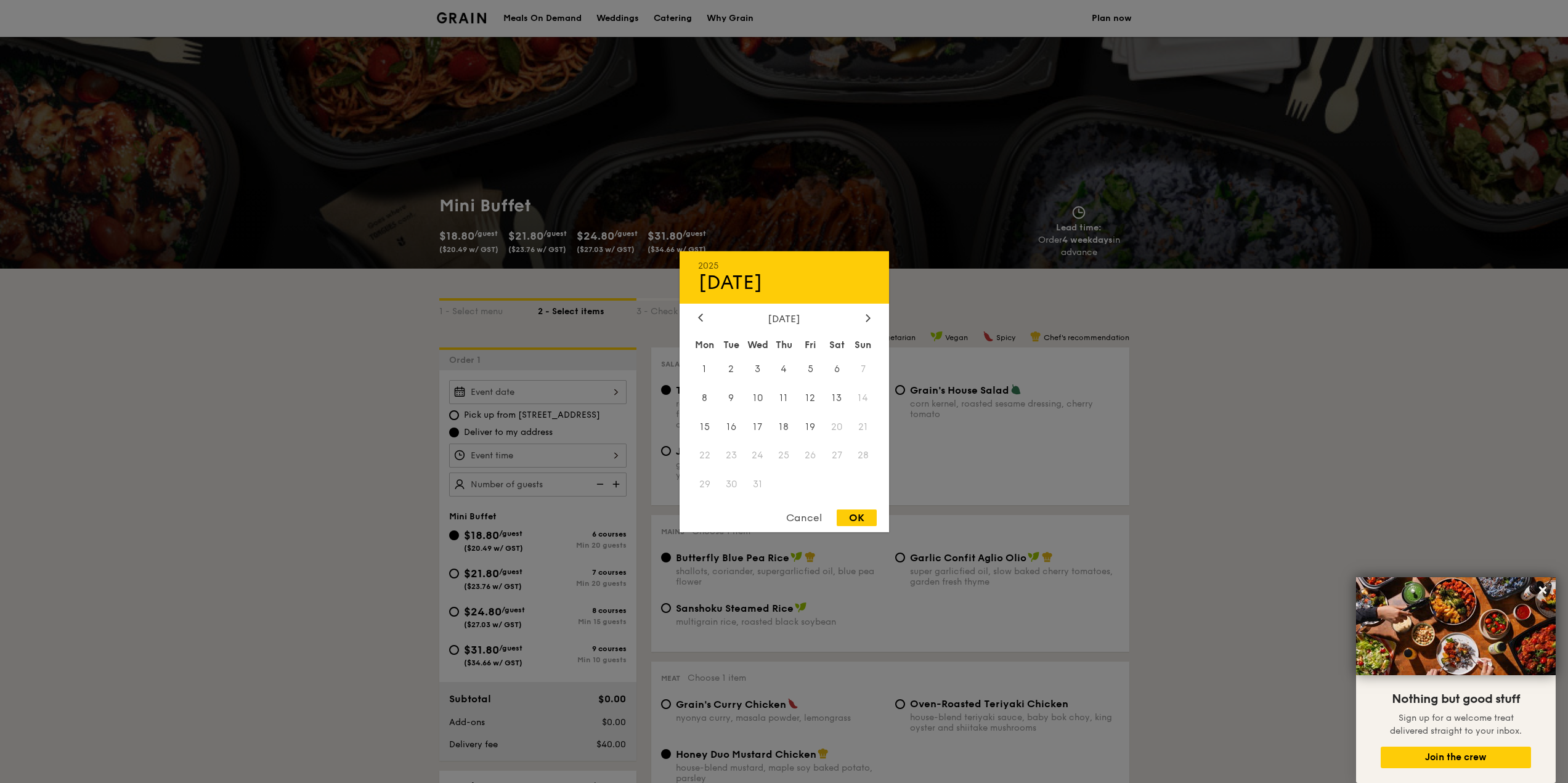
click at [800, 514] on div "Cancel" at bounding box center [804, 518] width 60 height 17
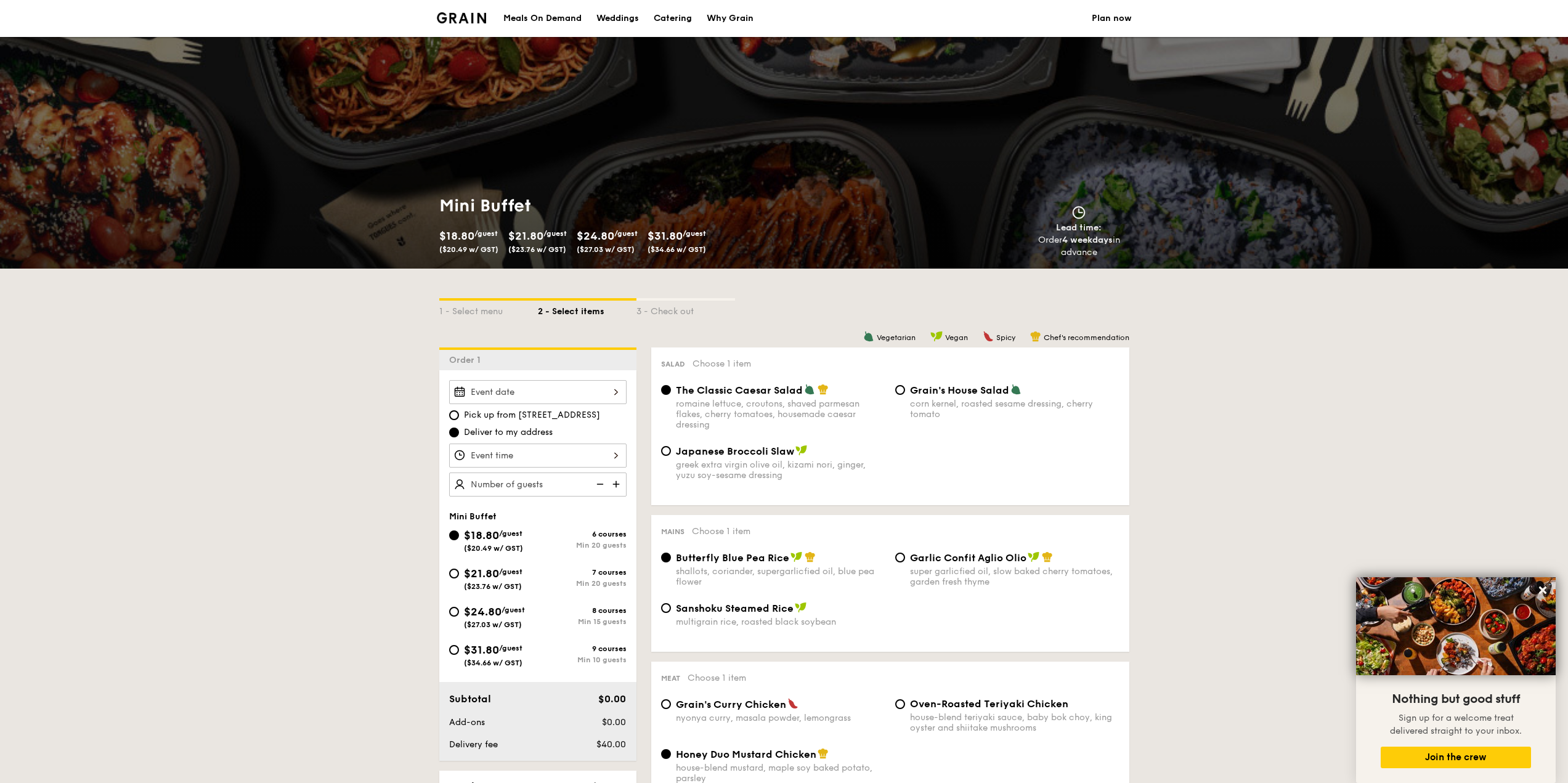
click at [186, 512] on div at bounding box center [784, 391] width 1568 height 783
click at [1102, 11] on link "Plan now" at bounding box center [1112, 19] width 40 height 37
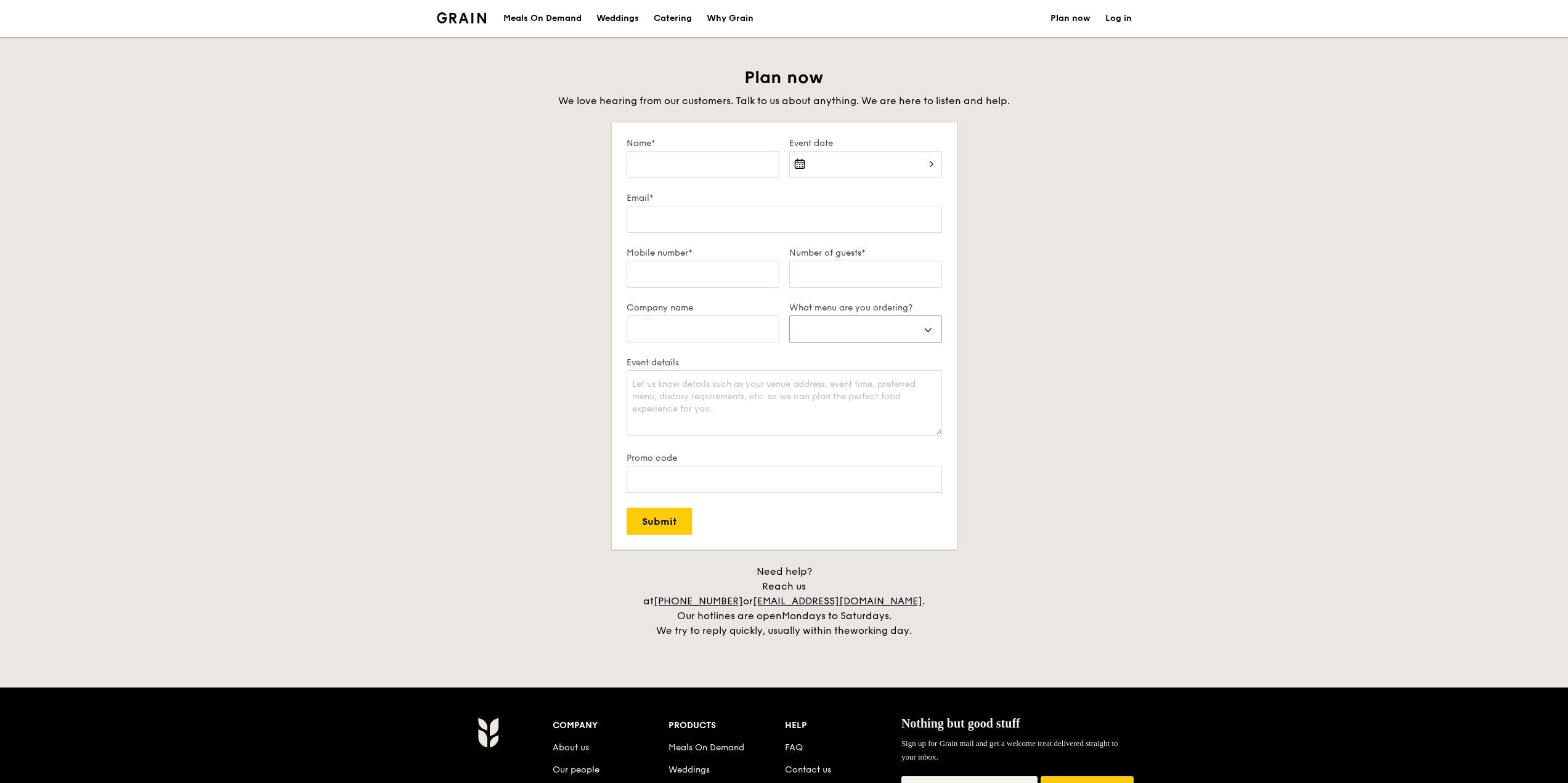
click at [906, 342] on select "Buffet Mini Buffet High Tea Canapés Meal Boxes Wedding" at bounding box center [865, 329] width 153 height 27
select select "buffet"
click at [789, 316] on select "Buffet Mini Buffet High Tea Canapés Meal Boxes Wedding" at bounding box center [865, 329] width 153 height 27
click at [719, 327] on input "Company name" at bounding box center [703, 329] width 153 height 27
click at [831, 333] on select "Buffet Mini Buffet High Tea Canapés Meal Boxes Wedding" at bounding box center [865, 329] width 153 height 27
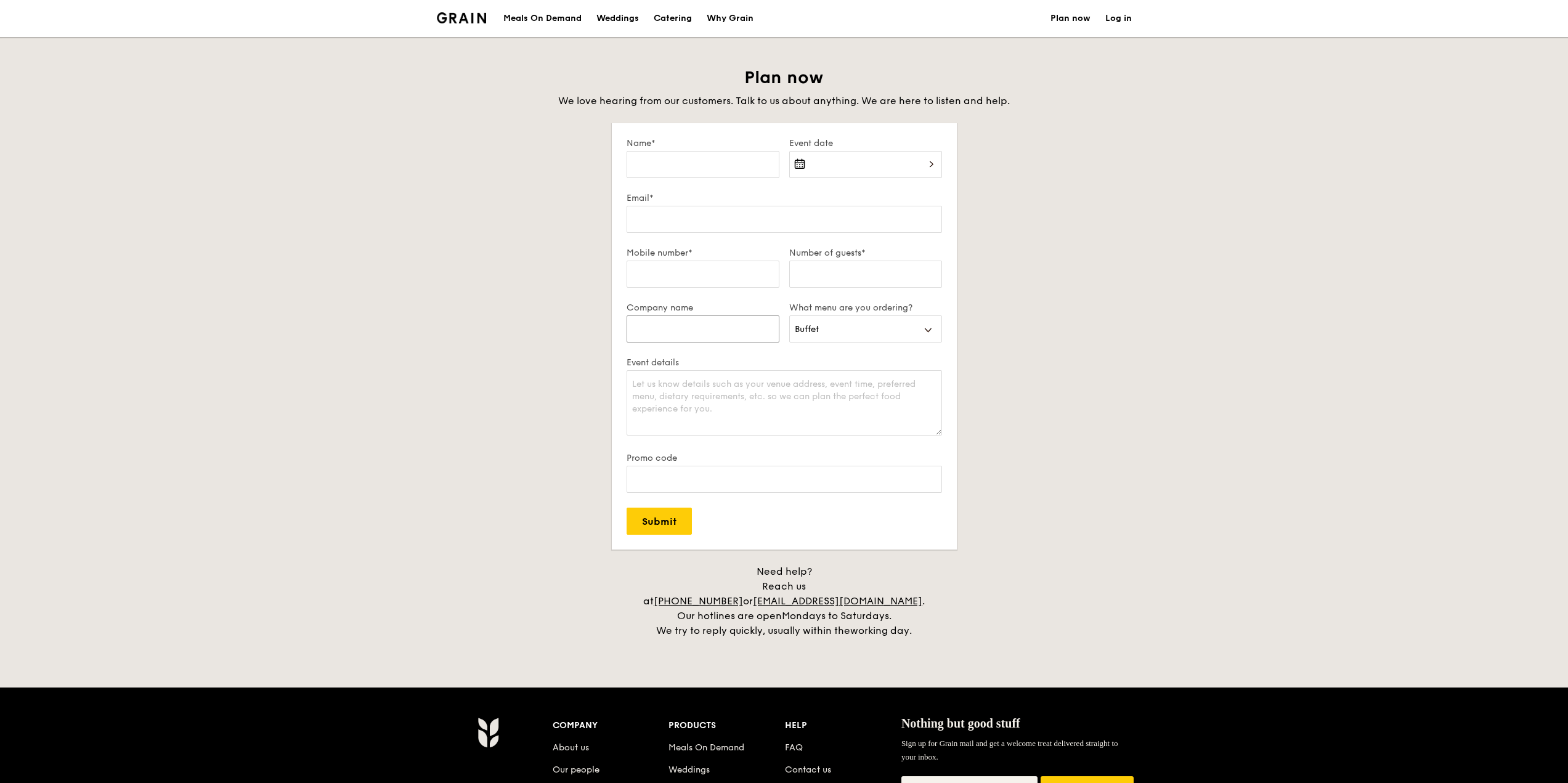
click at [716, 321] on input "Company name" at bounding box center [703, 329] width 153 height 27
click at [678, 161] on input "Name*" at bounding box center [703, 164] width 153 height 27
type input "[PERSON_NAME]"
type input "97352407"
click at [826, 165] on div at bounding box center [865, 171] width 153 height 42
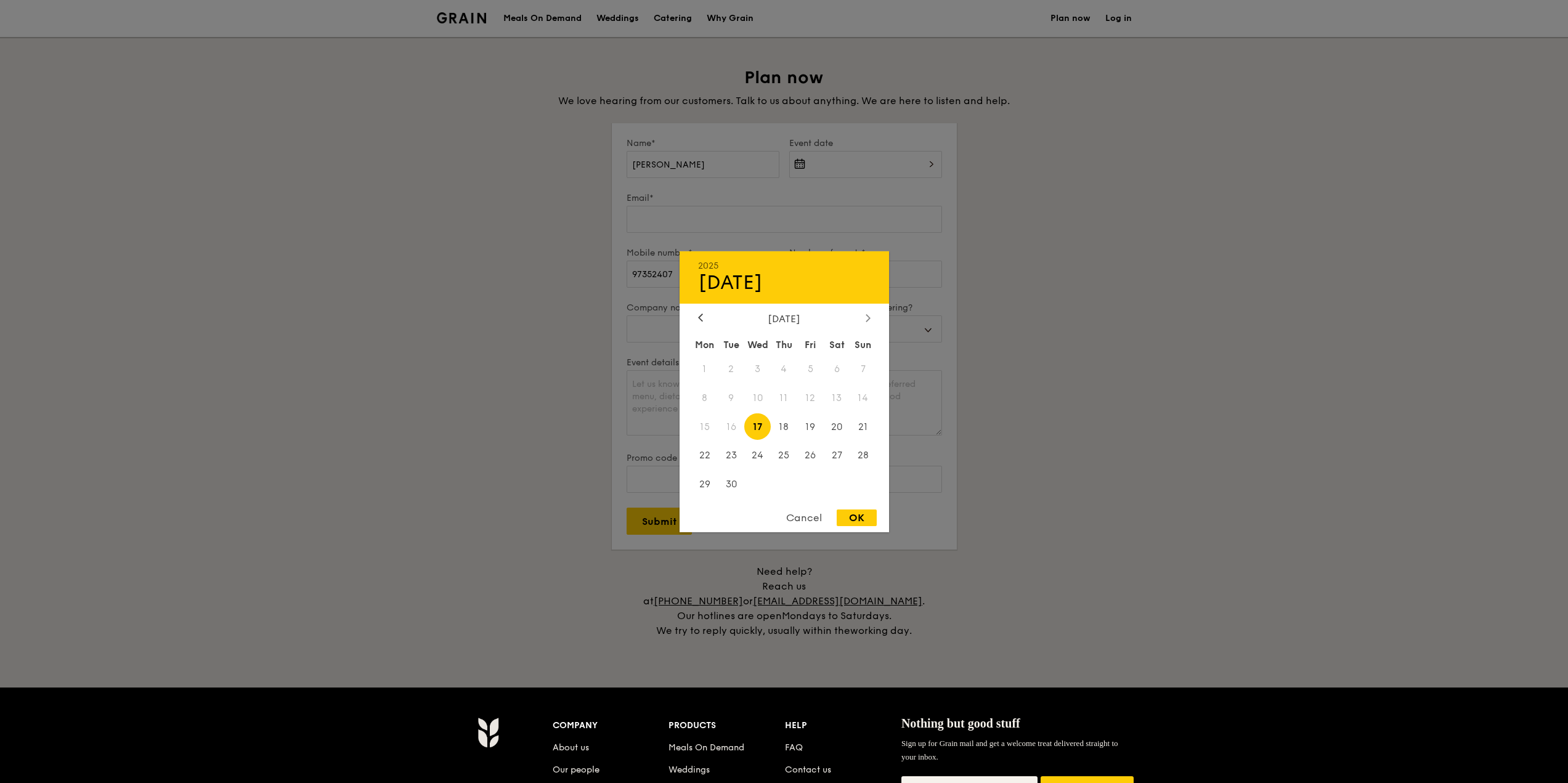
click at [866, 324] on div at bounding box center [867, 318] width 11 height 12
click at [864, 426] on span "19" at bounding box center [863, 426] width 26 height 26
click at [858, 520] on div "OK" at bounding box center [856, 518] width 40 height 17
type input "[DATE]"
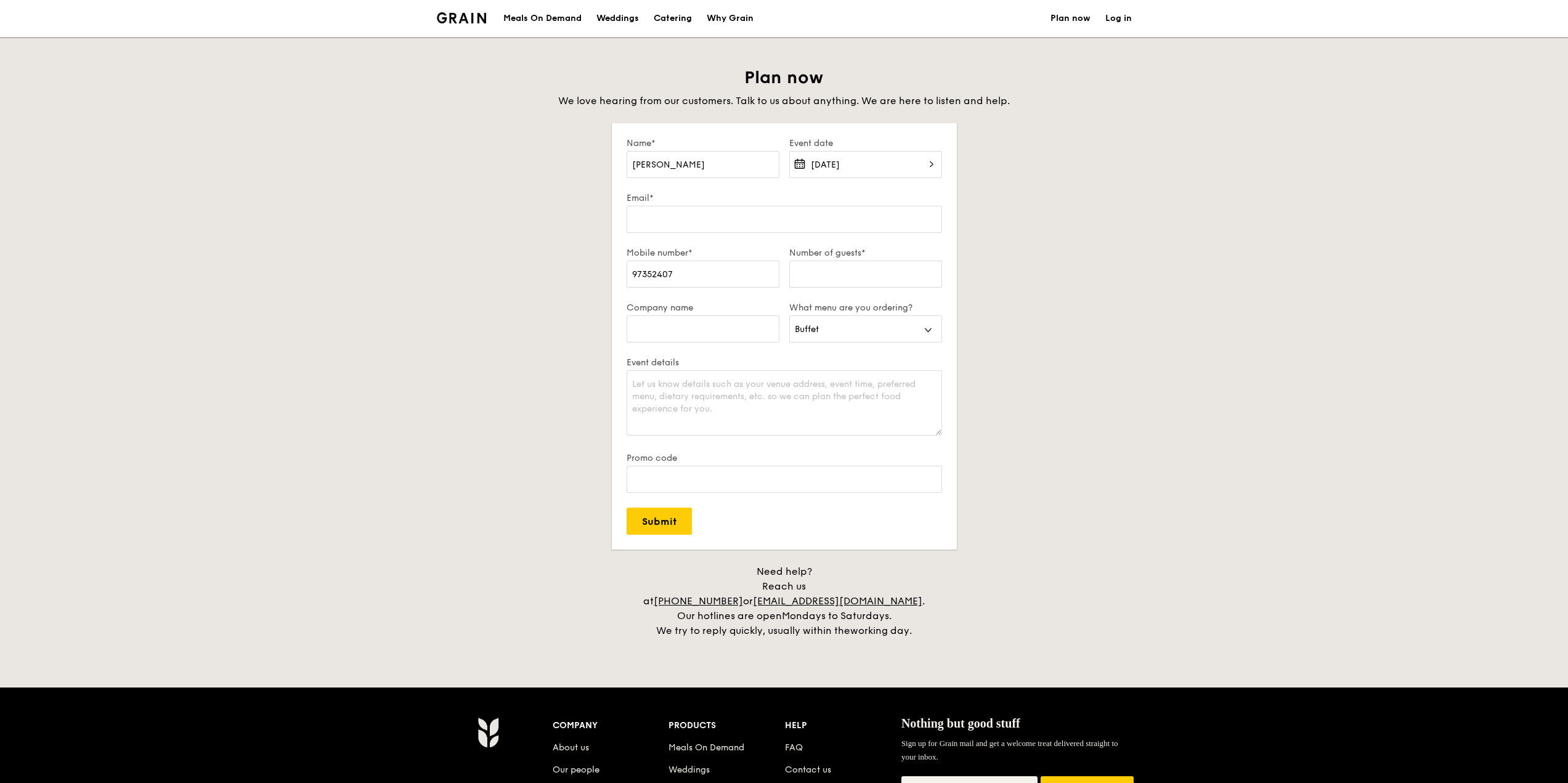
click at [1088, 409] on div at bounding box center [784, 391] width 1568 height 783
click at [781, 219] on input "Email*" at bounding box center [784, 219] width 315 height 27
type input "[EMAIL_ADDRESS][DOMAIN_NAME]"
click at [1005, 298] on div "Plan now We love hearing from our customers. Talk to us about anything. We are …" at bounding box center [784, 353] width 690 height 572
click at [656, 324] on input "Company name" at bounding box center [703, 329] width 153 height 27
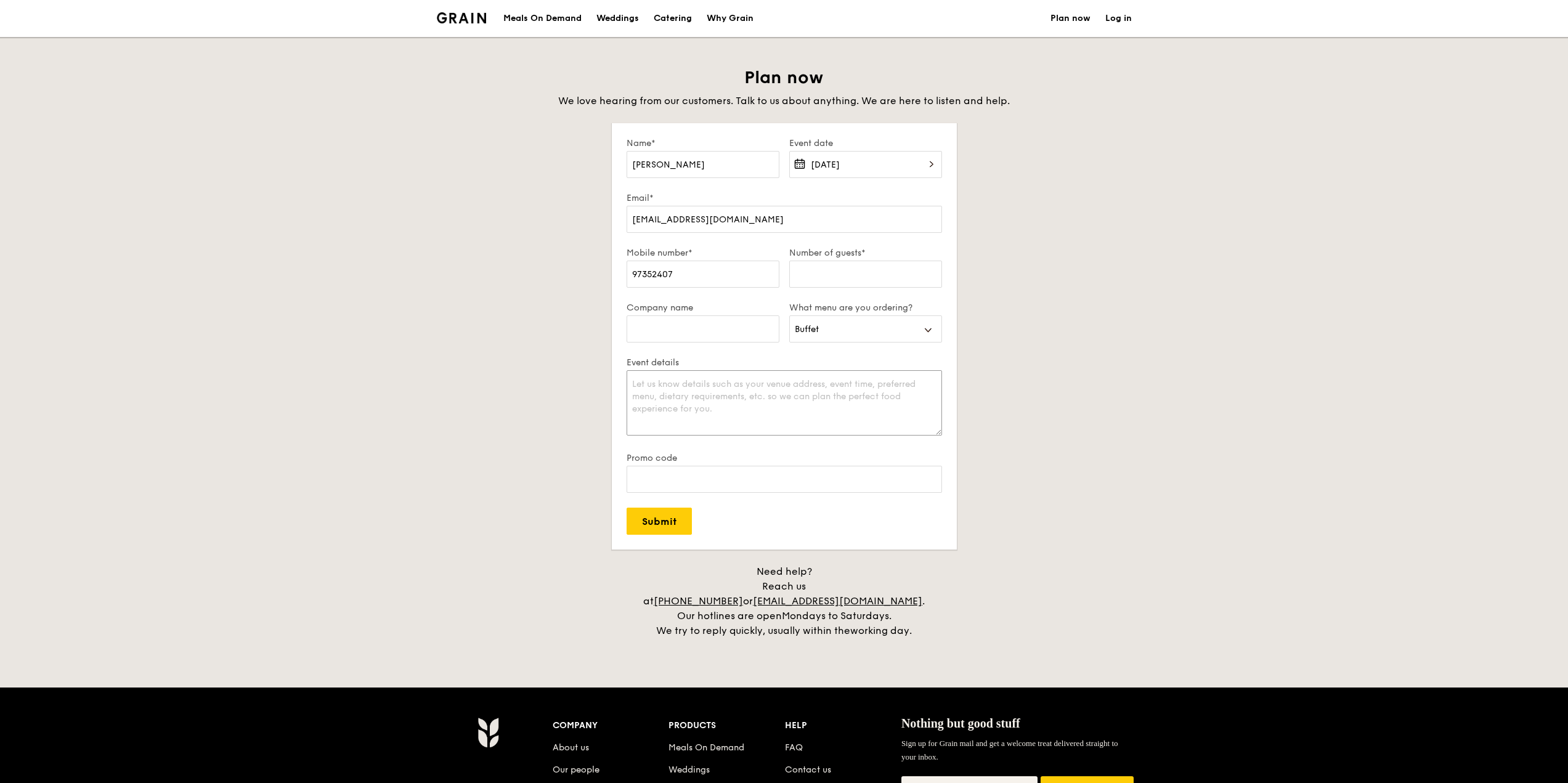
click at [713, 399] on textarea "Event details" at bounding box center [784, 403] width 315 height 65
type textarea "Hi, I see that on the [DATE] [DATE] is blocked out. Does that mean I can't orde…"
click at [672, 508] on input "Submit" at bounding box center [659, 521] width 65 height 27
click at [846, 263] on input "Number of guests*" at bounding box center [865, 274] width 153 height 27
type input "35"
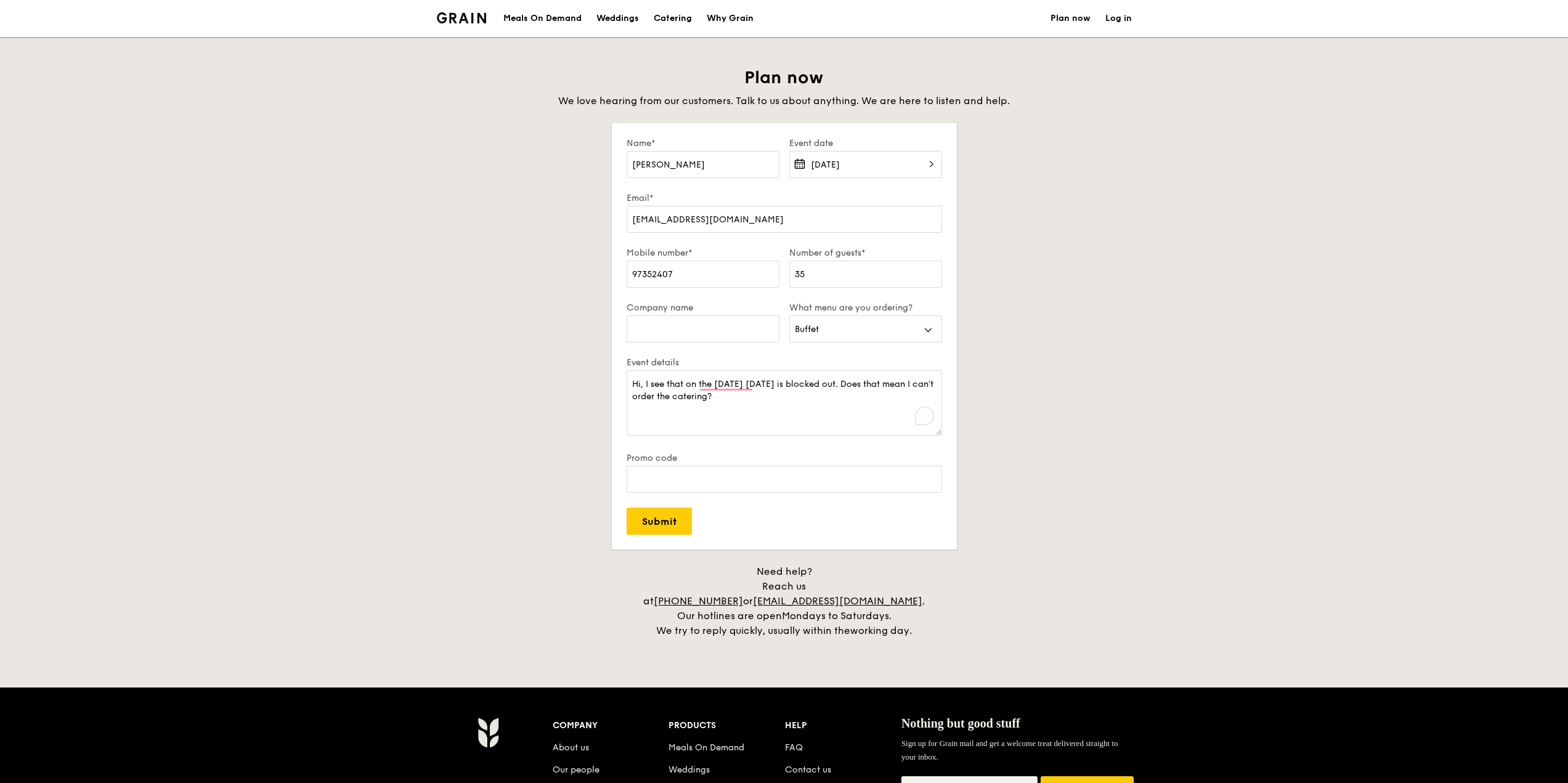
click at [1226, 230] on div "Plan now We love hearing from our customers. Talk to us about anything. We are …" at bounding box center [784, 353] width 1568 height 572
click at [649, 526] on input "Submit" at bounding box center [659, 521] width 65 height 27
select select
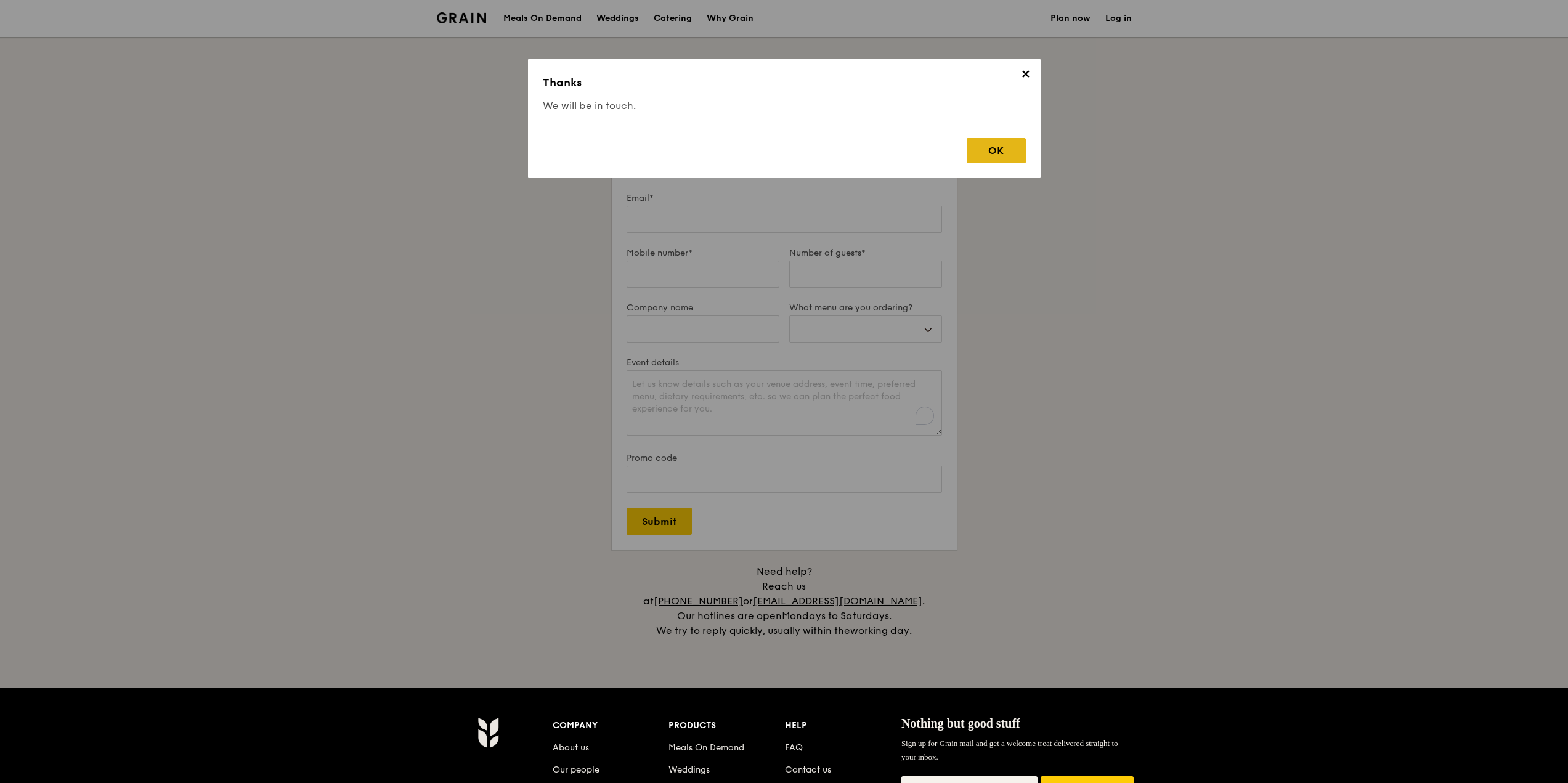
click at [989, 138] on div "OK" at bounding box center [996, 150] width 59 height 25
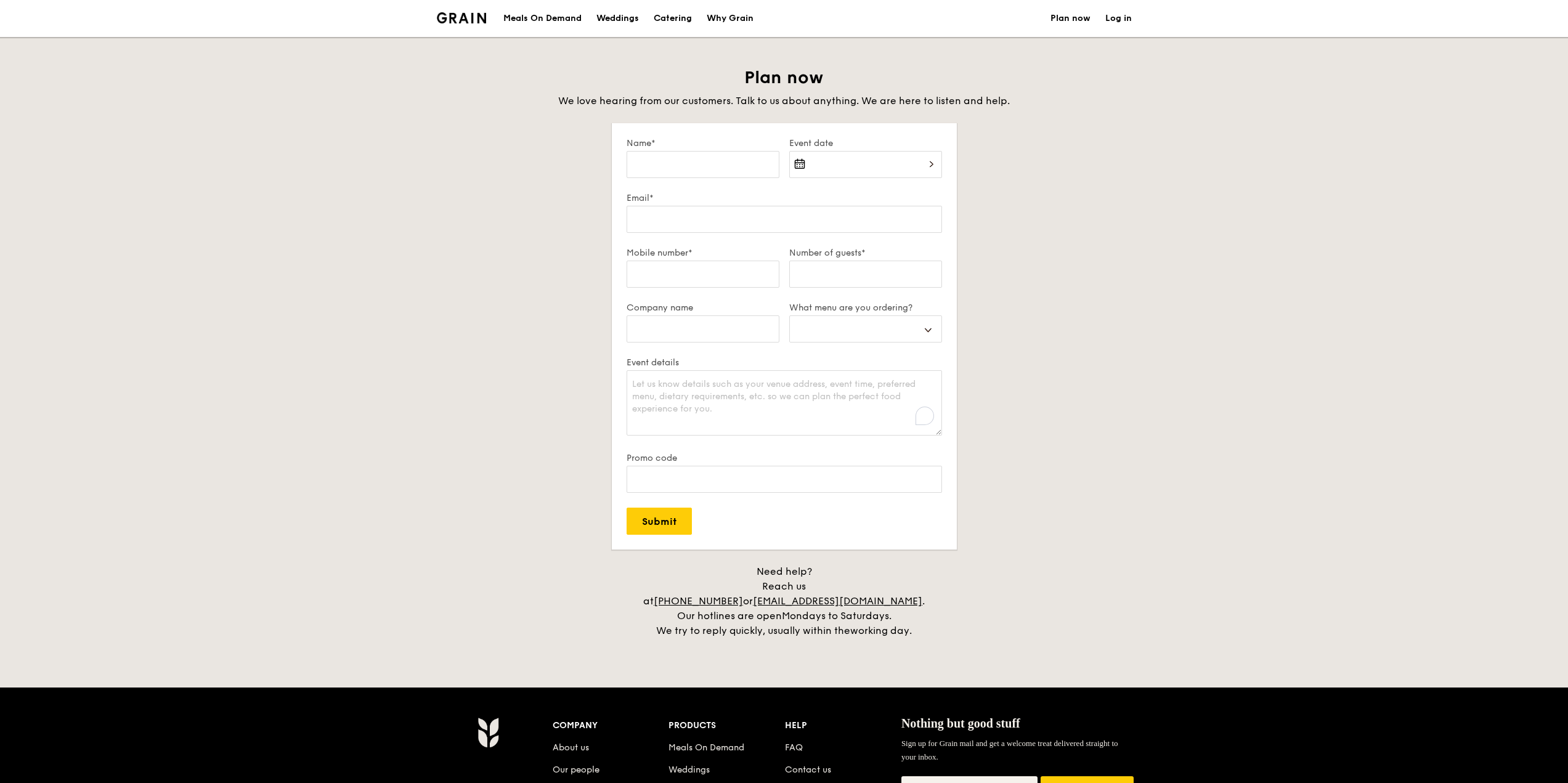
click at [1101, 164] on div "Plan now We love hearing from our customers. Talk to us about anything. We are …" at bounding box center [784, 353] width 690 height 572
click at [361, 101] on div "Plan now We love hearing from our customers. Talk to us about anything. We are …" at bounding box center [784, 353] width 1568 height 572
click at [348, 71] on div "Plan now We love hearing from our customers. Talk to us about anything. We are …" at bounding box center [784, 353] width 1568 height 572
